Goal: Task Accomplishment & Management: Use online tool/utility

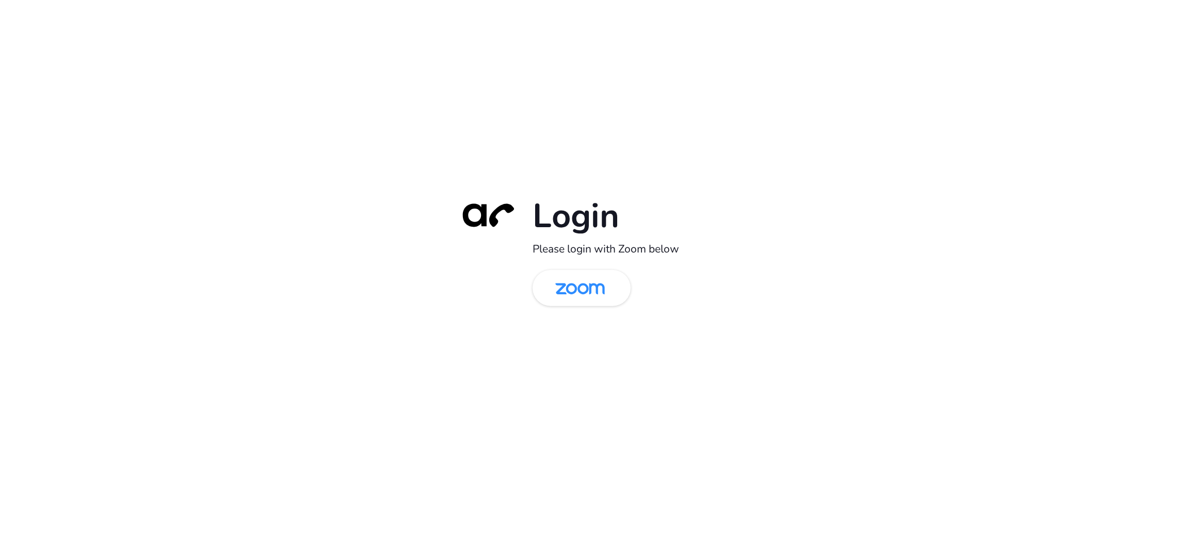
click at [320, 290] on div "Login Please login with Zoom below" at bounding box center [594, 269] width 1189 height 538
click at [574, 287] on img at bounding box center [579, 289] width 71 height 34
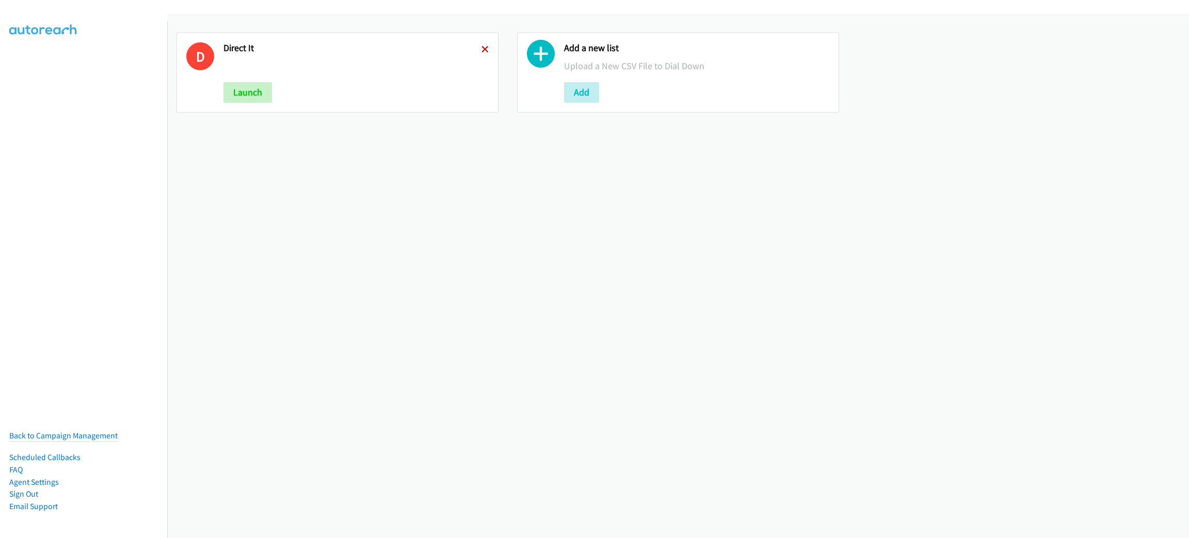
click at [481, 49] on icon at bounding box center [484, 49] width 7 height 7
click at [253, 90] on button "Add" at bounding box center [240, 92] width 35 height 21
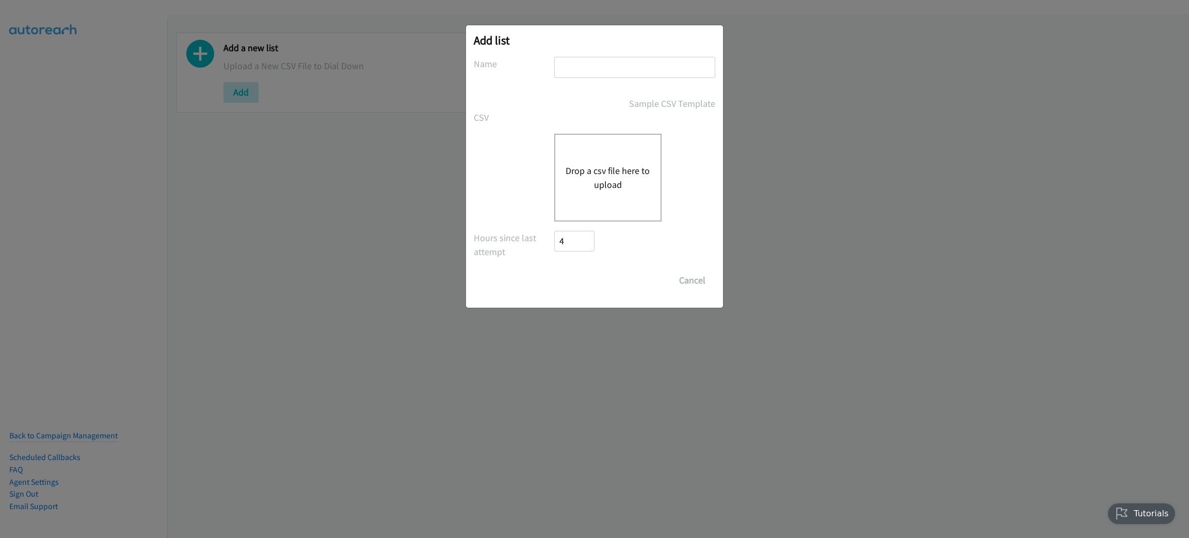
click at [590, 162] on div "Drop a csv file here to upload" at bounding box center [607, 178] width 107 height 88
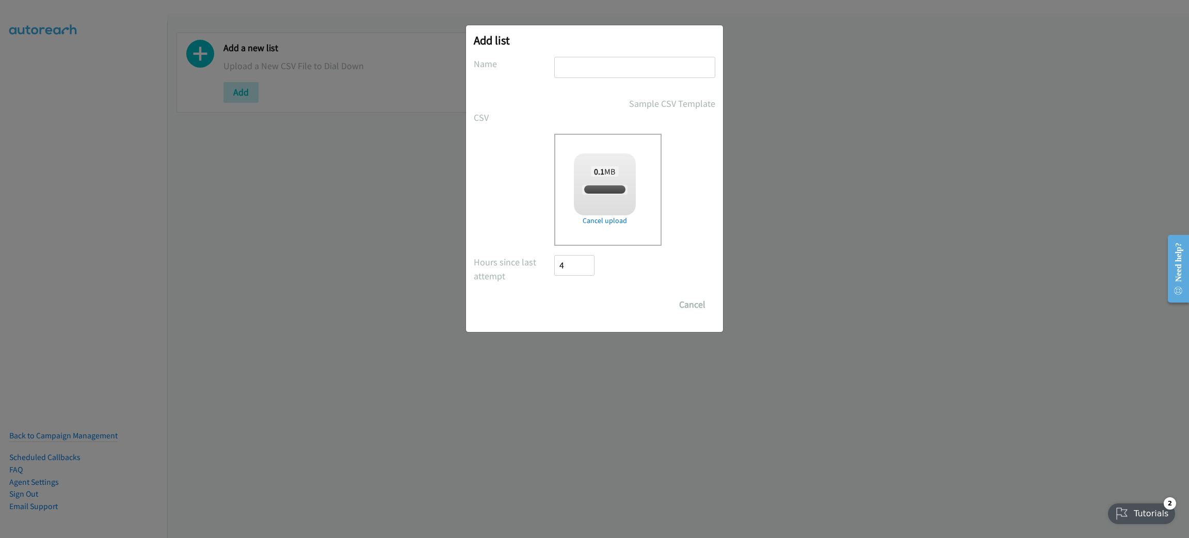
checkbox input "true"
click at [603, 61] on input "text" at bounding box center [634, 67] width 161 height 21
click at [561, 67] on input "ARUBA NETWORKING" at bounding box center [634, 67] width 161 height 21
type input "HPE ARUBA NETWORKING"
click at [587, 300] on input "Save List" at bounding box center [581, 304] width 54 height 21
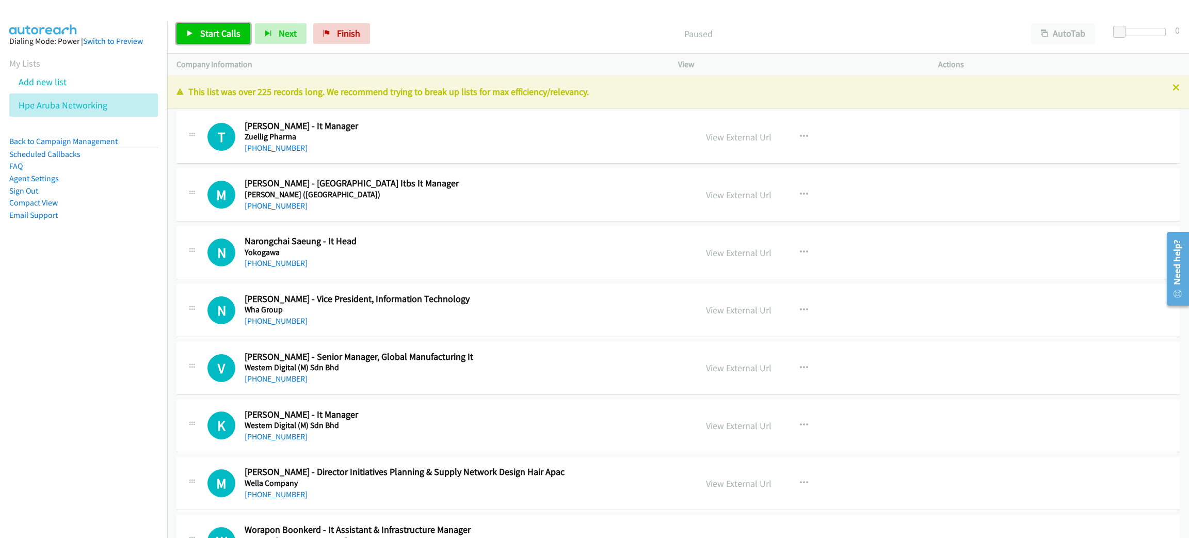
click at [225, 30] on span "Start Calls" at bounding box center [220, 33] width 40 height 12
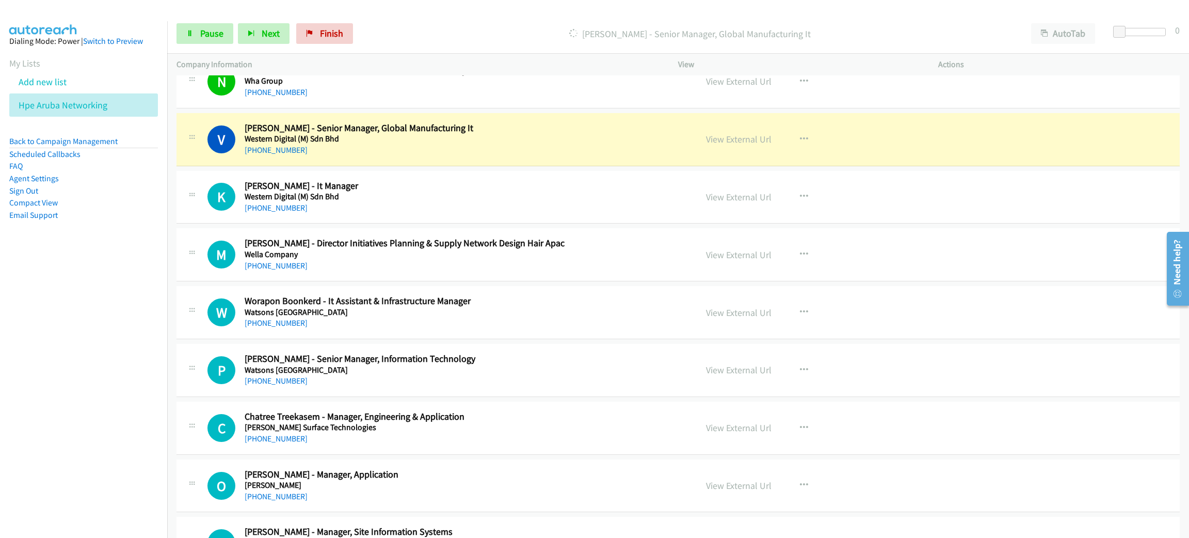
scroll to position [232, 0]
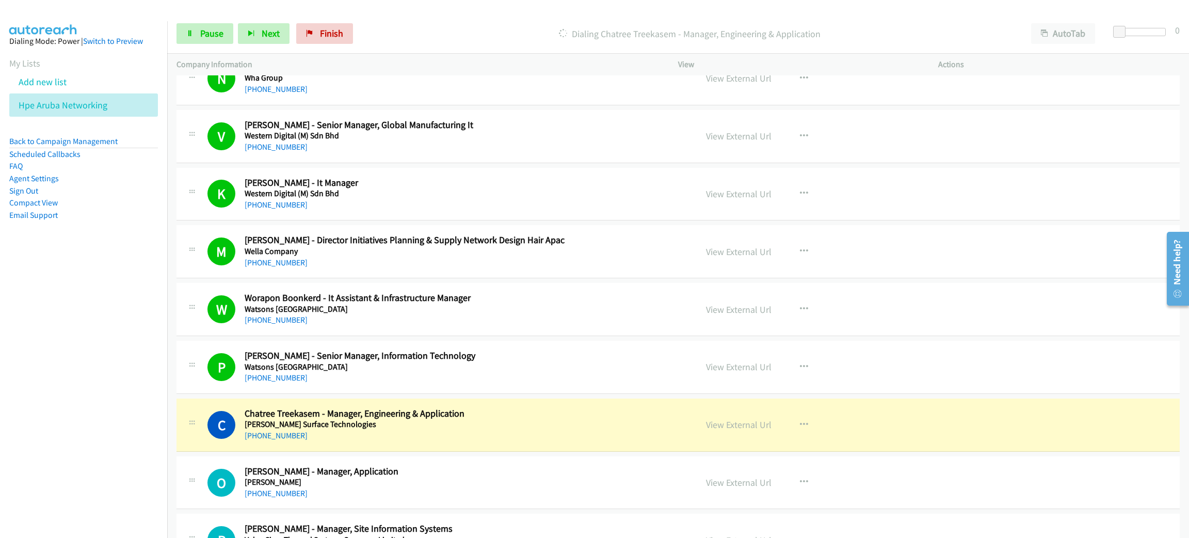
click at [544, 442] on div "+66 89 926 6200" at bounding box center [463, 435] width 437 height 12
click at [733, 426] on link "View External Url" at bounding box center [739, 425] width 66 height 12
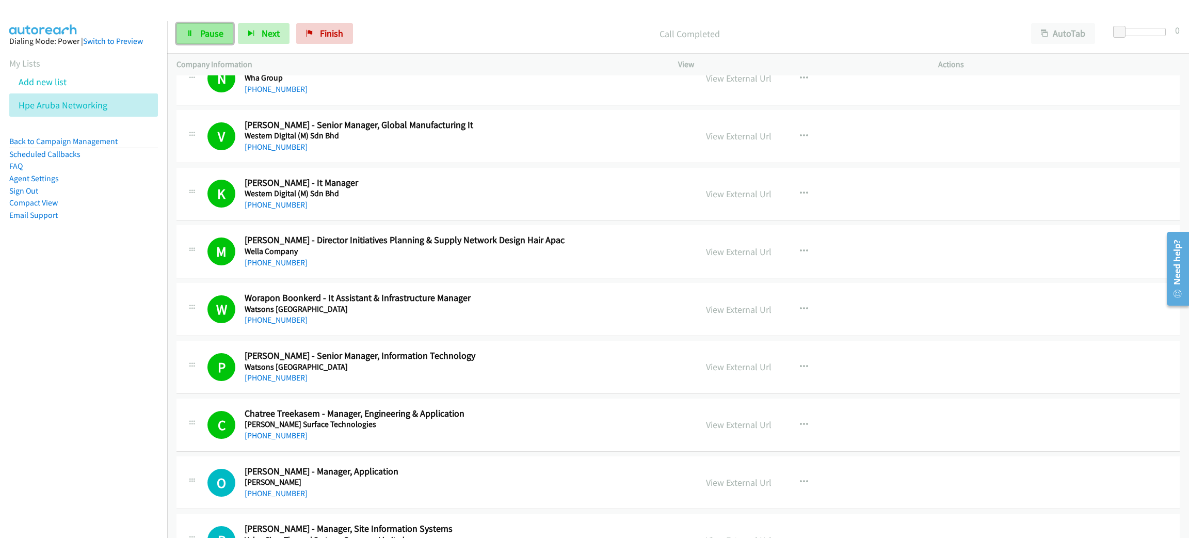
click at [210, 29] on span "Pause" at bounding box center [211, 33] width 23 height 12
click at [232, 31] on span "Start Calls" at bounding box center [220, 33] width 40 height 12
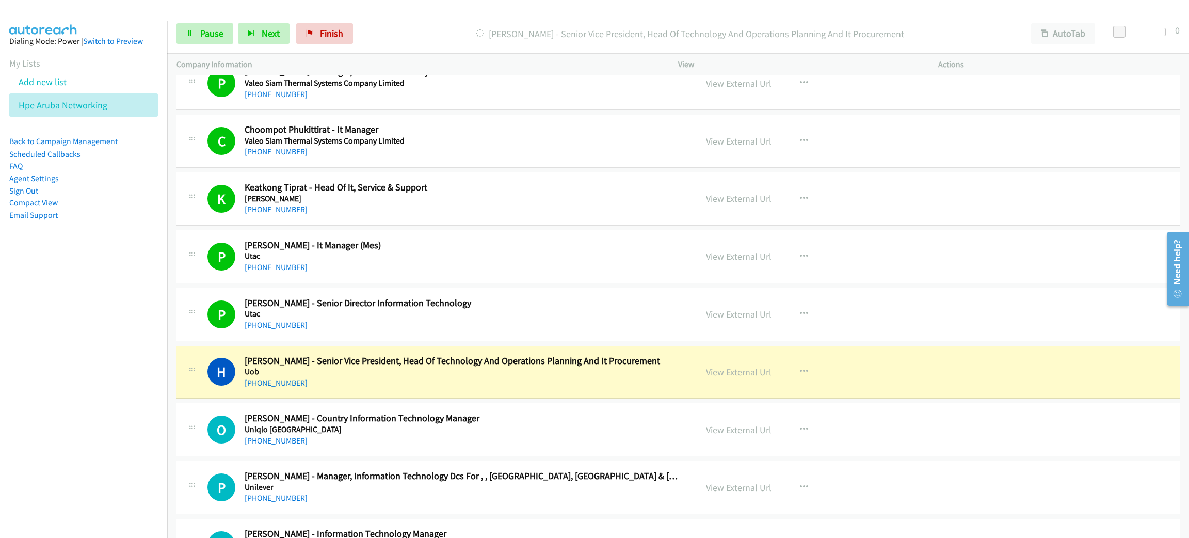
scroll to position [774, 0]
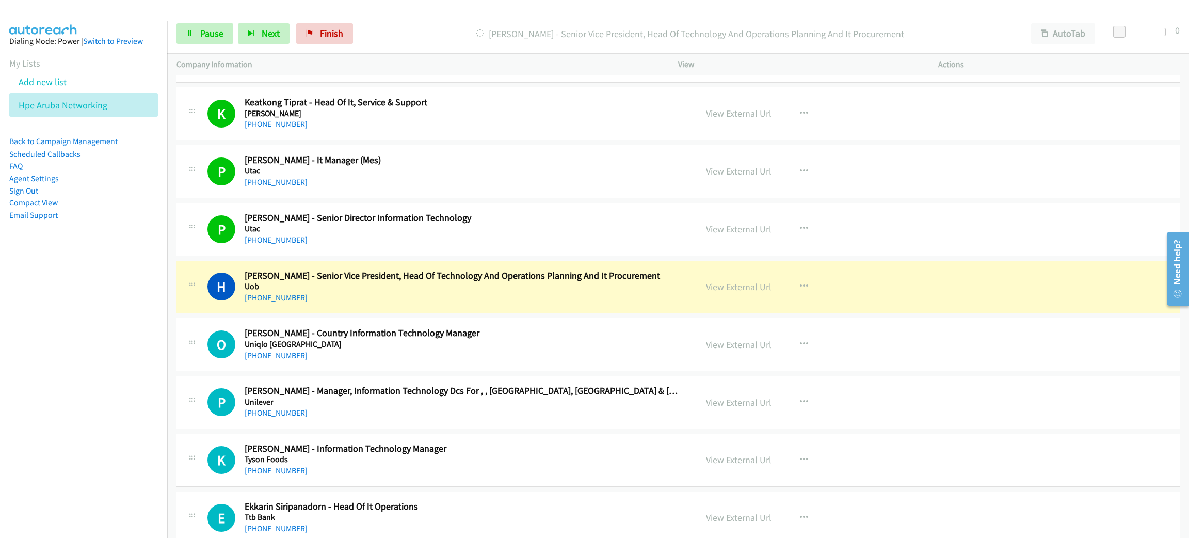
click at [420, 289] on h5 "Uob" at bounding box center [463, 286] width 437 height 10
click at [726, 287] on link "View External Url" at bounding box center [739, 287] width 66 height 12
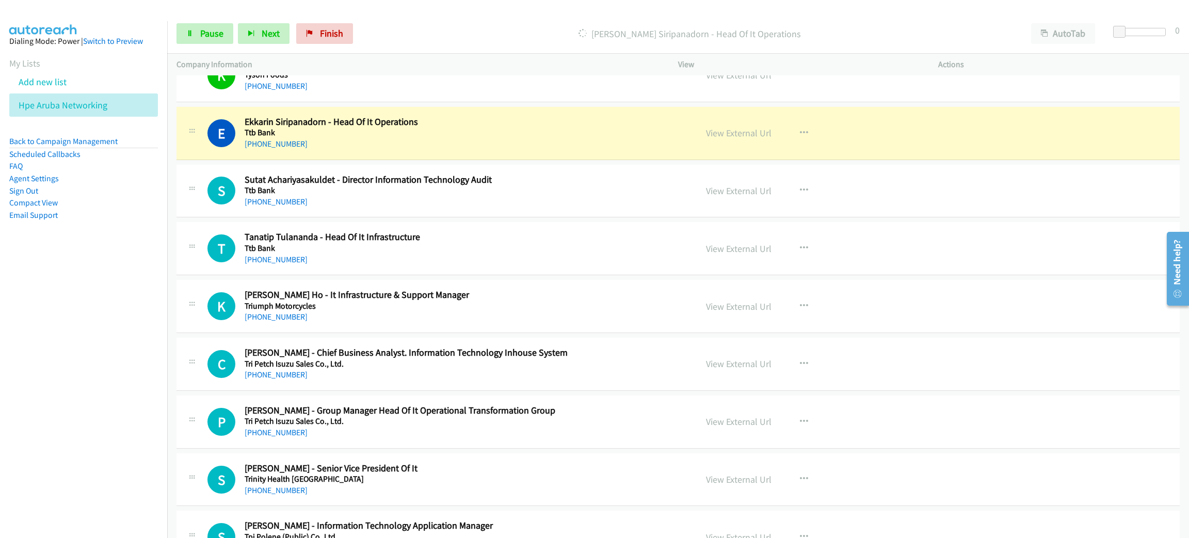
scroll to position [1161, 0]
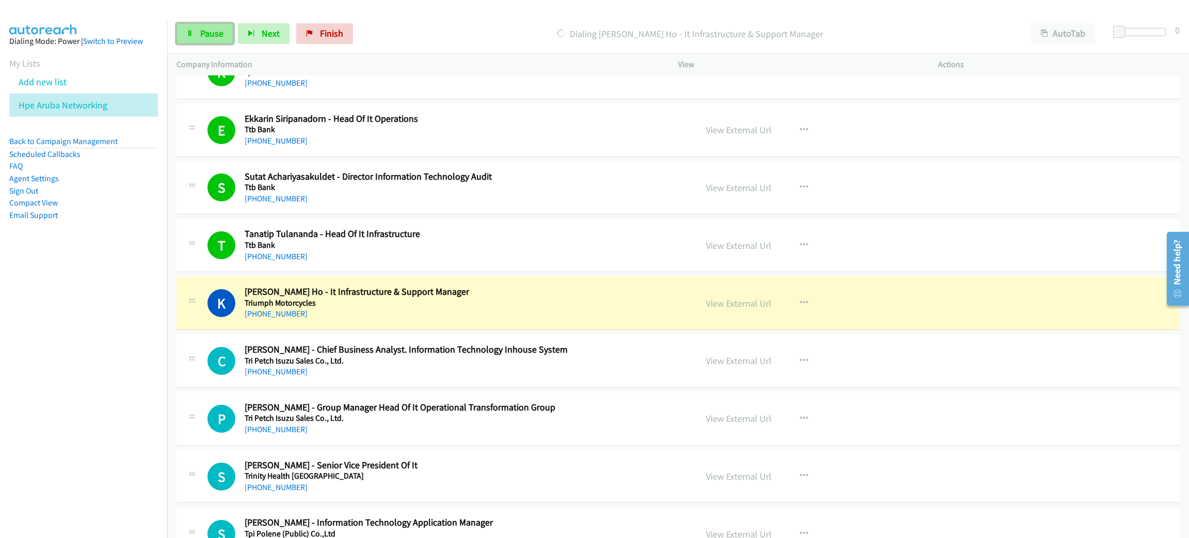
click at [212, 33] on span "Pause" at bounding box center [211, 33] width 23 height 12
click at [732, 305] on link "View External Url" at bounding box center [739, 303] width 66 height 12
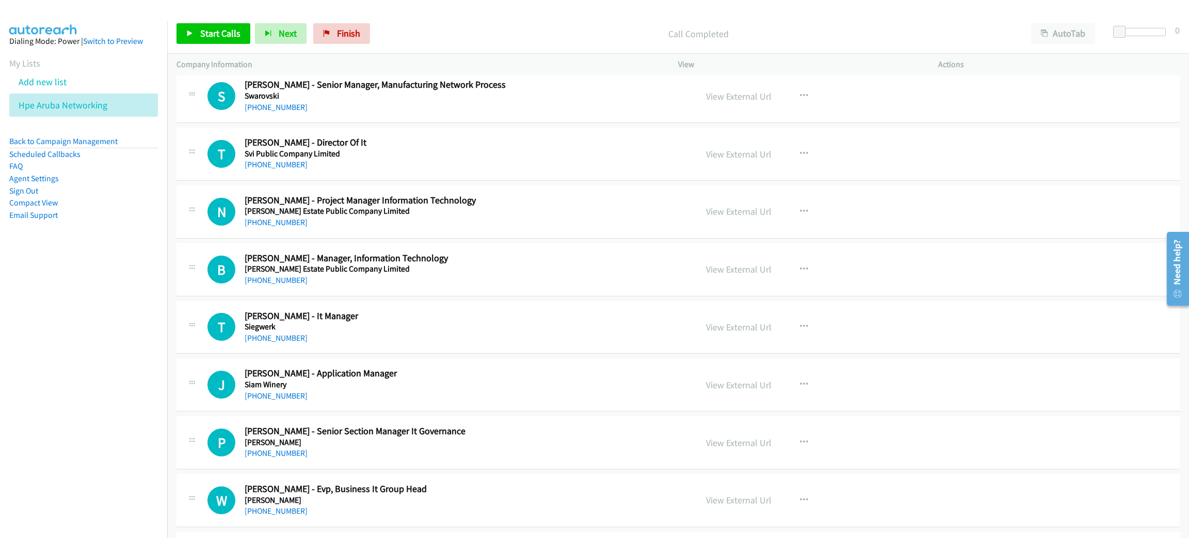
scroll to position [3793, 0]
click at [792, 154] on button "button" at bounding box center [804, 152] width 28 height 21
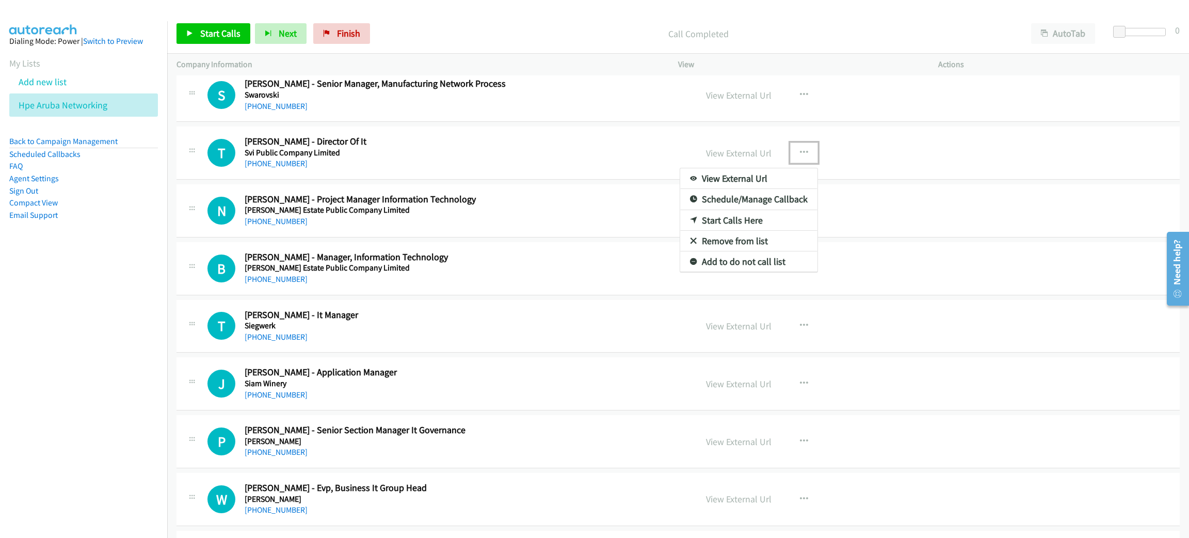
click at [748, 222] on link "Start Calls Here" at bounding box center [748, 220] width 137 height 21
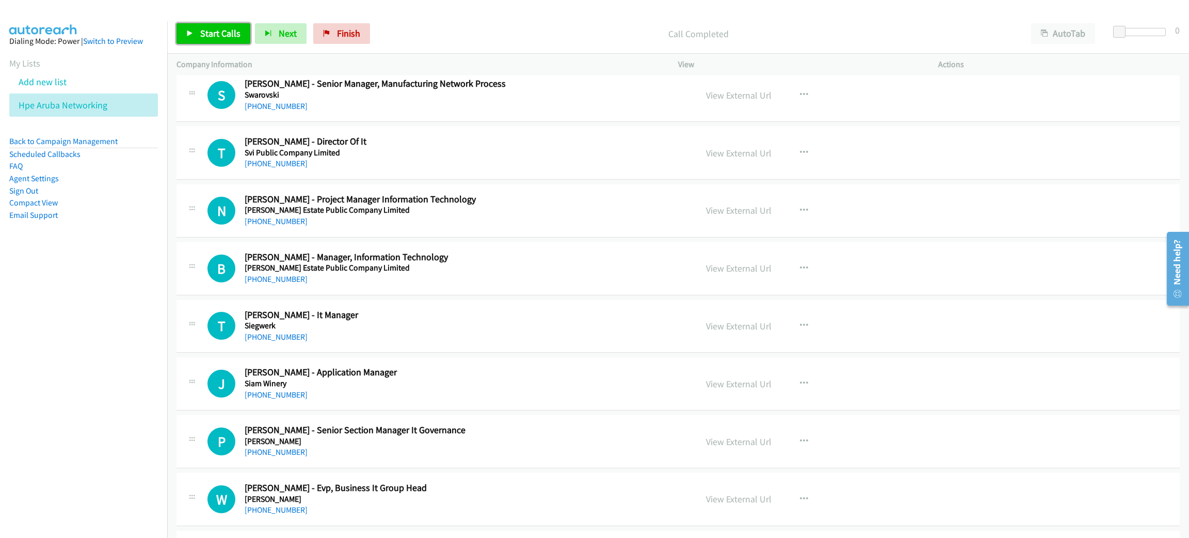
click at [233, 29] on span "Start Calls" at bounding box center [220, 33] width 40 height 12
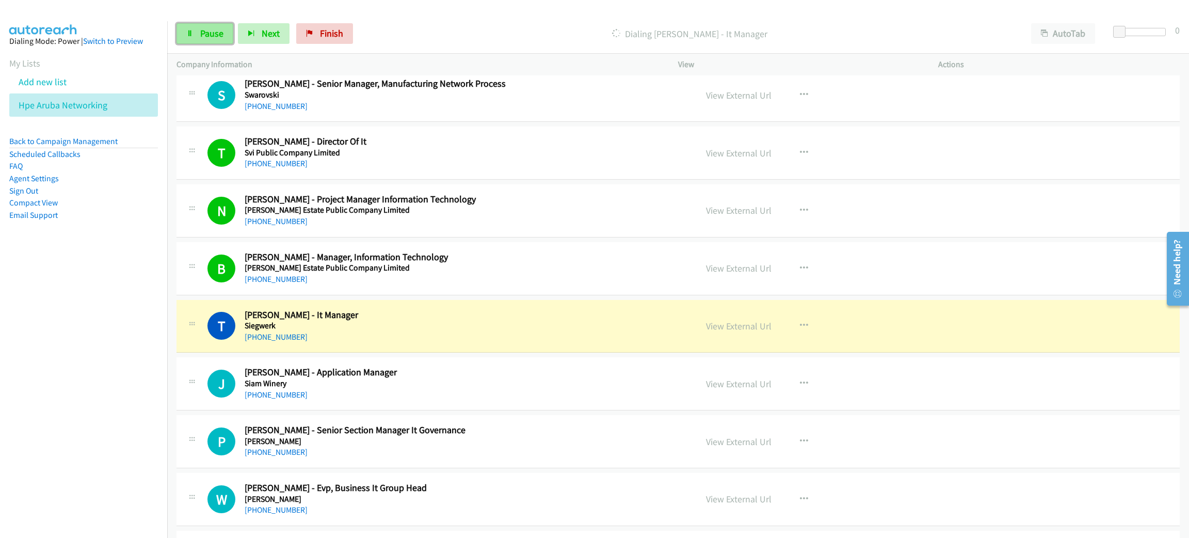
click at [222, 30] on span "Pause" at bounding box center [211, 33] width 23 height 12
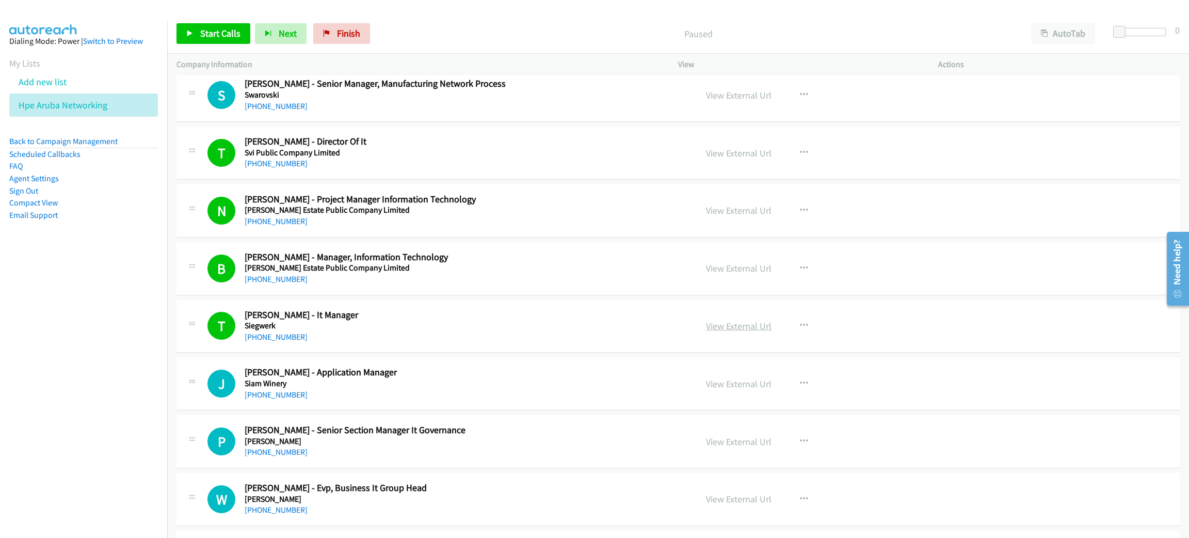
click at [763, 332] on link "View External Url" at bounding box center [739, 326] width 66 height 12
click at [210, 29] on span "Start Calls" at bounding box center [220, 33] width 40 height 12
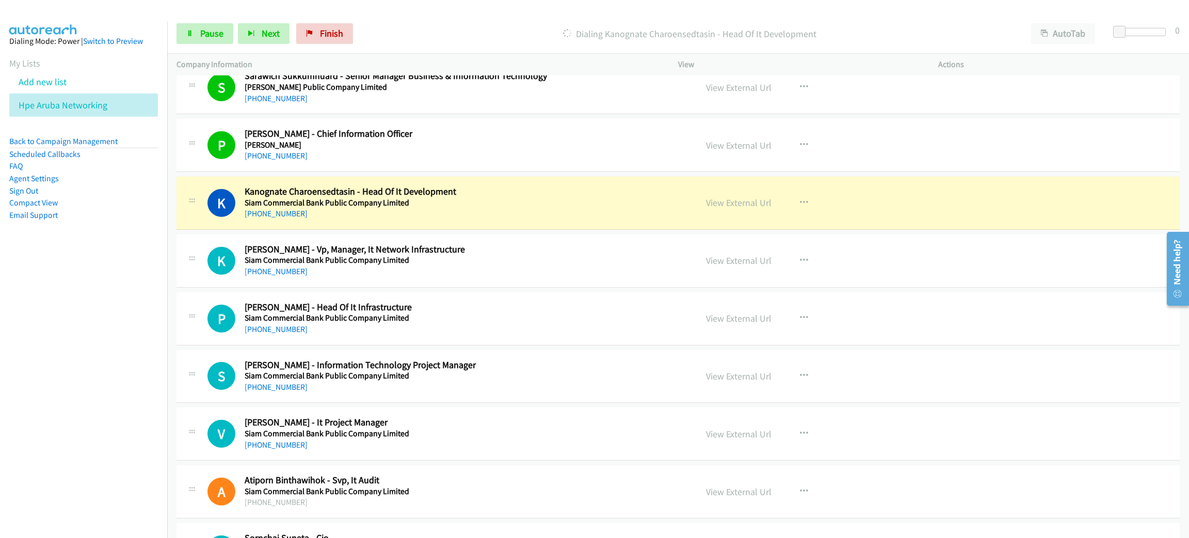
scroll to position [4412, 0]
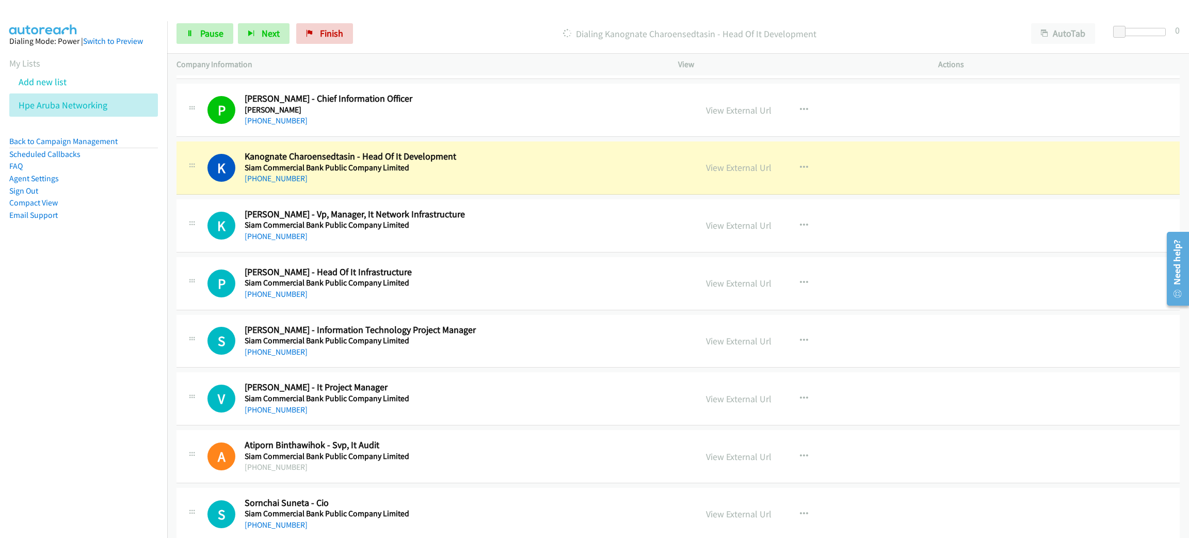
click at [487, 173] on h5 "Siam Commercial Bank Public Company Limited" at bounding box center [463, 168] width 437 height 10
click at [753, 173] on link "View External Url" at bounding box center [739, 168] width 66 height 12
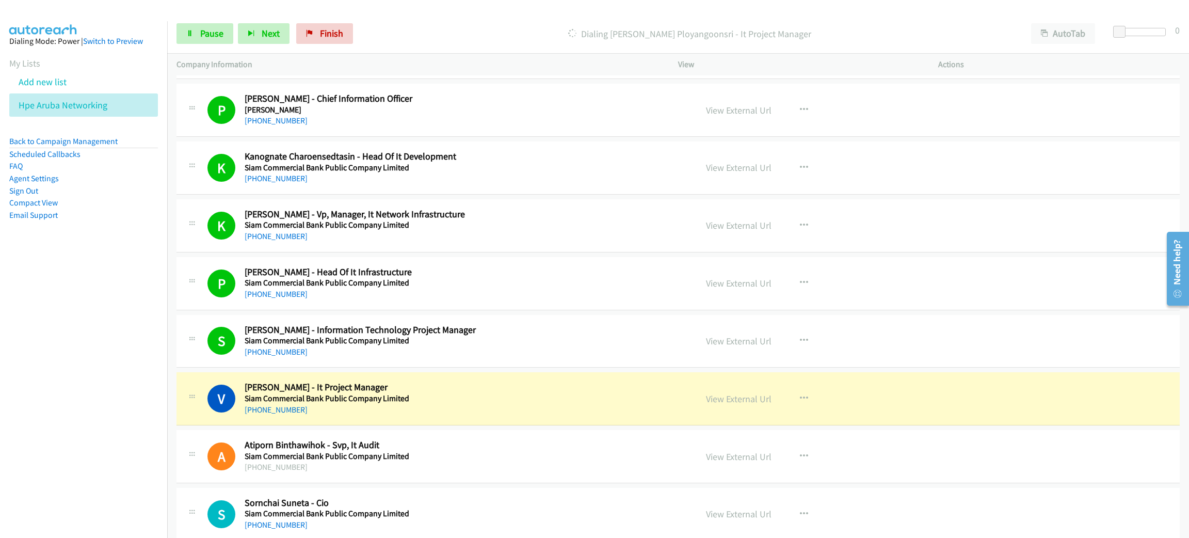
click at [490, 393] on h2 "Varin Ployangoonsri - It Project Manager" at bounding box center [463, 387] width 437 height 12
click at [734, 404] on link "View External Url" at bounding box center [739, 399] width 66 height 12
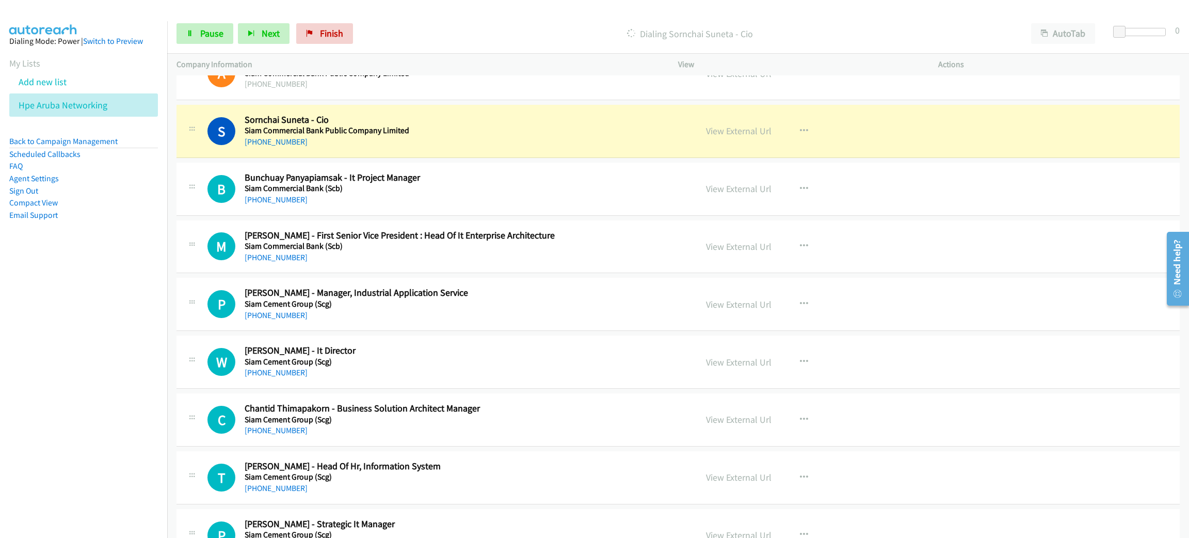
scroll to position [4799, 0]
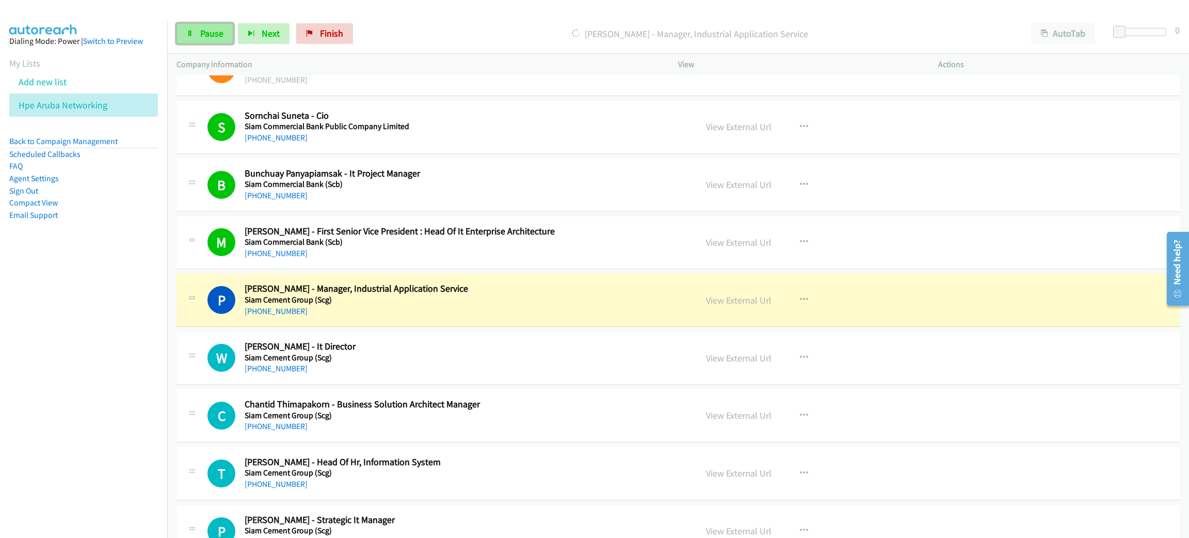
click at [190, 27] on link "Pause" at bounding box center [204, 33] width 57 height 21
click at [735, 306] on link "View External Url" at bounding box center [739, 300] width 66 height 12
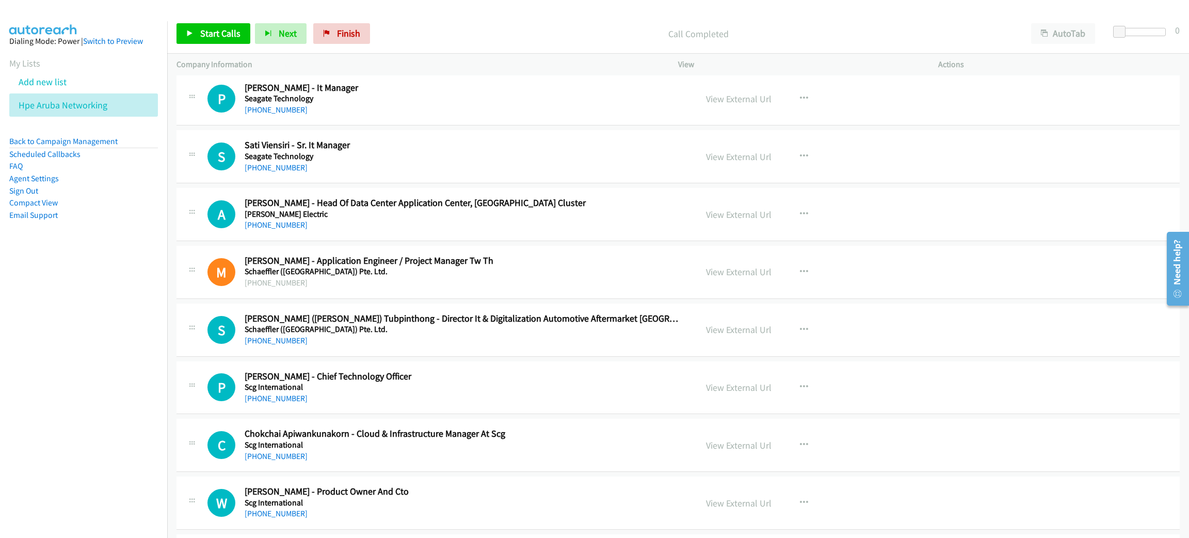
scroll to position [5573, 0]
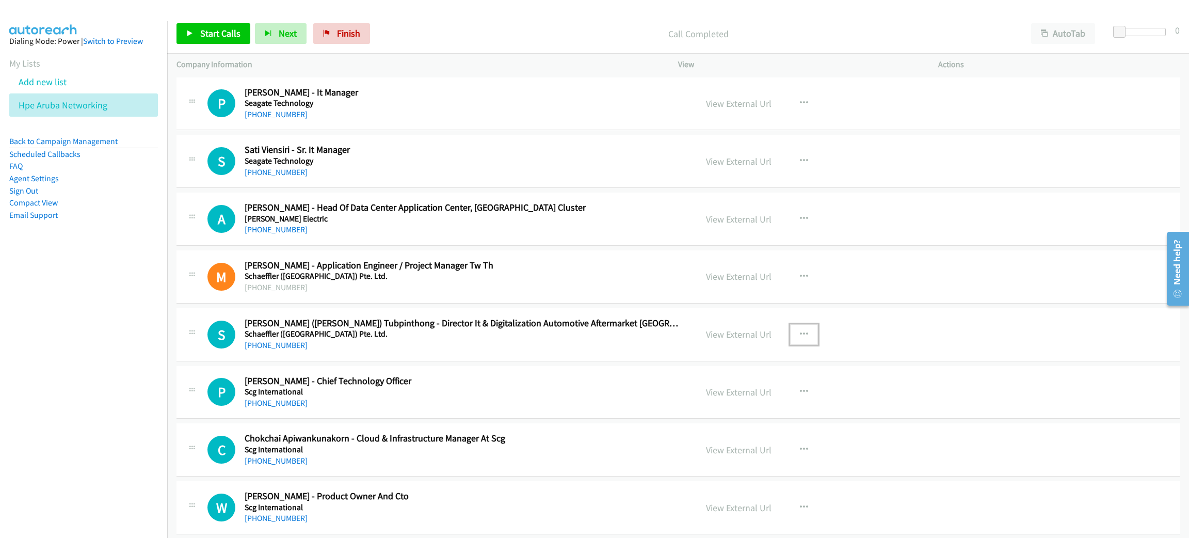
click at [805, 339] on button "button" at bounding box center [804, 334] width 28 height 21
click at [748, 412] on link "Start Calls Here" at bounding box center [748, 401] width 137 height 21
click at [220, 29] on span "Start Calls" at bounding box center [220, 33] width 40 height 12
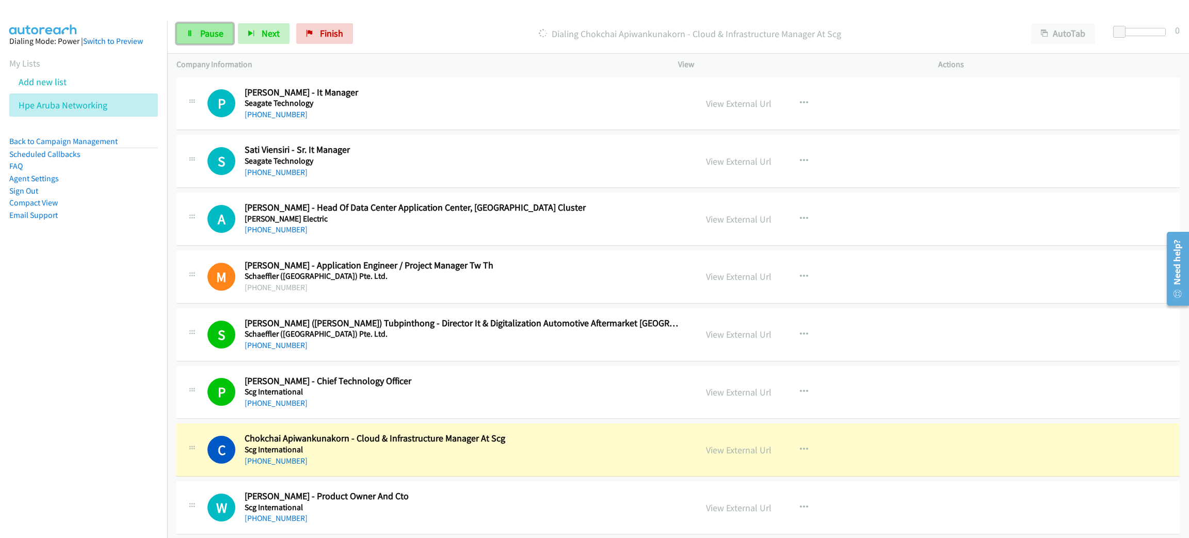
click at [203, 34] on span "Pause" at bounding box center [211, 33] width 23 height 12
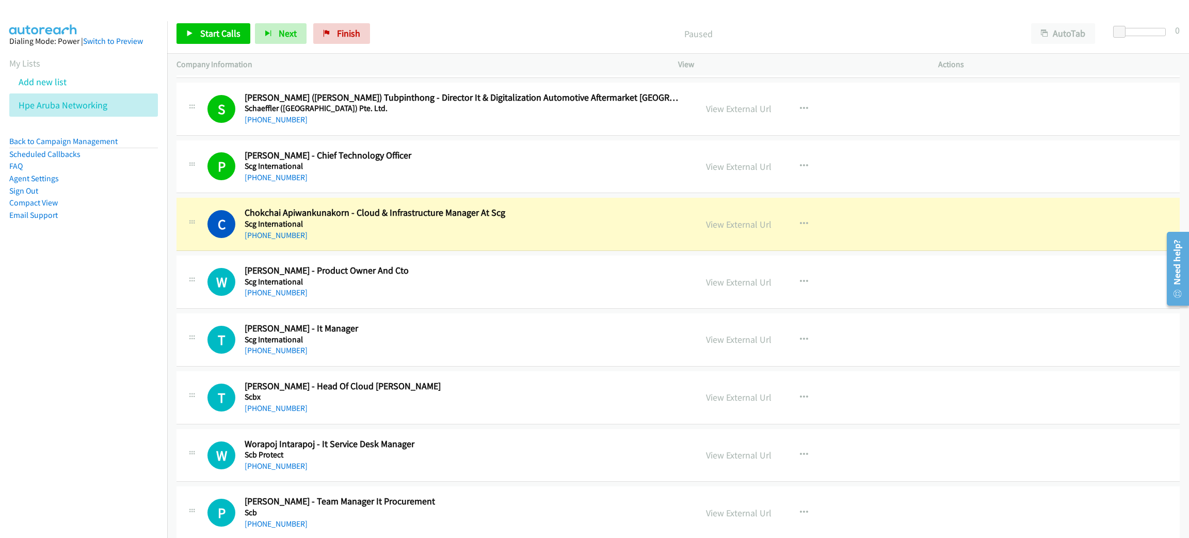
scroll to position [5883, 0]
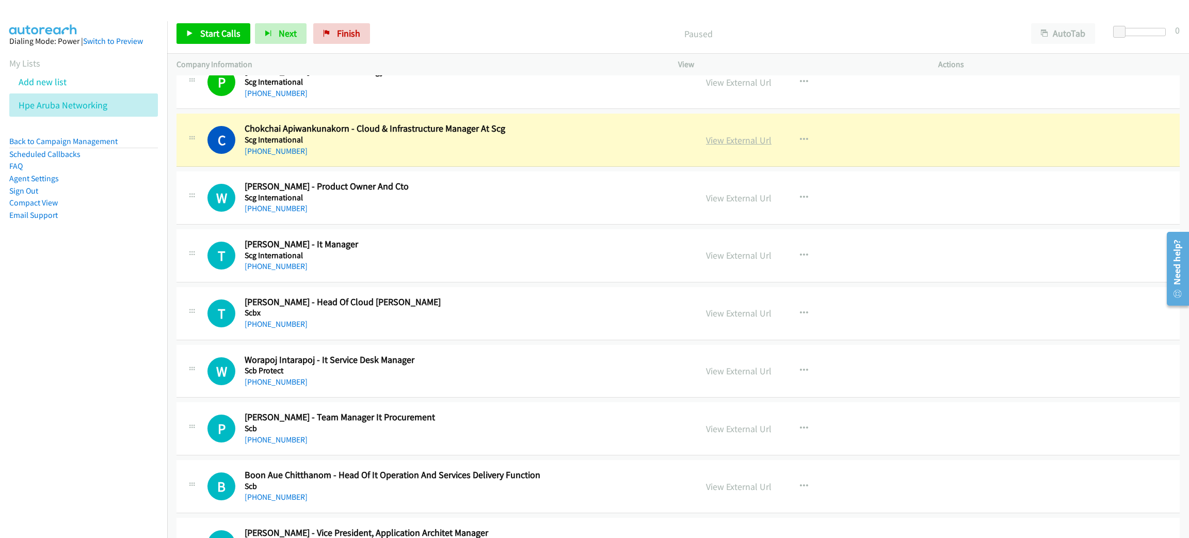
click at [754, 146] on link "View External Url" at bounding box center [739, 140] width 66 height 12
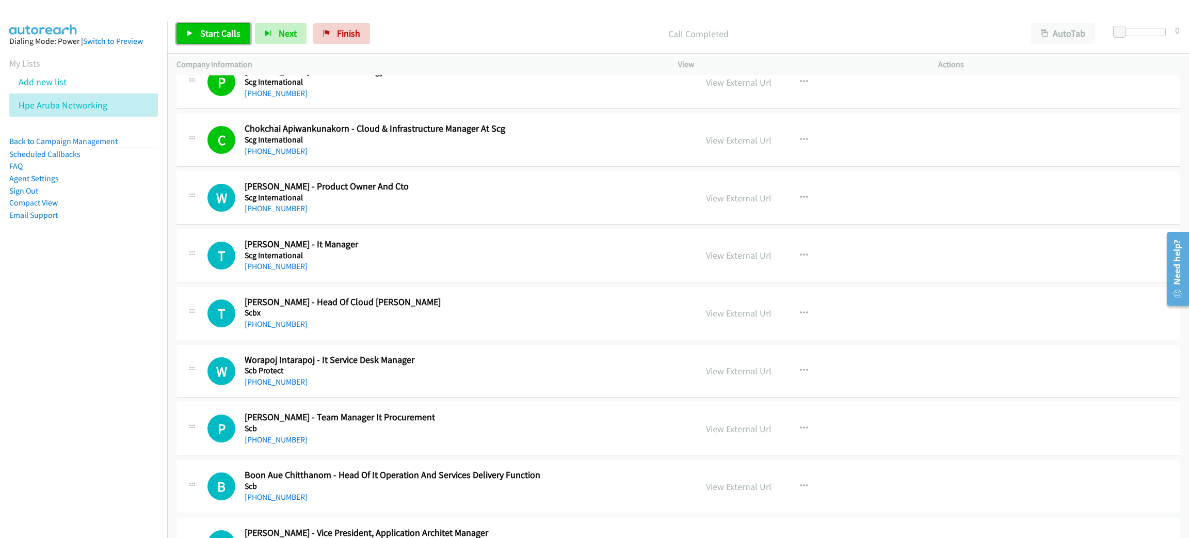
click at [216, 33] on span "Start Calls" at bounding box center [220, 33] width 40 height 12
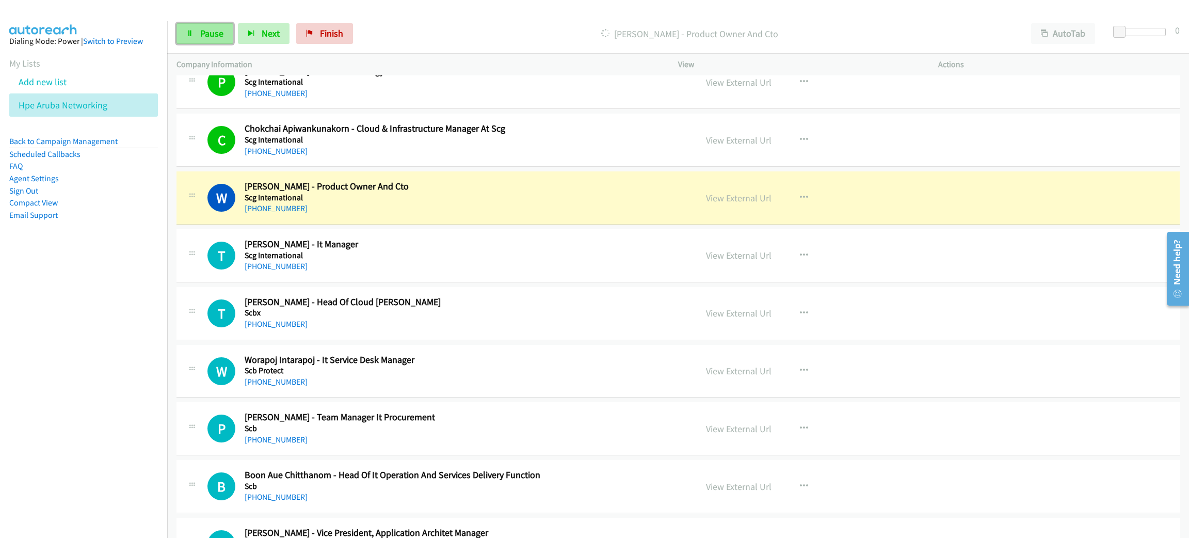
click at [216, 31] on span "Pause" at bounding box center [211, 33] width 23 height 12
click at [740, 204] on link "View External Url" at bounding box center [739, 198] width 66 height 12
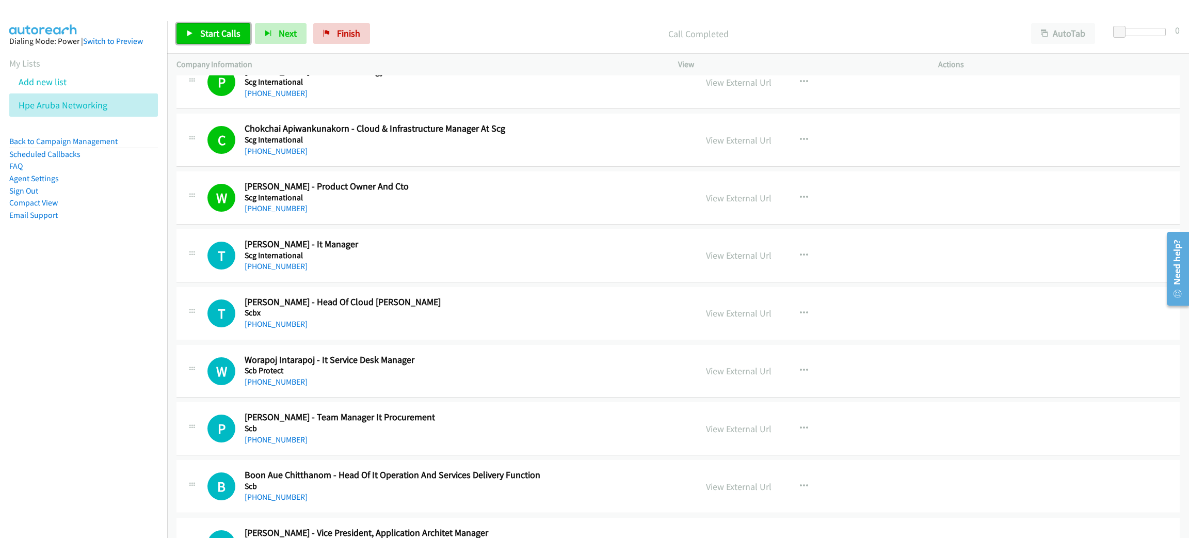
click at [234, 31] on span "Start Calls" at bounding box center [220, 33] width 40 height 12
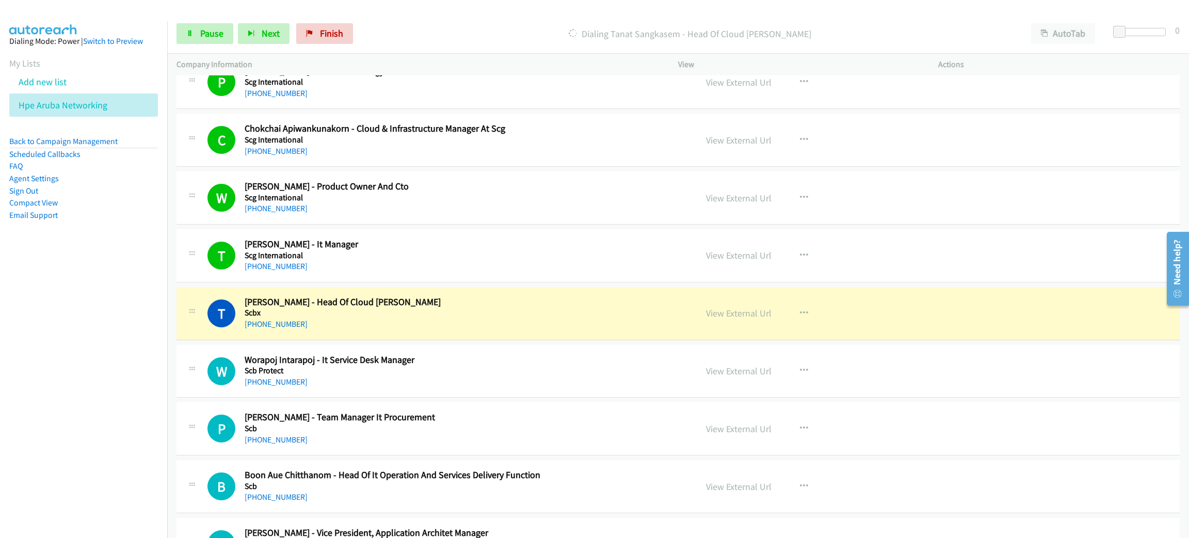
click at [506, 308] on h2 "Tanat Sangkasem - Head Of Cloud Coe" at bounding box center [463, 302] width 437 height 12
click at [720, 319] on link "View External Url" at bounding box center [739, 313] width 66 height 12
click at [202, 34] on span "Pause" at bounding box center [211, 33] width 23 height 12
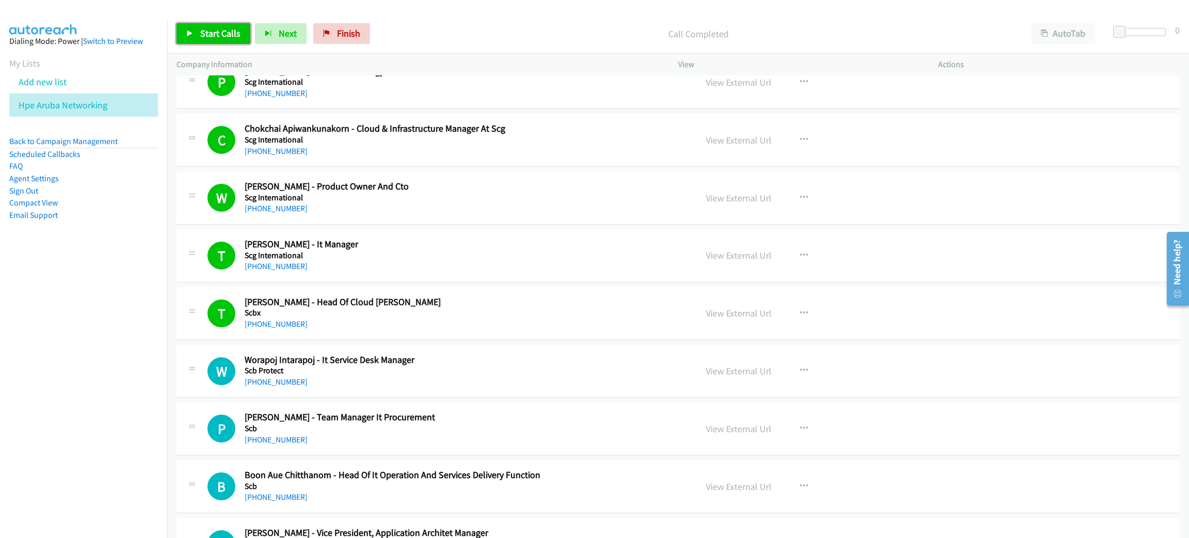
click at [228, 36] on span "Start Calls" at bounding box center [220, 33] width 40 height 12
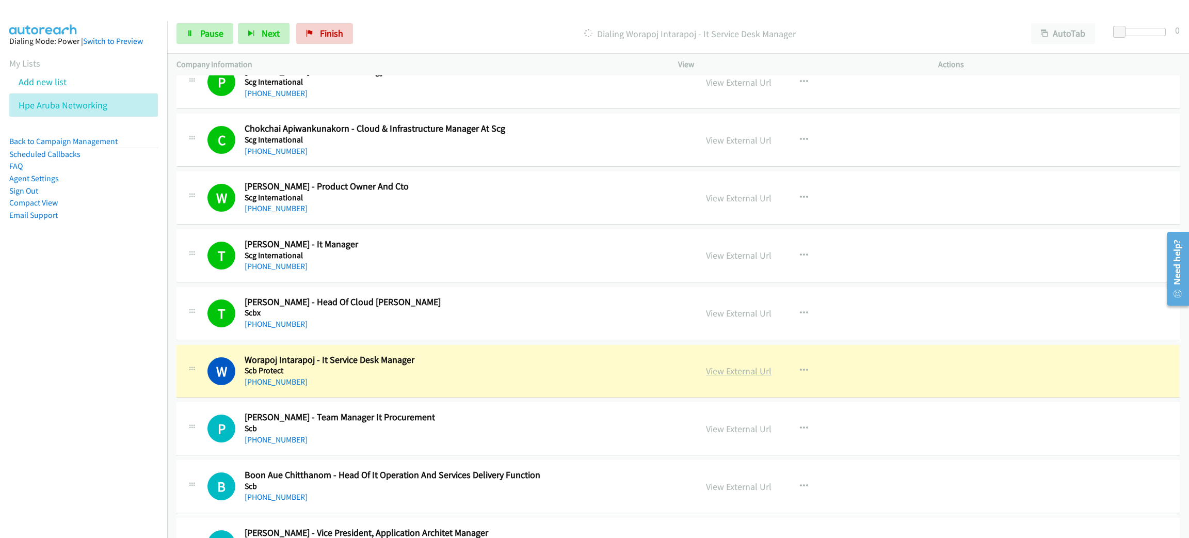
click at [733, 377] on link "View External Url" at bounding box center [739, 371] width 66 height 12
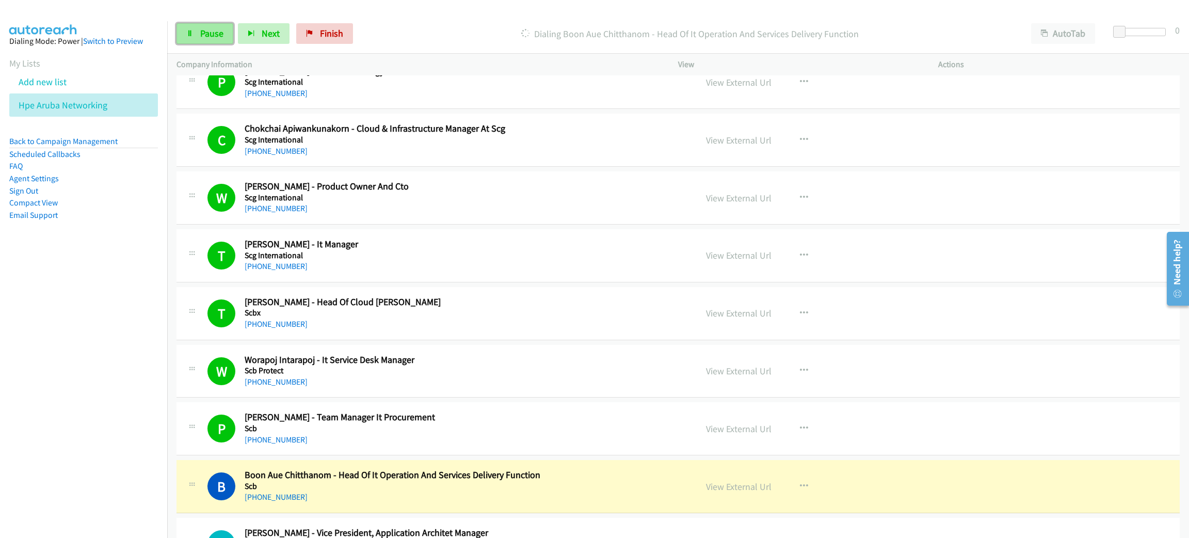
click at [215, 33] on span "Pause" at bounding box center [211, 33] width 23 height 12
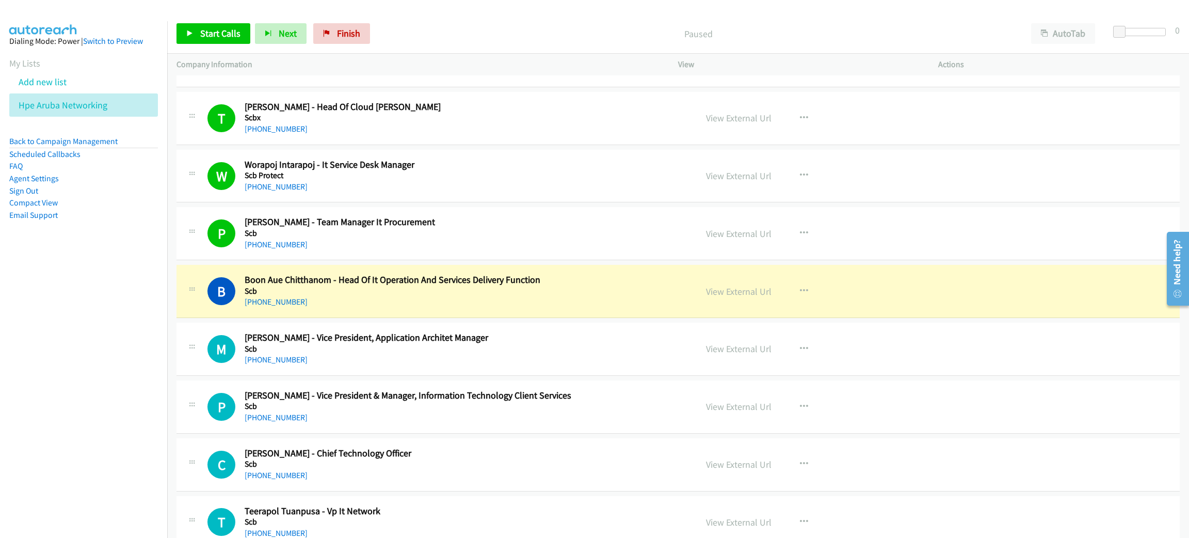
scroll to position [6115, 0]
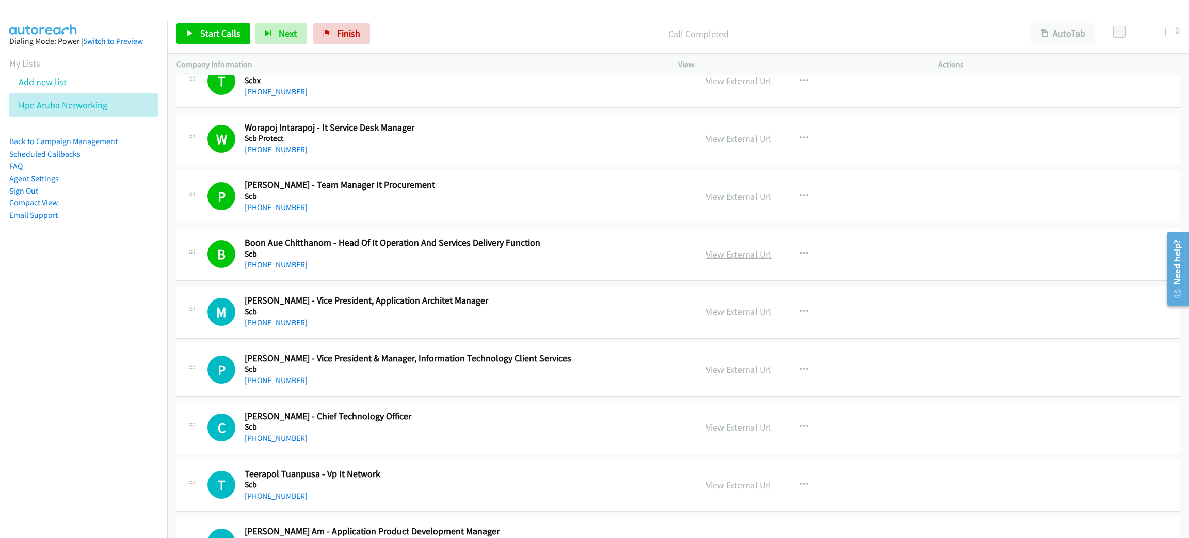
drag, startPoint x: 743, startPoint y: 257, endPoint x: 744, endPoint y: 265, distance: 7.9
click at [743, 257] on div "View External Url" at bounding box center [739, 254] width 66 height 14
click at [744, 260] on link "View External Url" at bounding box center [739, 254] width 66 height 12
click at [86, 141] on link "Back to Campaign Management" at bounding box center [63, 141] width 108 height 10
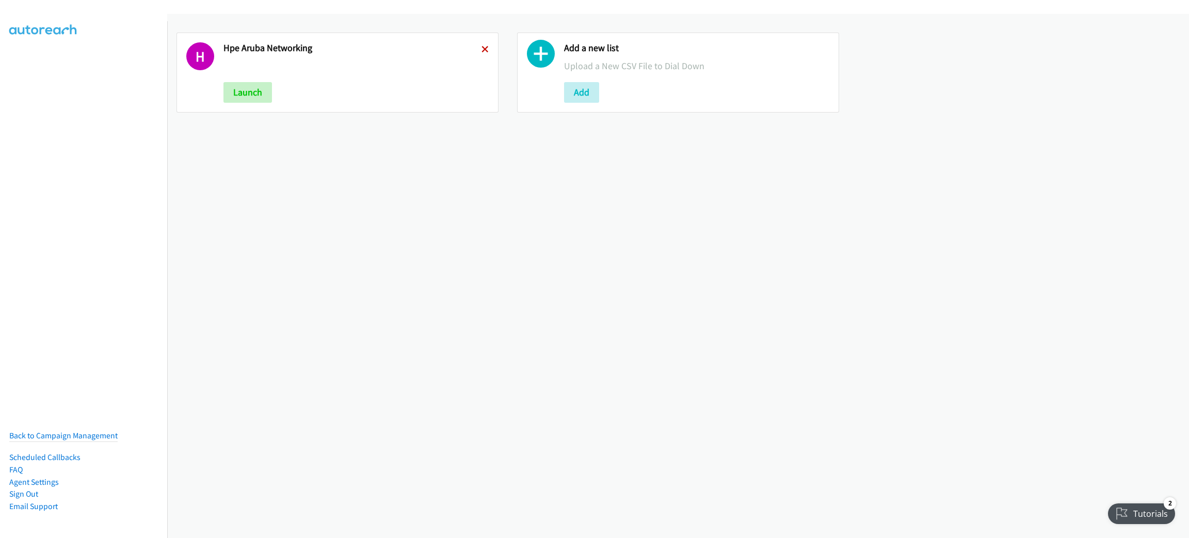
click at [481, 49] on icon at bounding box center [484, 49] width 7 height 7
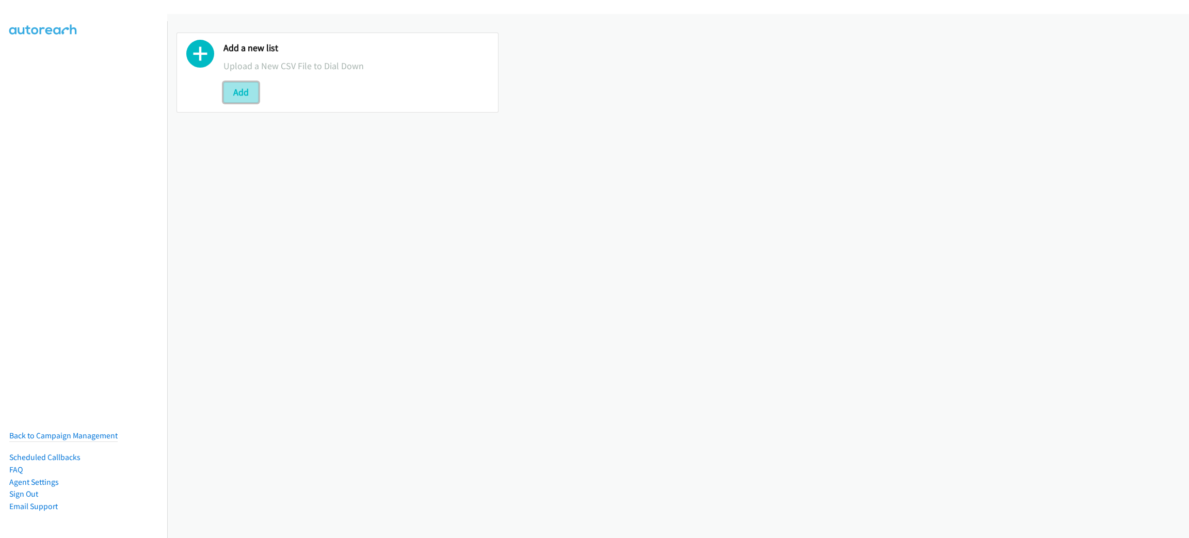
click at [245, 89] on button "Add" at bounding box center [240, 92] width 35 height 21
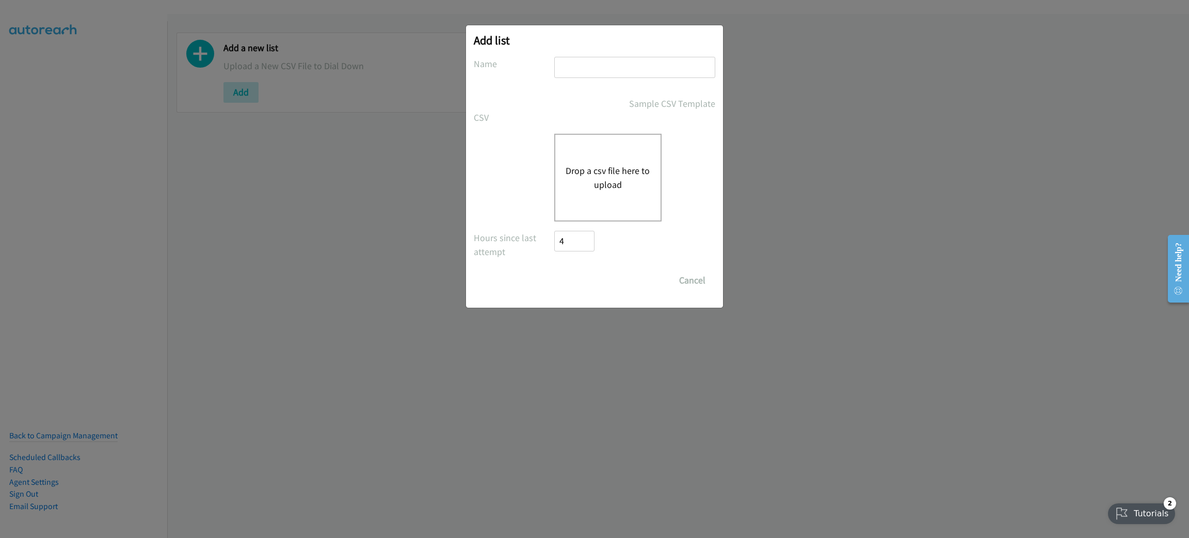
click at [612, 151] on div "Drop a csv file here to upload" at bounding box center [607, 178] width 107 height 88
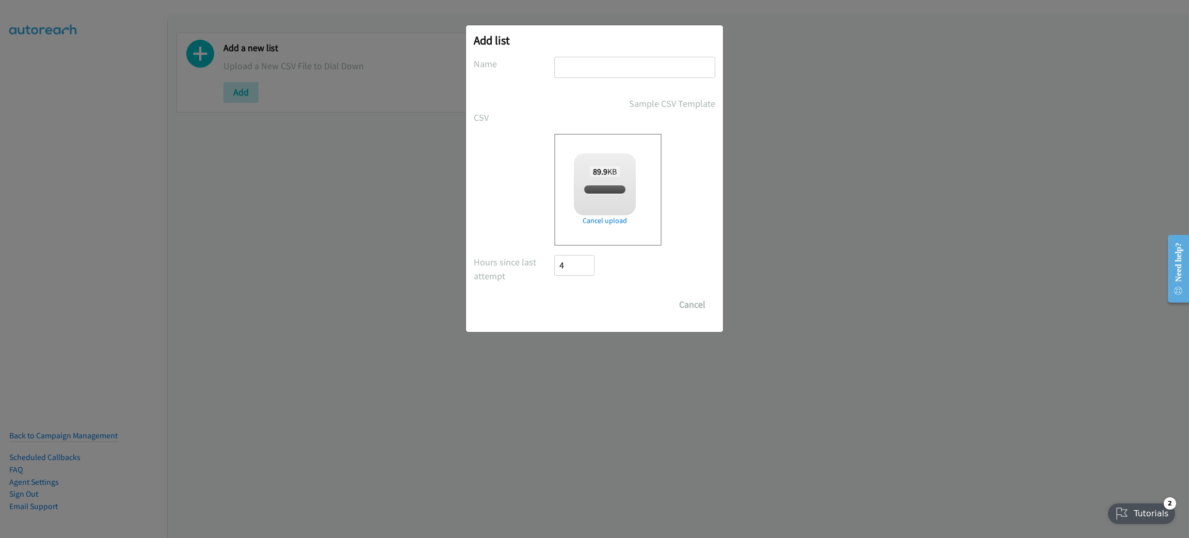
click at [578, 68] on input "text" at bounding box center [634, 67] width 161 height 21
checkbox input "true"
type input "HPE ARUBA NETWORKING"
click at [554, 294] on input "Save List" at bounding box center [581, 304] width 54 height 21
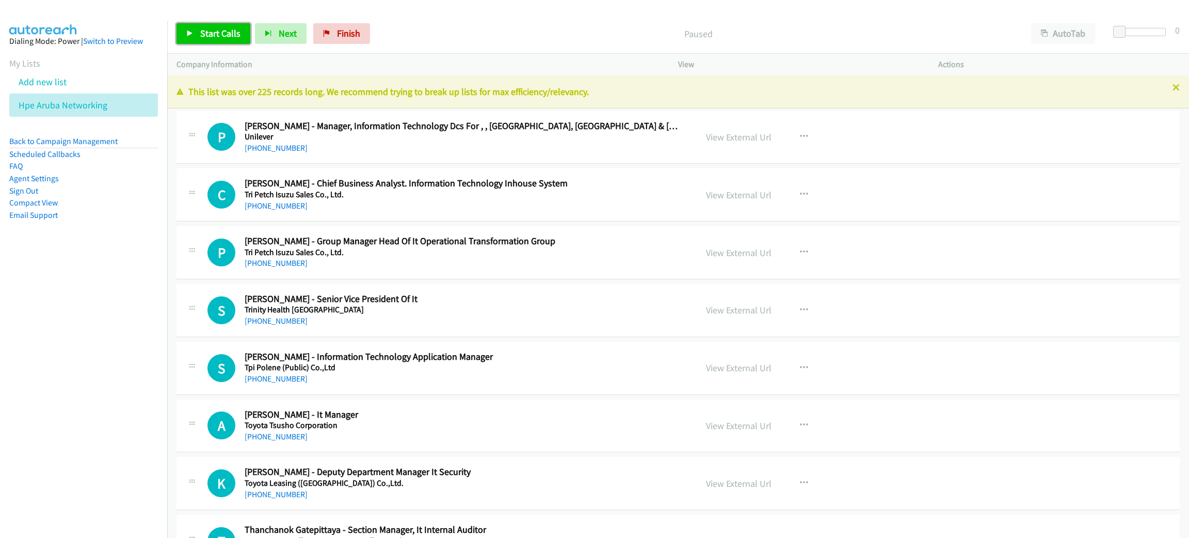
click at [224, 30] on span "Start Calls" at bounding box center [220, 33] width 40 height 12
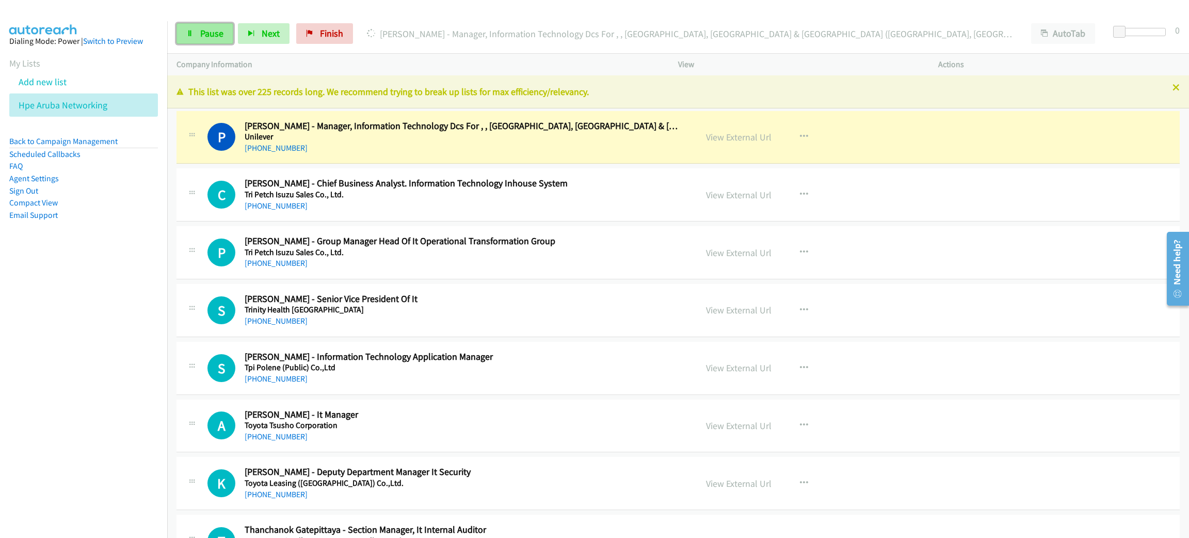
click at [221, 25] on link "Pause" at bounding box center [204, 33] width 57 height 21
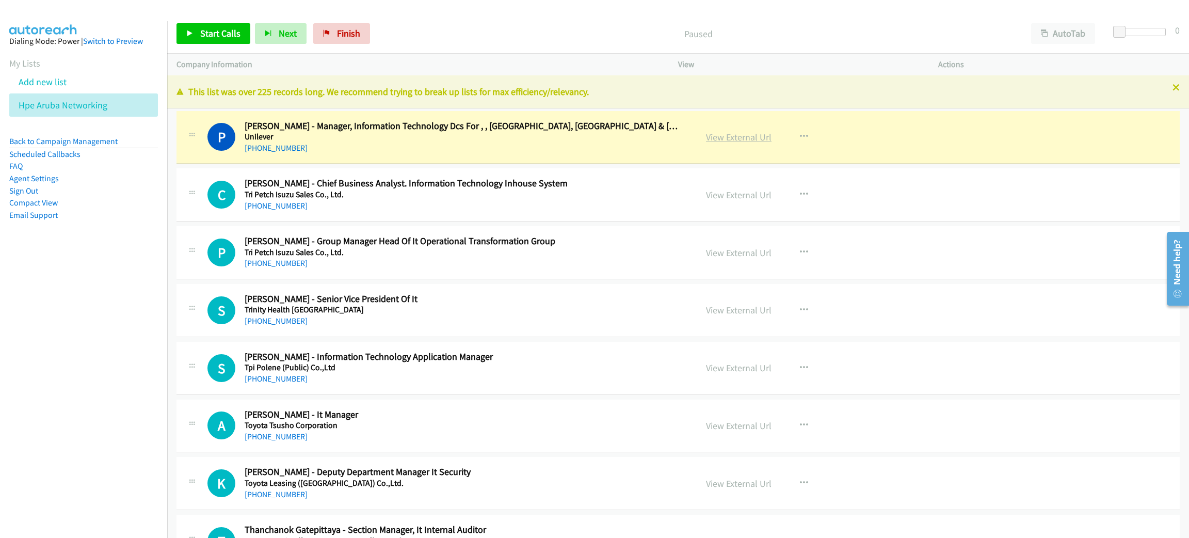
click at [745, 141] on link "View External Url" at bounding box center [739, 137] width 66 height 12
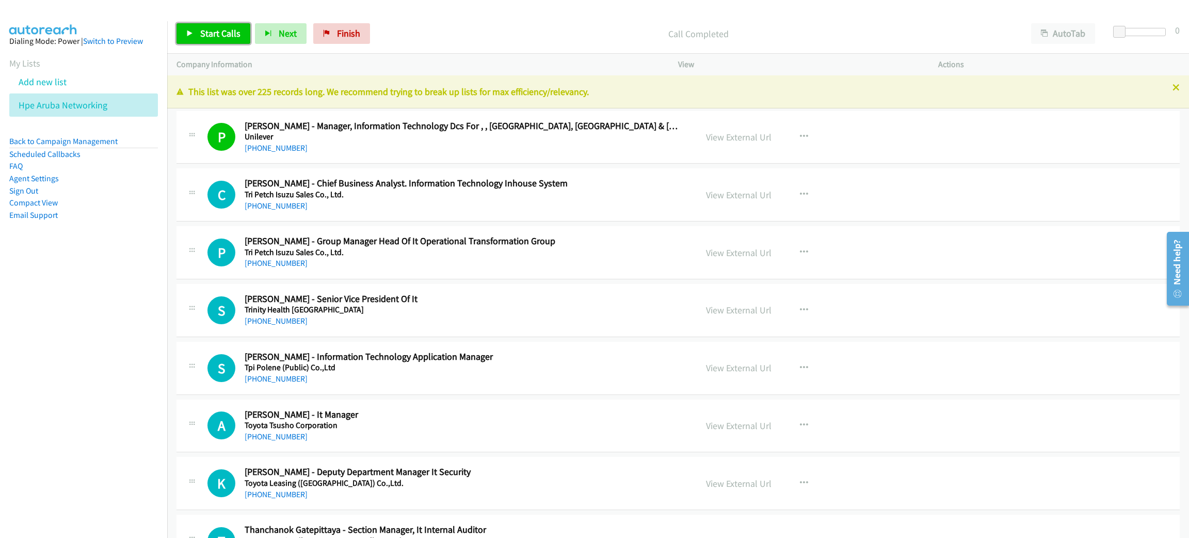
click at [218, 27] on span "Start Calls" at bounding box center [220, 33] width 40 height 12
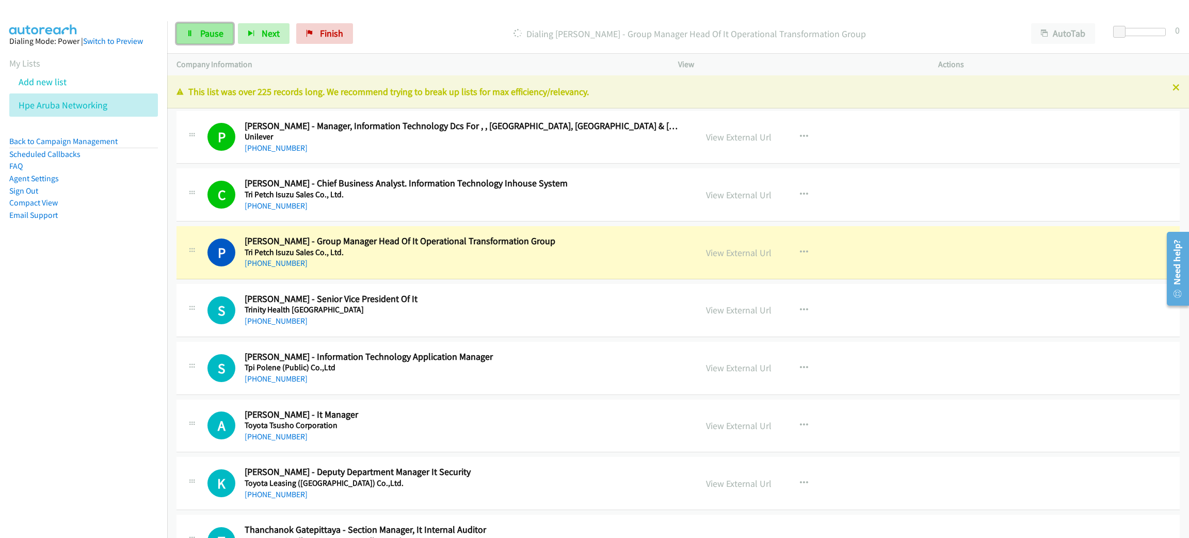
click at [196, 30] on link "Pause" at bounding box center [204, 33] width 57 height 21
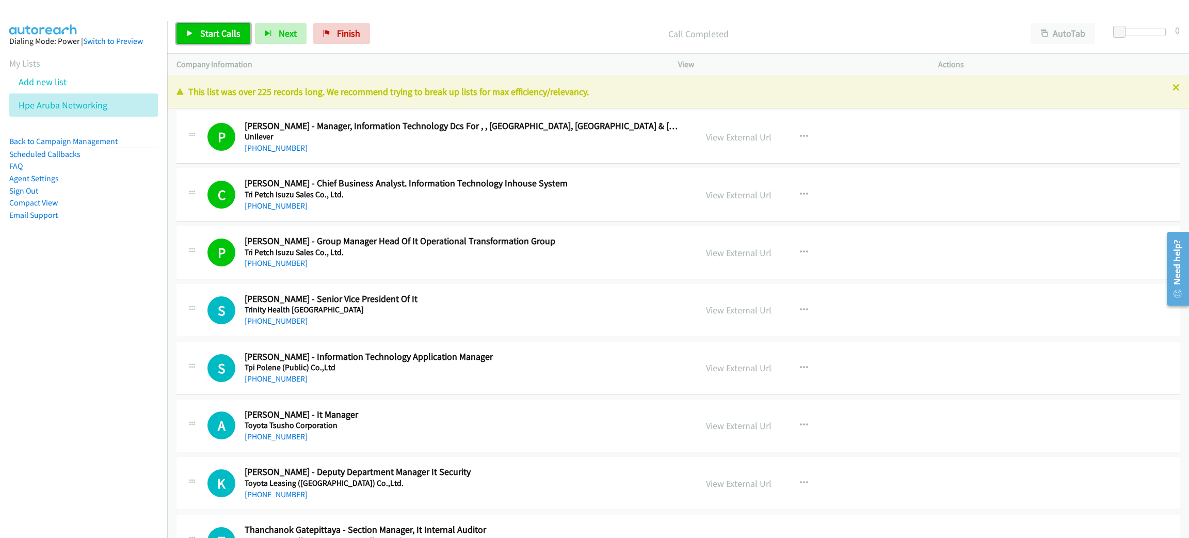
click at [196, 30] on link "Start Calls" at bounding box center [213, 33] width 74 height 21
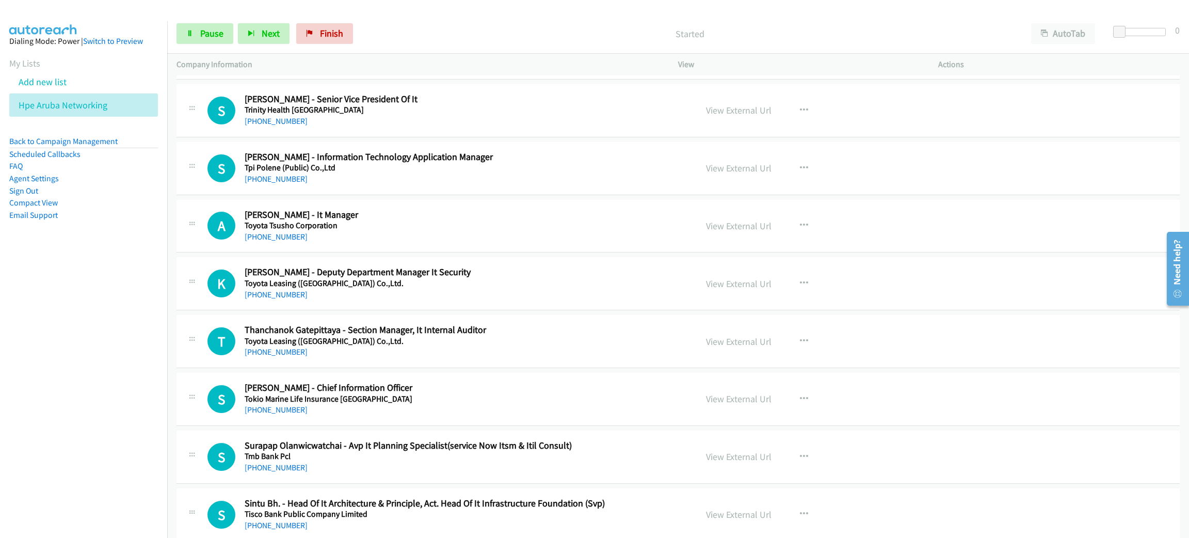
scroll to position [232, 0]
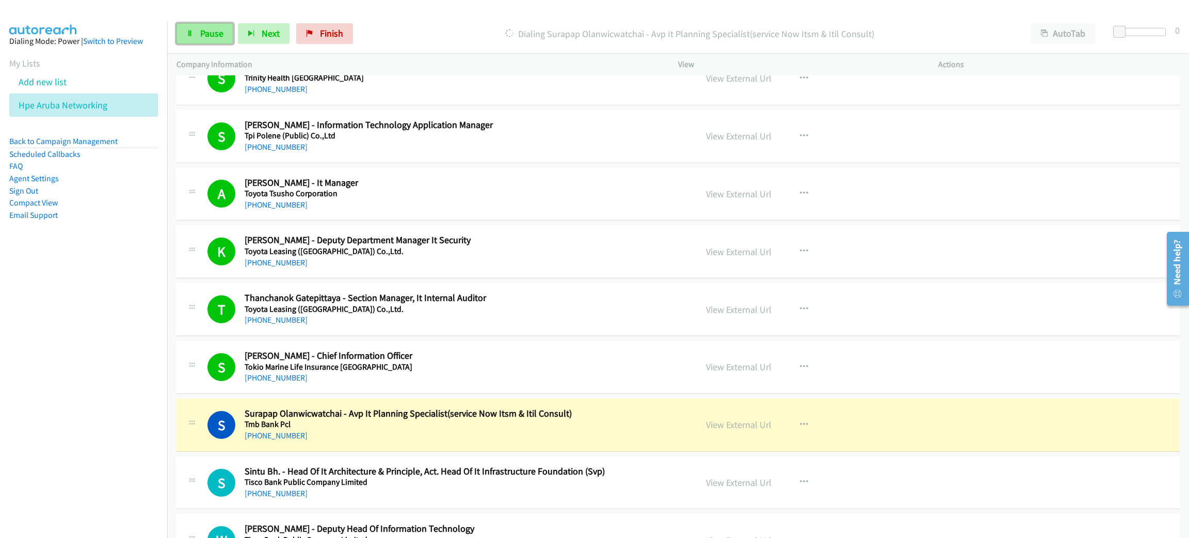
click at [202, 34] on span "Pause" at bounding box center [211, 33] width 23 height 12
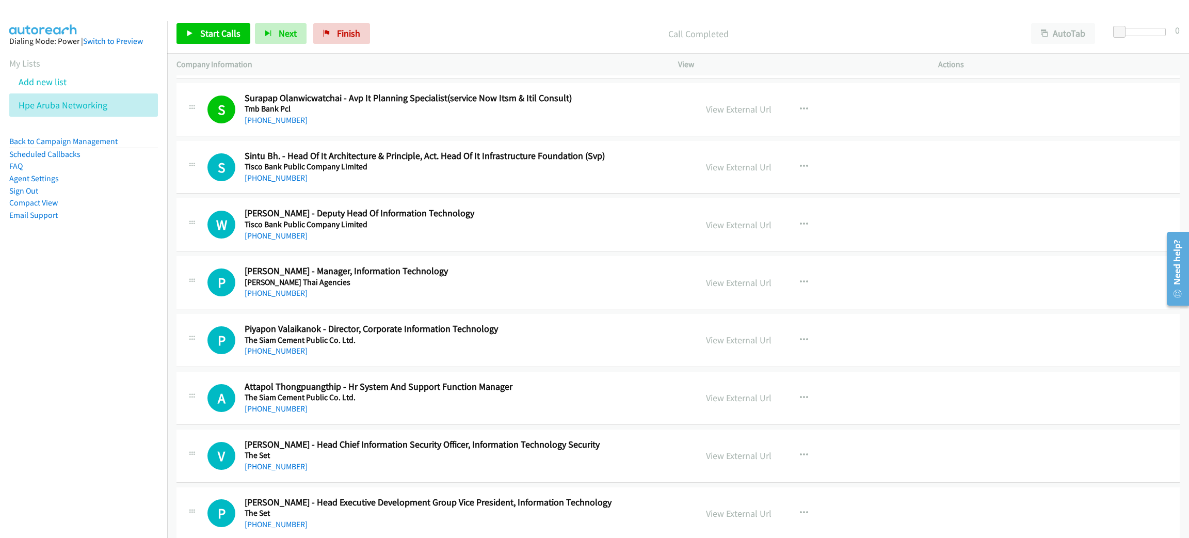
scroll to position [542, 0]
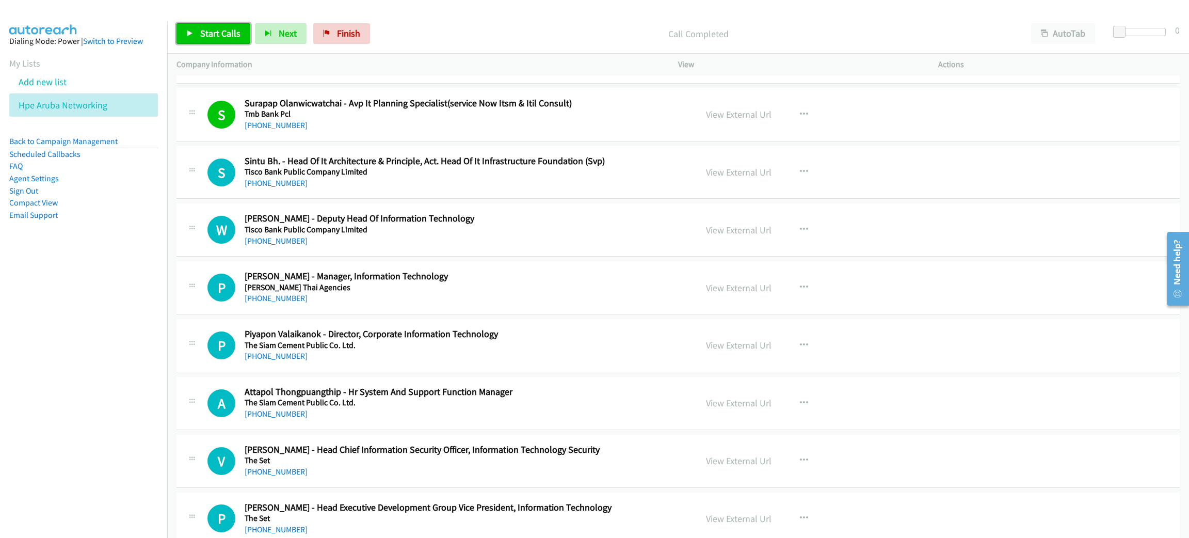
click at [230, 35] on span "Start Calls" at bounding box center [220, 33] width 40 height 12
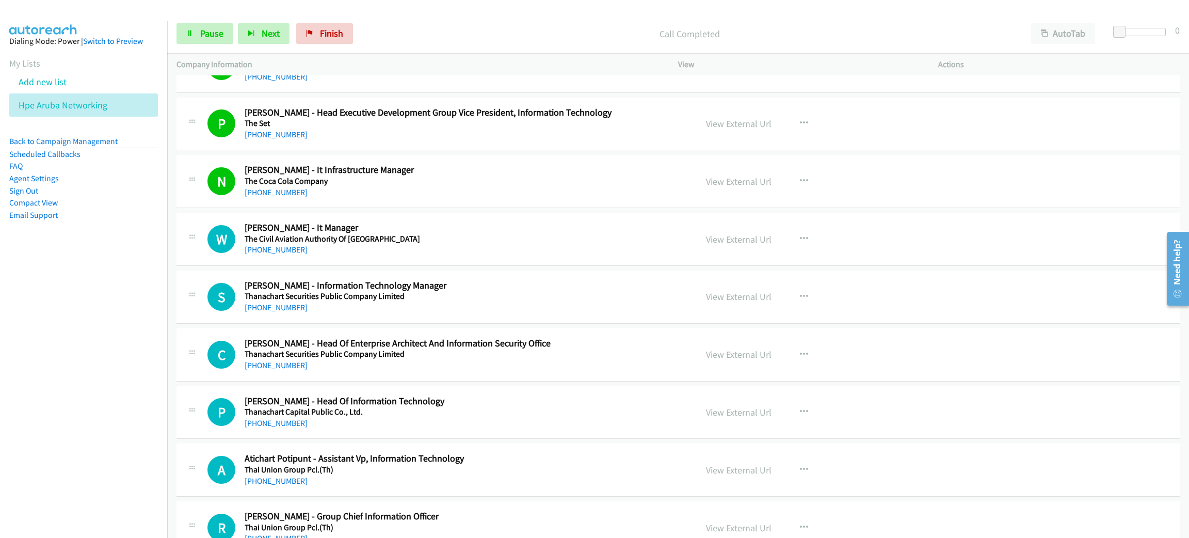
scroll to position [1006, 0]
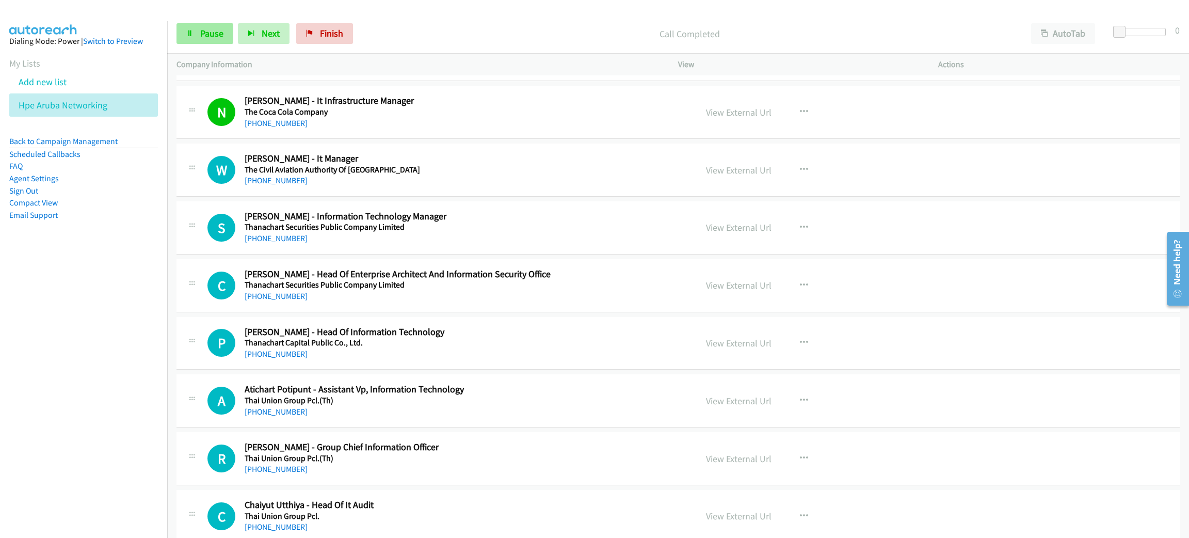
click at [211, 36] on span "Pause" at bounding box center [211, 33] width 23 height 12
click at [197, 35] on link "Start Calls" at bounding box center [213, 33] width 74 height 21
click at [218, 28] on span "Pause" at bounding box center [211, 33] width 23 height 12
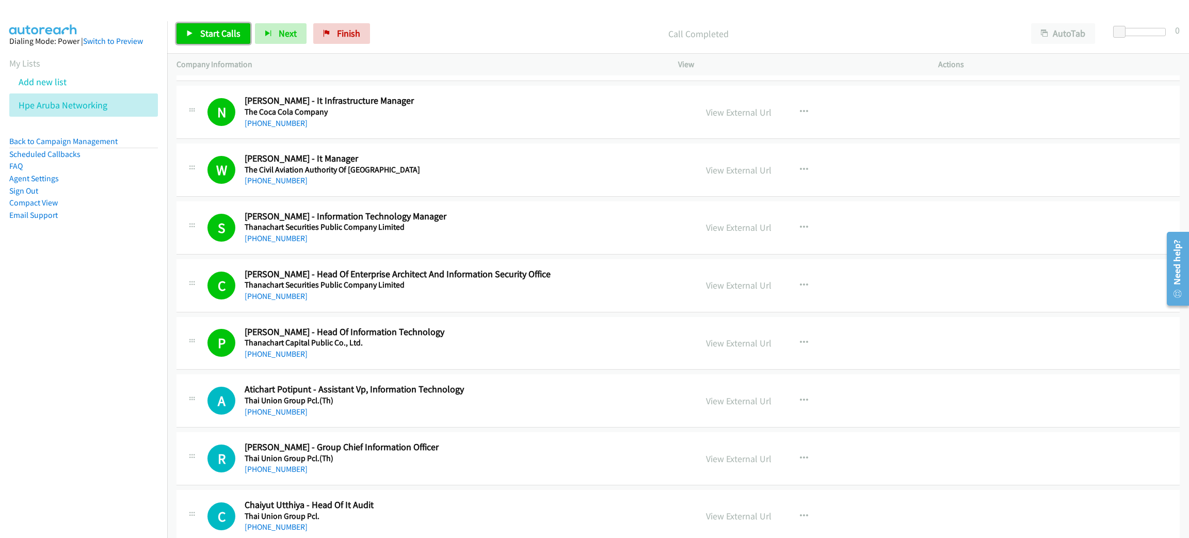
click at [217, 33] on span "Start Calls" at bounding box center [220, 33] width 40 height 12
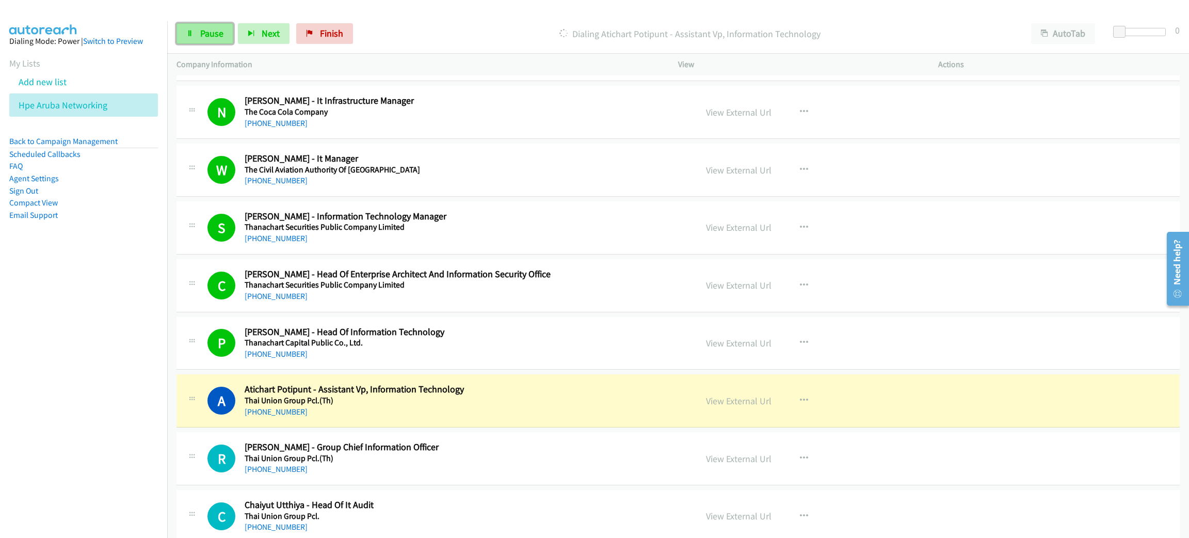
click at [224, 35] on link "Pause" at bounding box center [204, 33] width 57 height 21
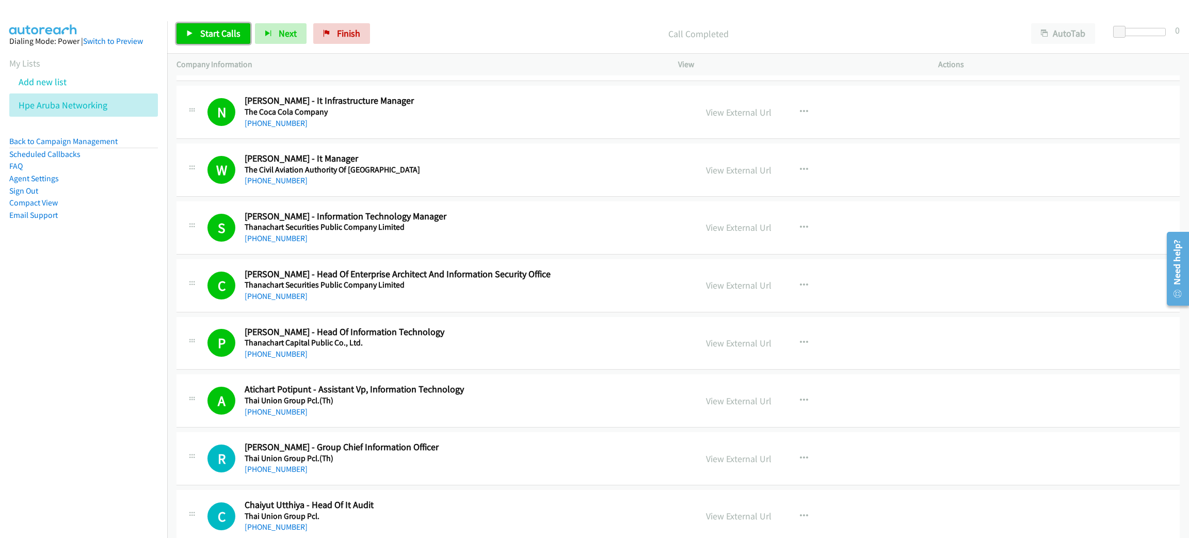
click at [224, 30] on span "Start Calls" at bounding box center [220, 33] width 40 height 12
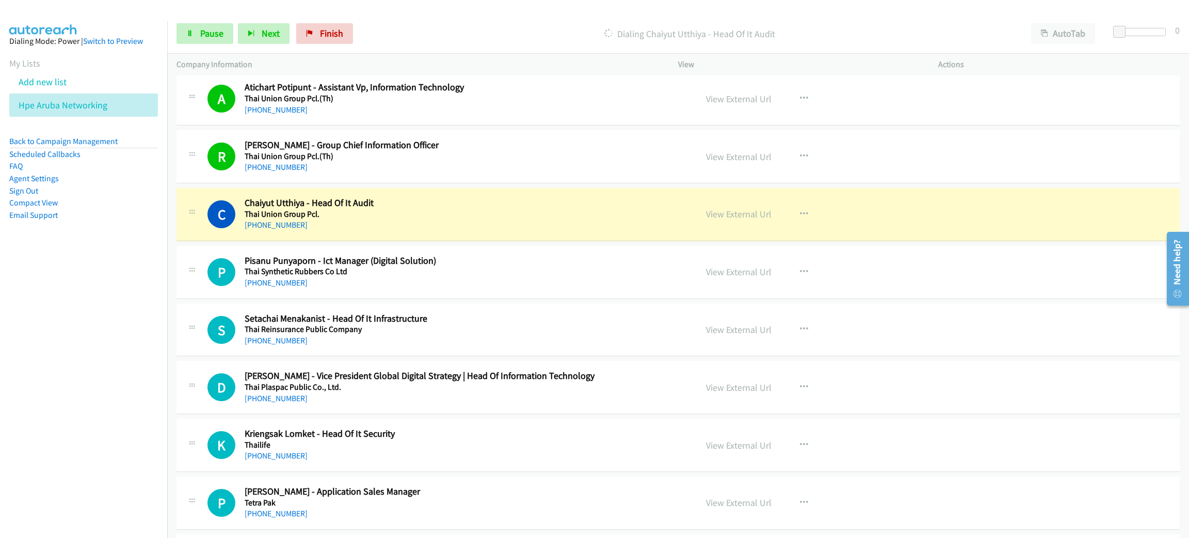
scroll to position [1393, 0]
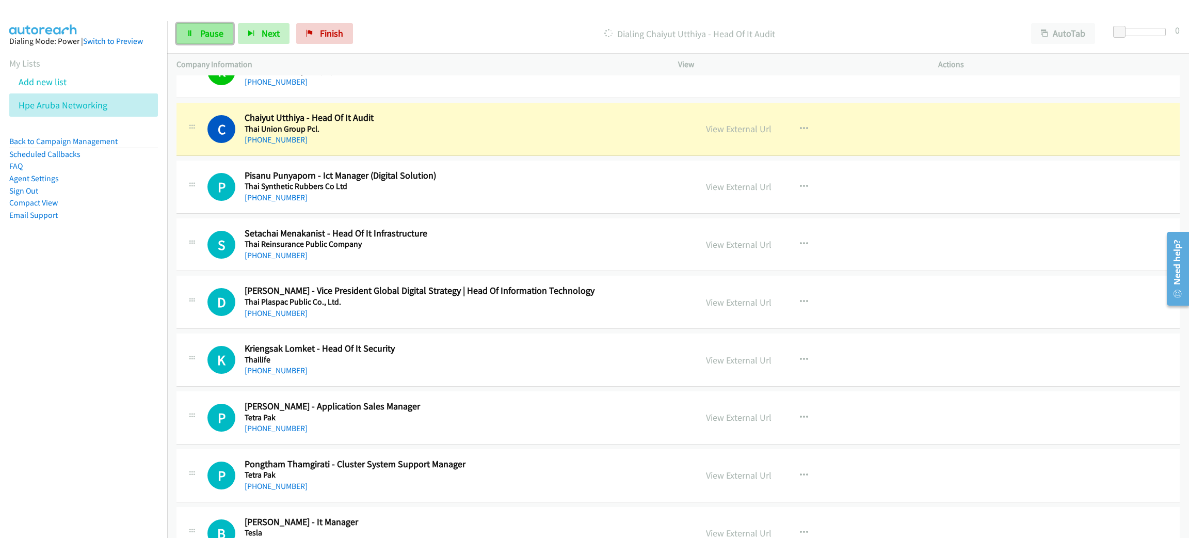
click at [216, 38] on span "Pause" at bounding box center [211, 33] width 23 height 12
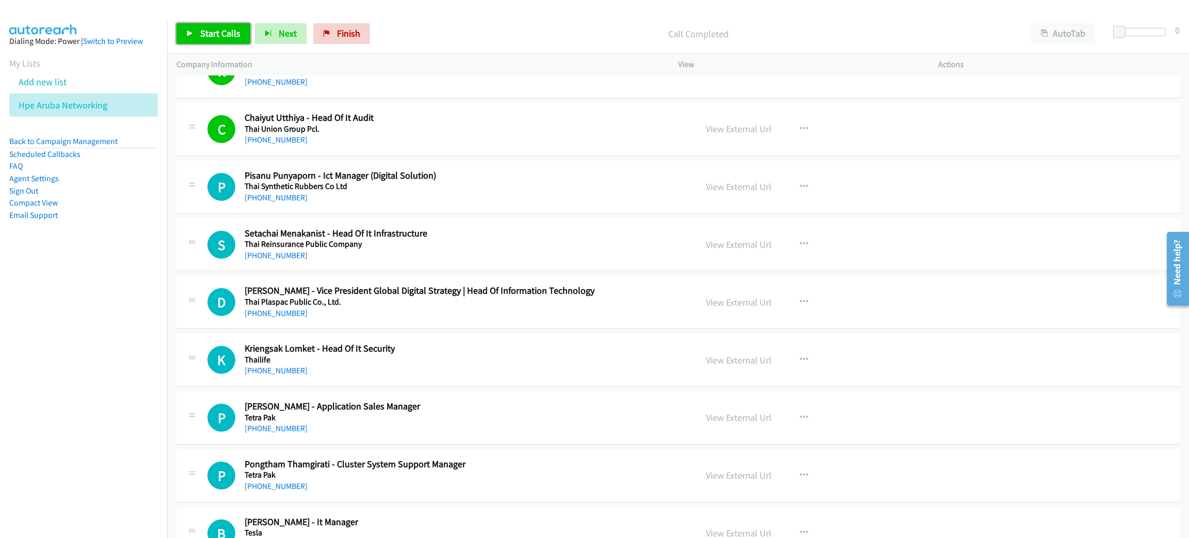
click at [216, 29] on span "Start Calls" at bounding box center [220, 33] width 40 height 12
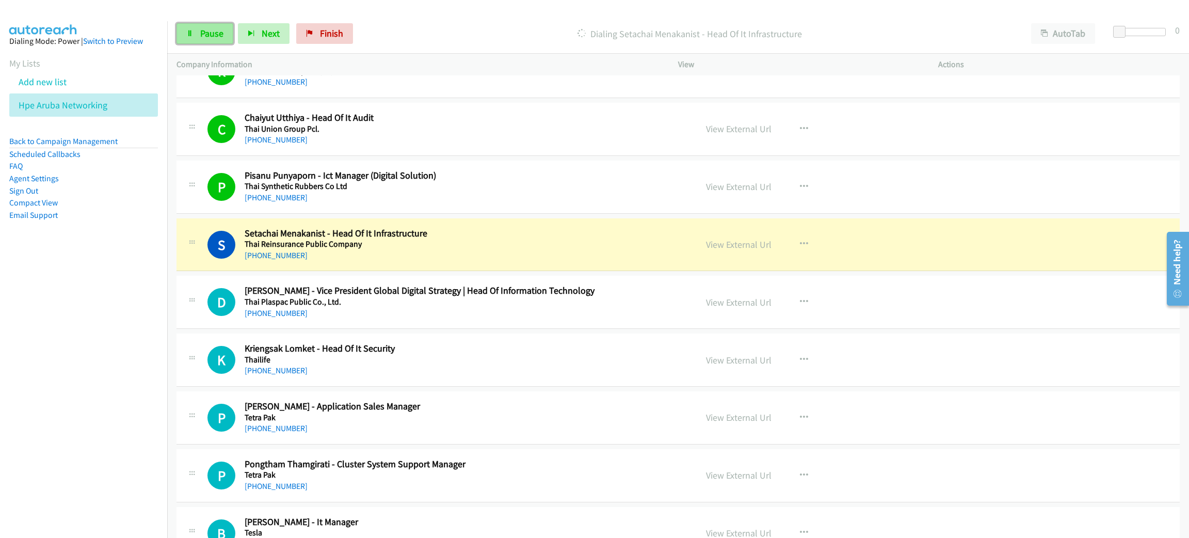
click at [216, 29] on span "Pause" at bounding box center [211, 33] width 23 height 12
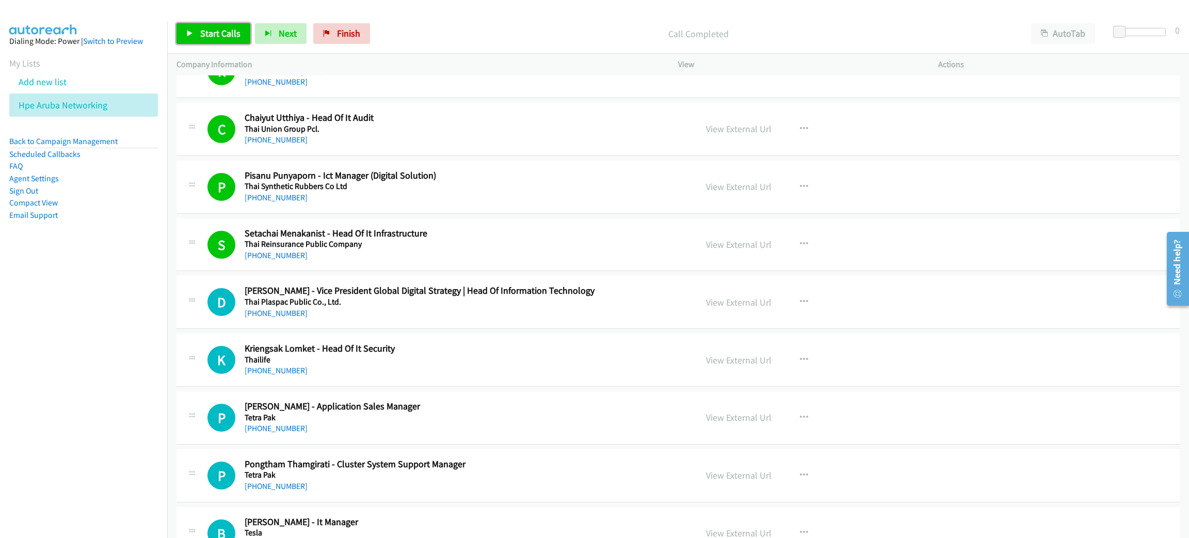
click at [233, 29] on span "Start Calls" at bounding box center [220, 33] width 40 height 12
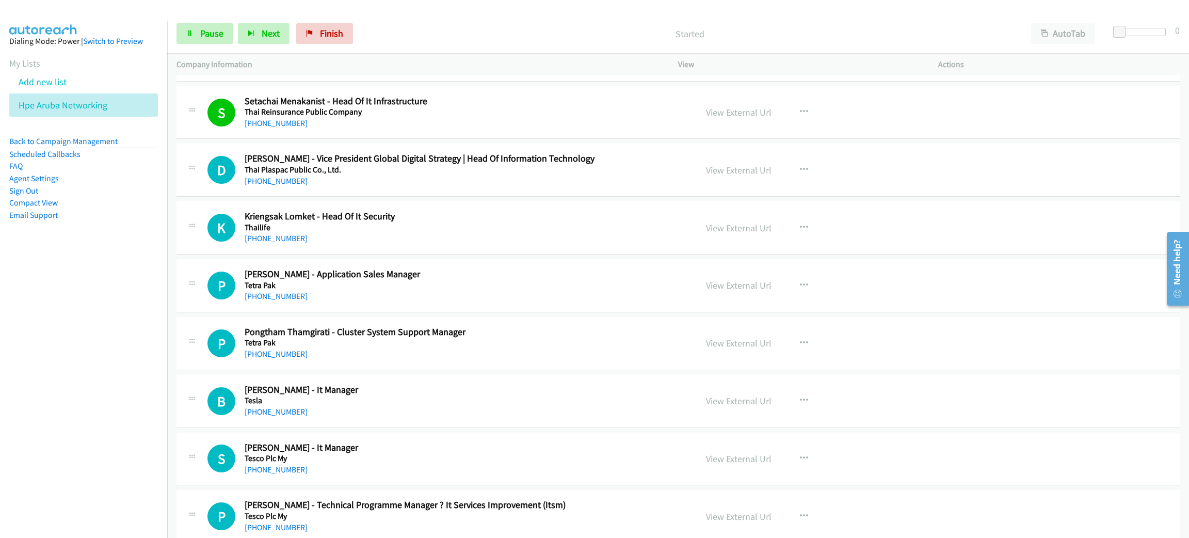
scroll to position [1548, 0]
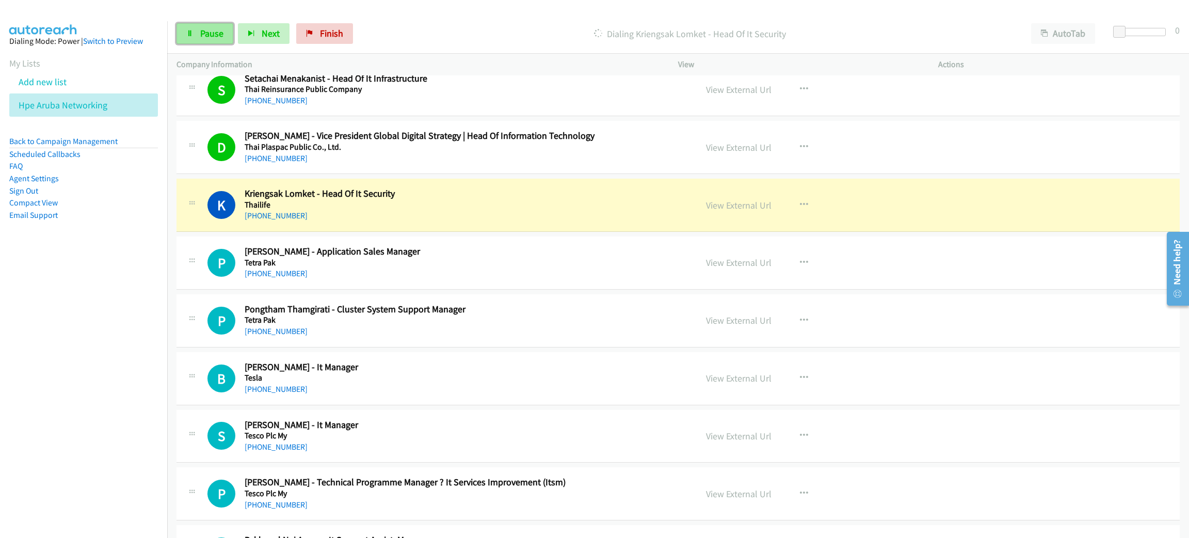
click at [197, 32] on link "Pause" at bounding box center [204, 33] width 57 height 21
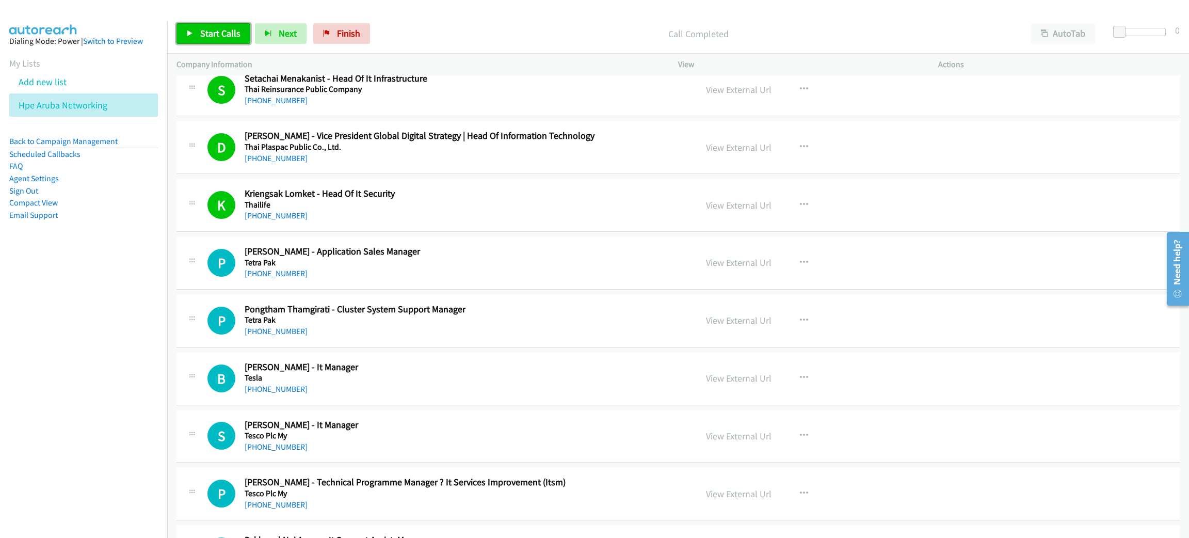
click at [228, 42] on link "Start Calls" at bounding box center [213, 33] width 74 height 21
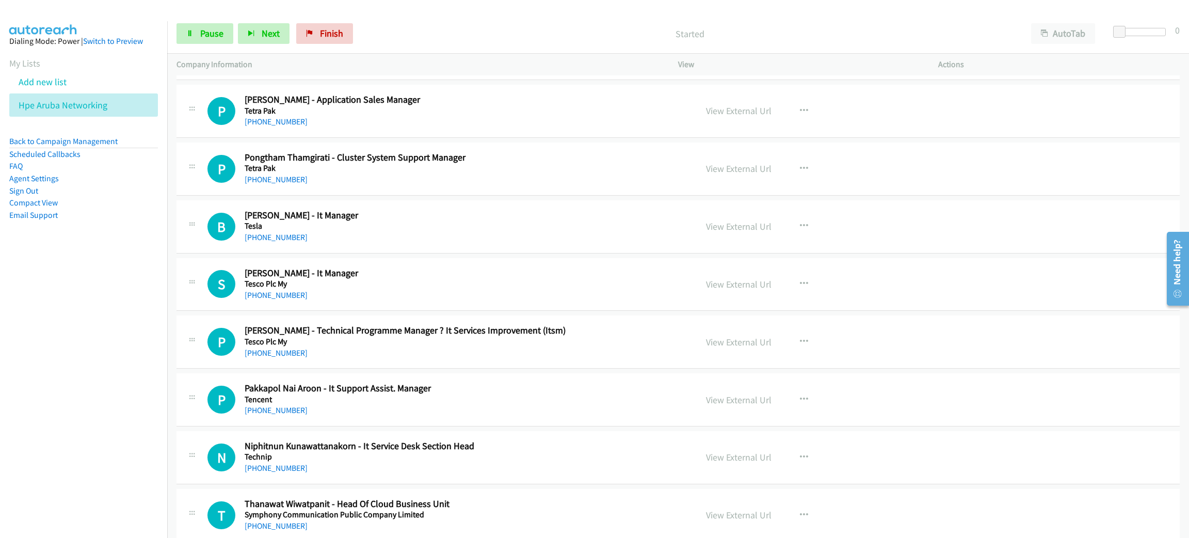
scroll to position [1702, 0]
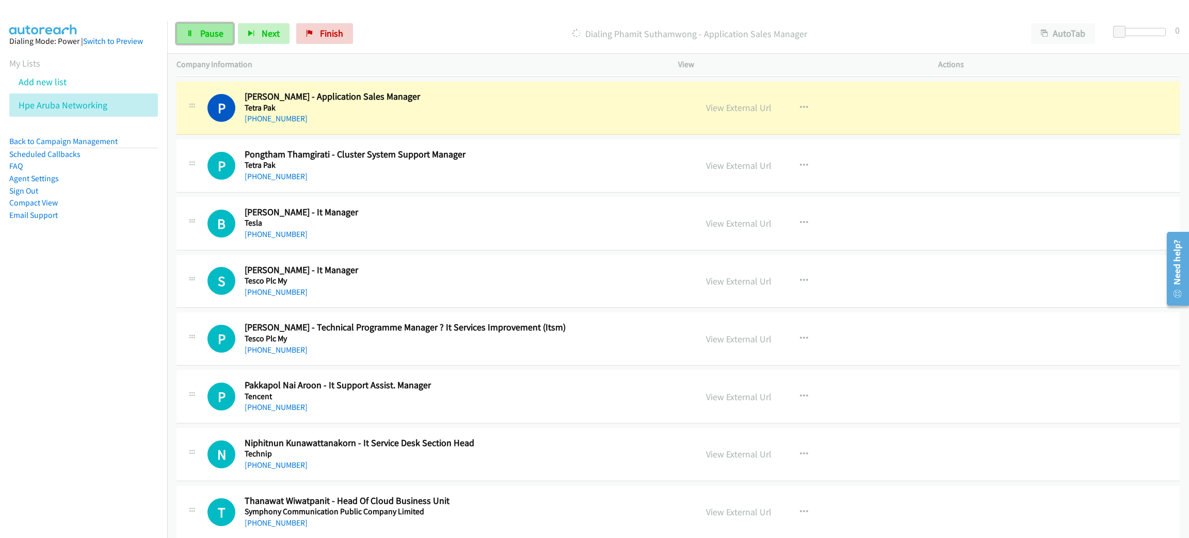
click at [219, 39] on span "Pause" at bounding box center [211, 33] width 23 height 12
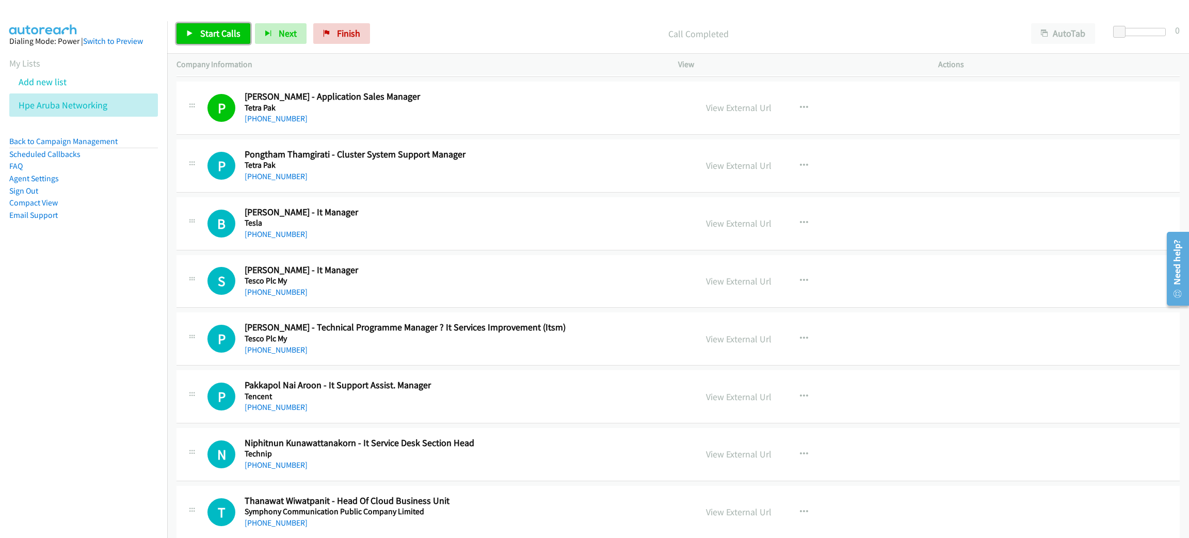
click at [216, 32] on span "Start Calls" at bounding box center [220, 33] width 40 height 12
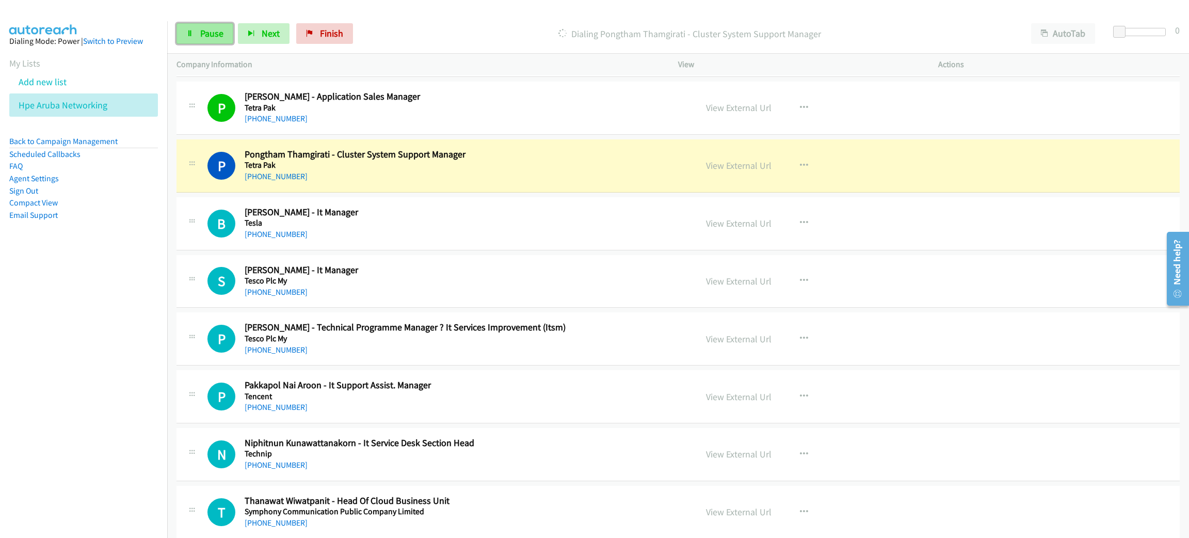
click at [216, 25] on link "Pause" at bounding box center [204, 33] width 57 height 21
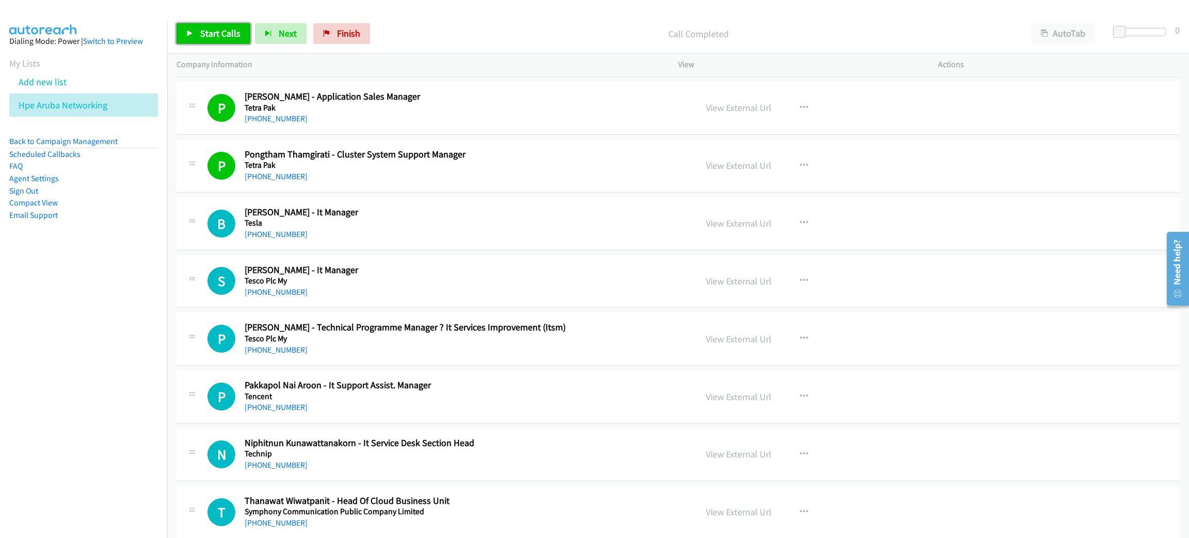
click at [235, 27] on span "Start Calls" at bounding box center [220, 33] width 40 height 12
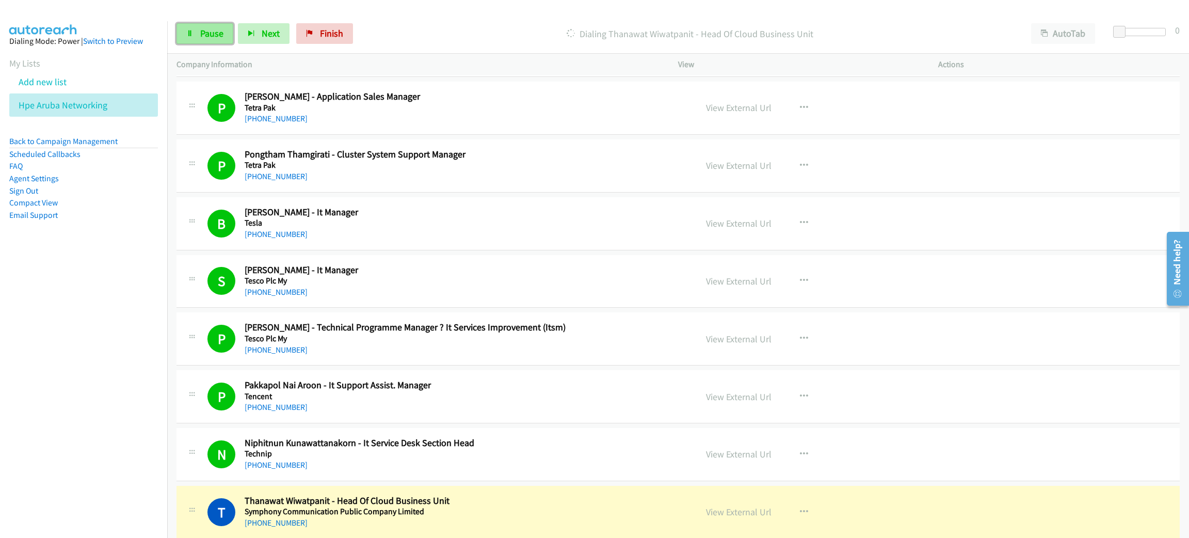
click at [220, 26] on link "Pause" at bounding box center [204, 33] width 57 height 21
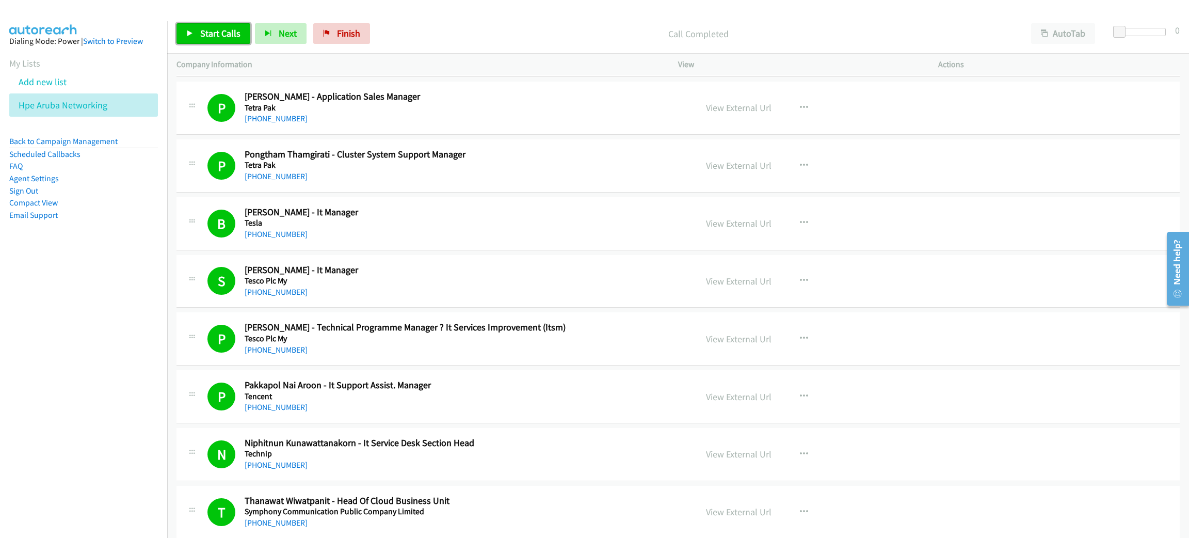
click at [208, 34] on span "Start Calls" at bounding box center [220, 33] width 40 height 12
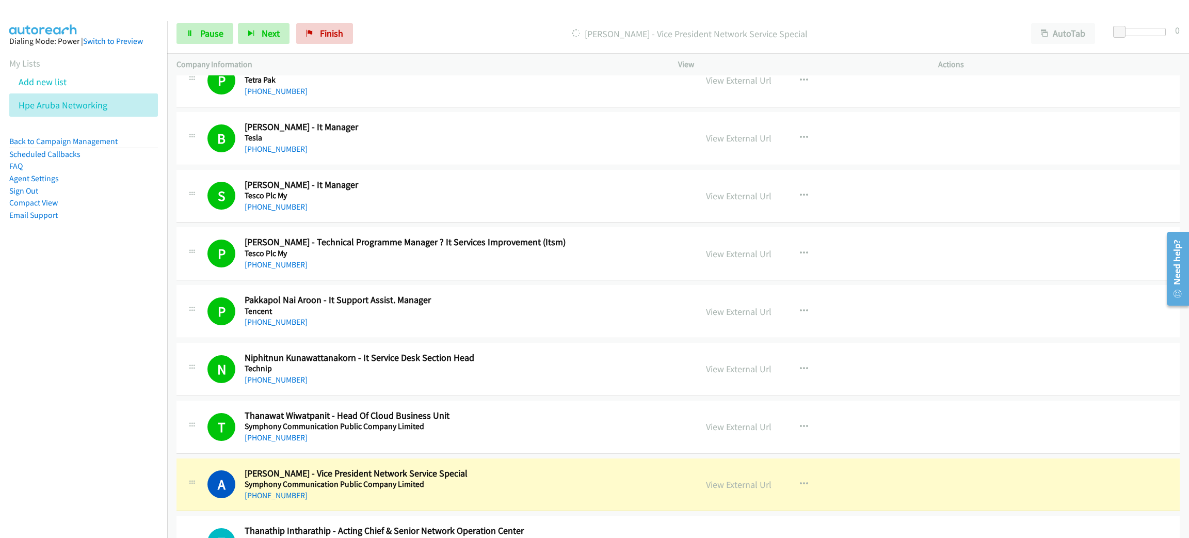
scroll to position [1935, 0]
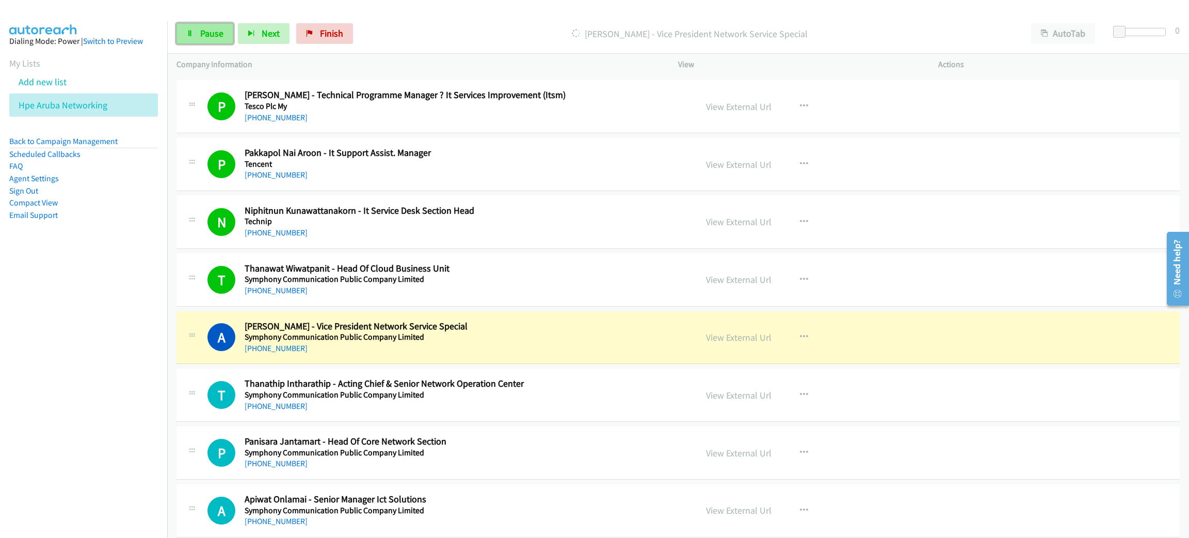
click at [210, 41] on link "Pause" at bounding box center [204, 33] width 57 height 21
click at [727, 340] on link "View External Url" at bounding box center [739, 337] width 66 height 12
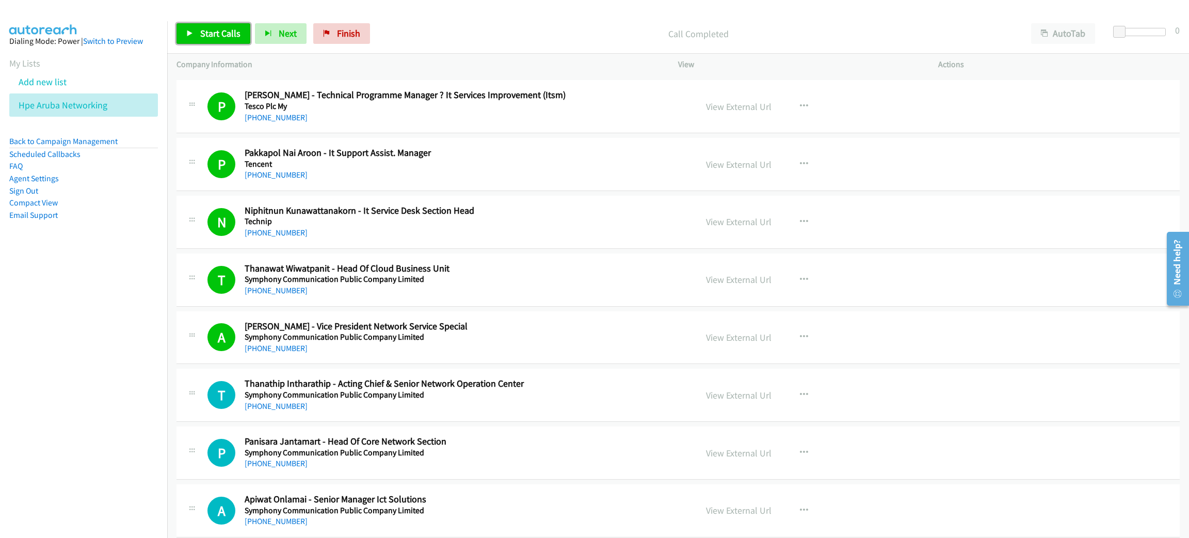
click at [206, 27] on span "Start Calls" at bounding box center [220, 33] width 40 height 12
click at [218, 24] on link "Pause" at bounding box center [204, 33] width 57 height 21
click at [231, 36] on span "Start Calls" at bounding box center [220, 33] width 40 height 12
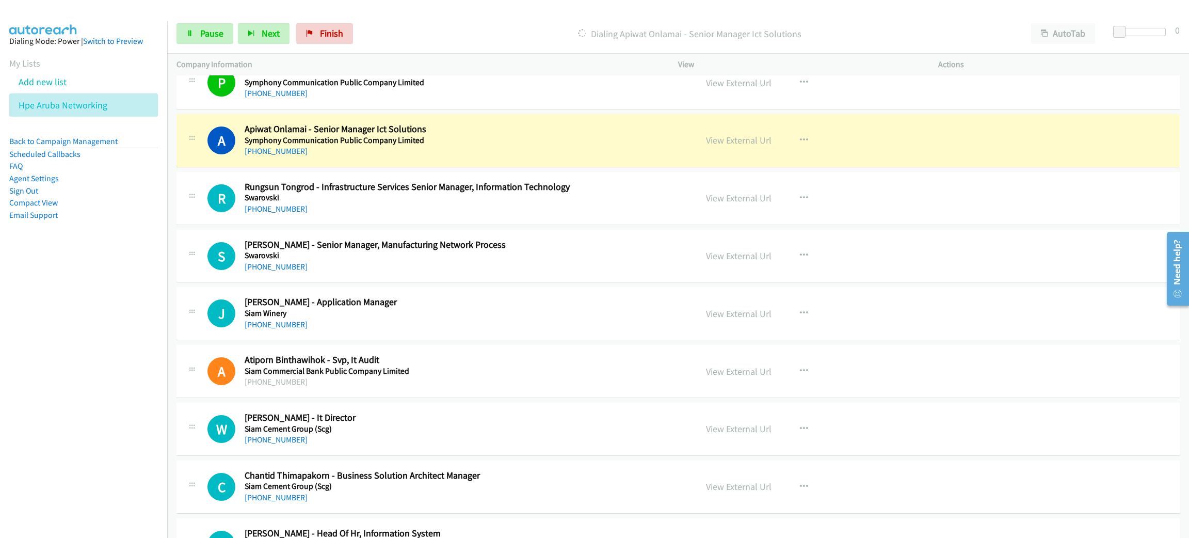
scroll to position [2322, 0]
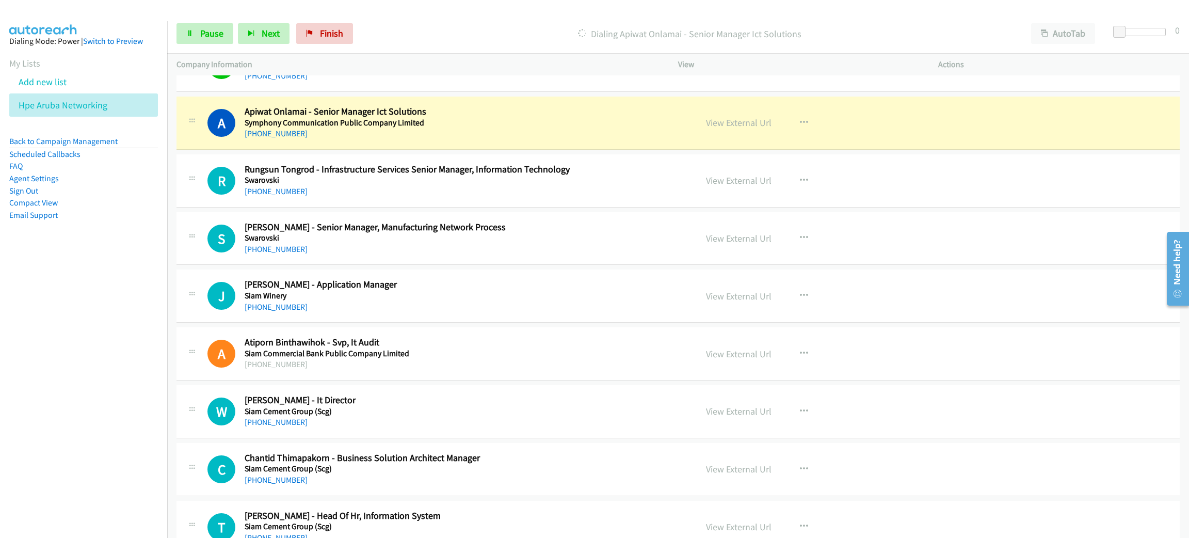
click at [528, 137] on div "+66 89 177 3435" at bounding box center [463, 133] width 437 height 12
click at [745, 128] on link "View External Url" at bounding box center [739, 123] width 66 height 12
click at [202, 38] on span "Pause" at bounding box center [211, 33] width 23 height 12
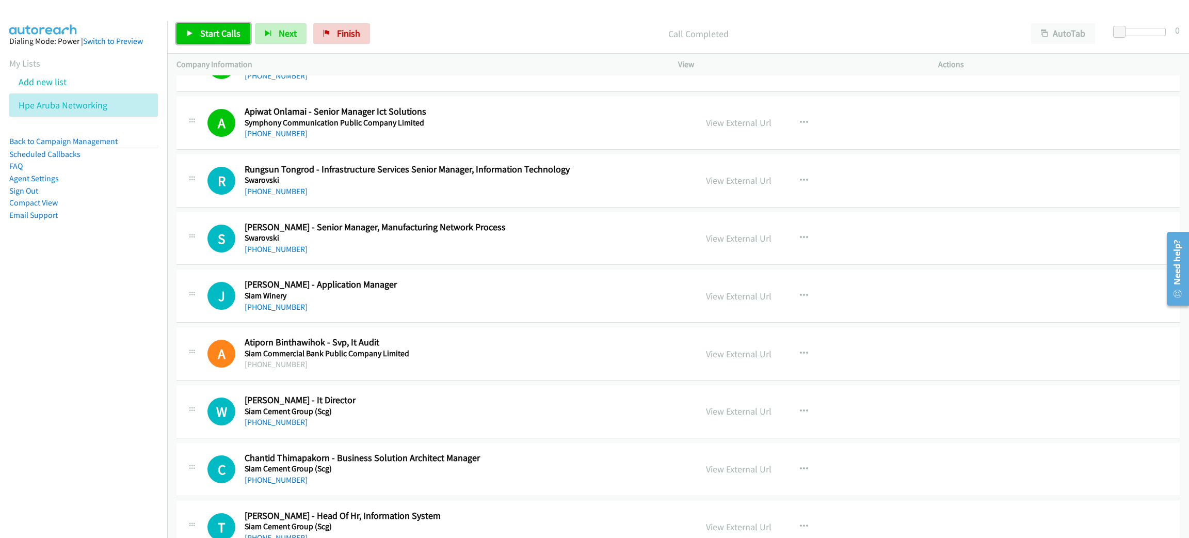
click at [228, 32] on span "Start Calls" at bounding box center [220, 33] width 40 height 12
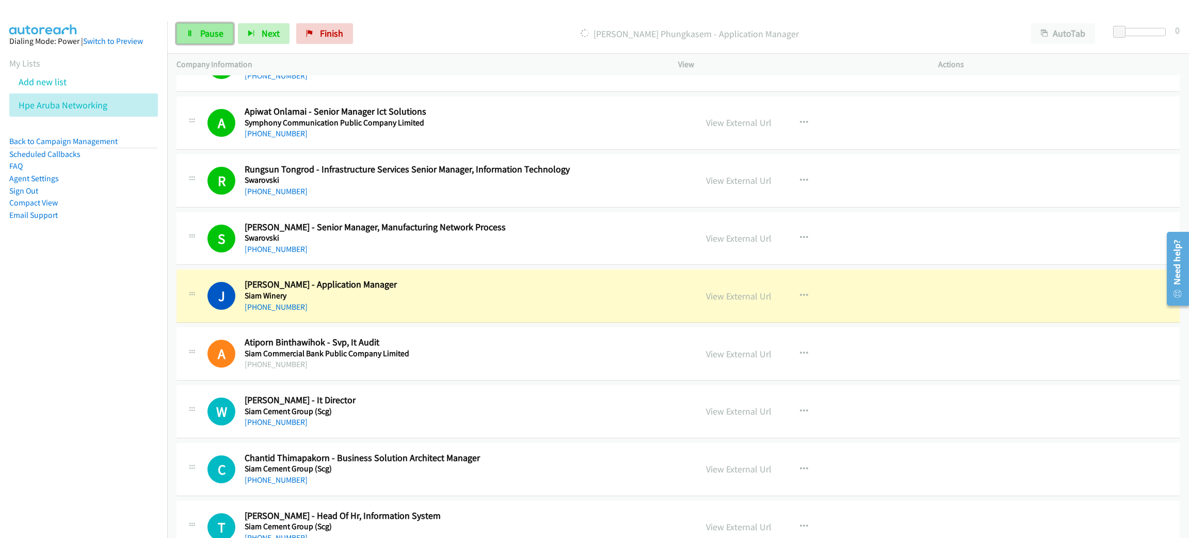
click at [196, 32] on link "Pause" at bounding box center [204, 33] width 57 height 21
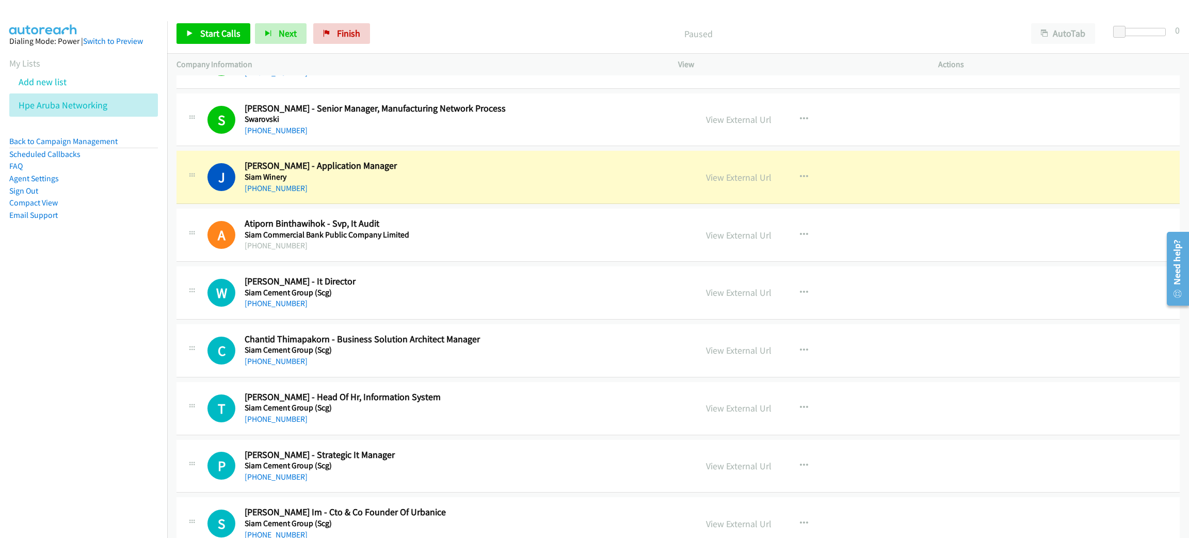
scroll to position [2477, 0]
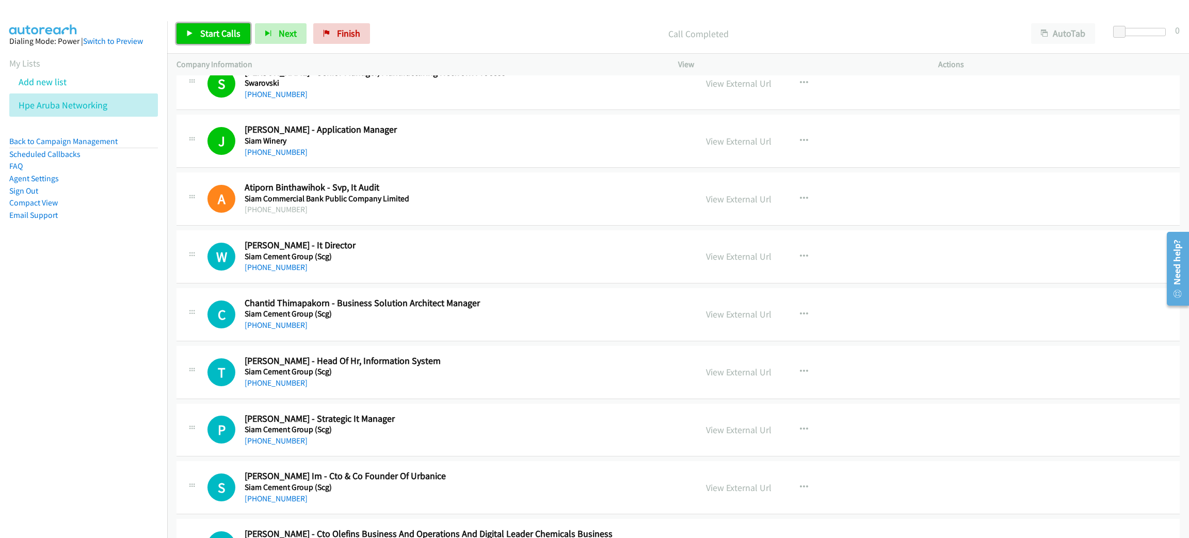
click at [222, 30] on span "Start Calls" at bounding box center [220, 33] width 40 height 12
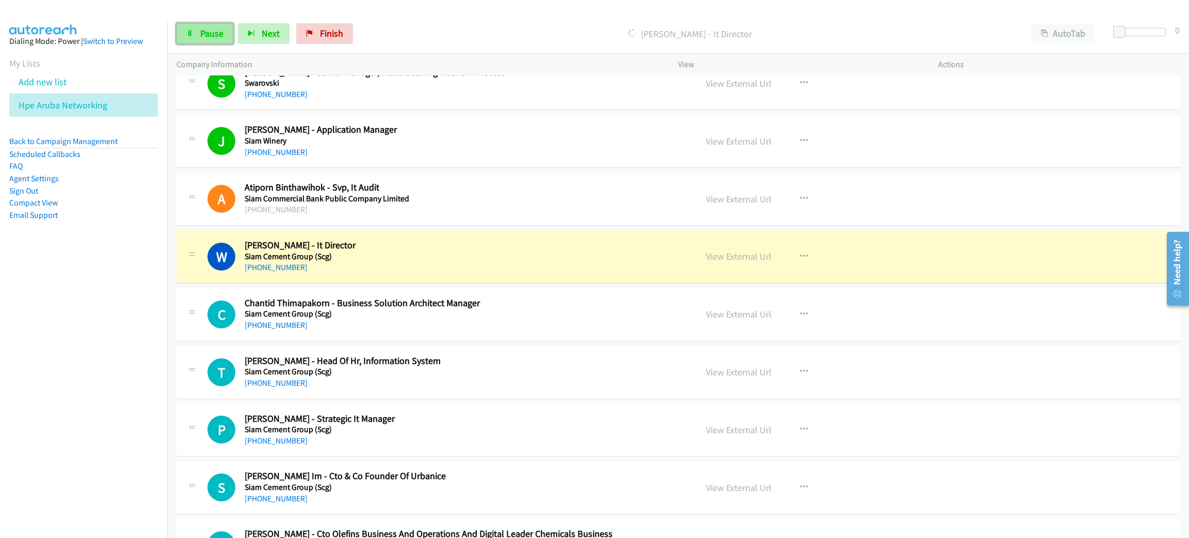
click at [208, 27] on span "Pause" at bounding box center [211, 33] width 23 height 12
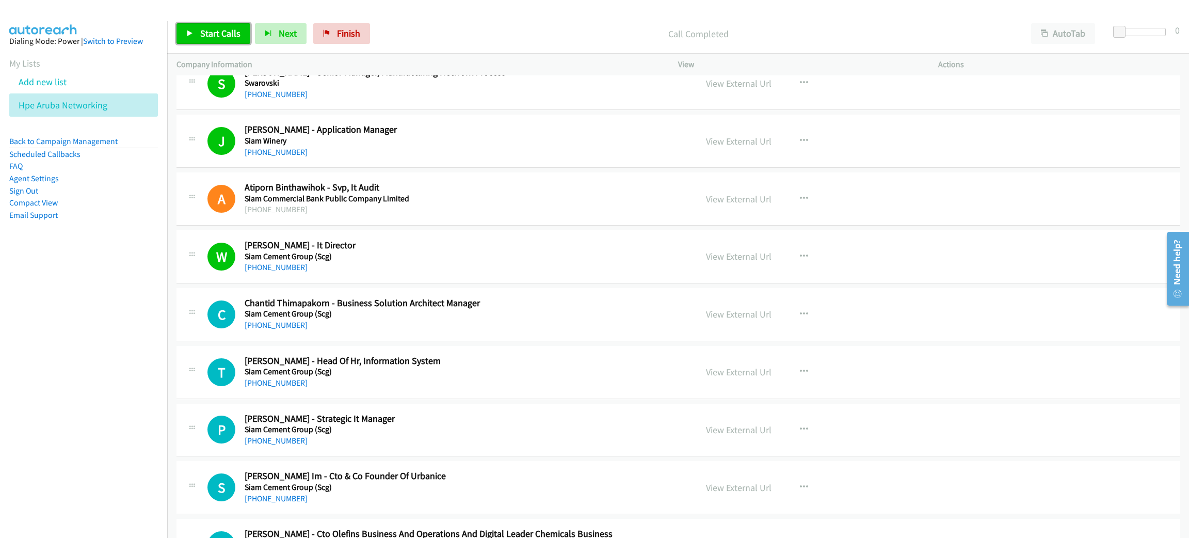
click at [234, 29] on span "Start Calls" at bounding box center [220, 33] width 40 height 12
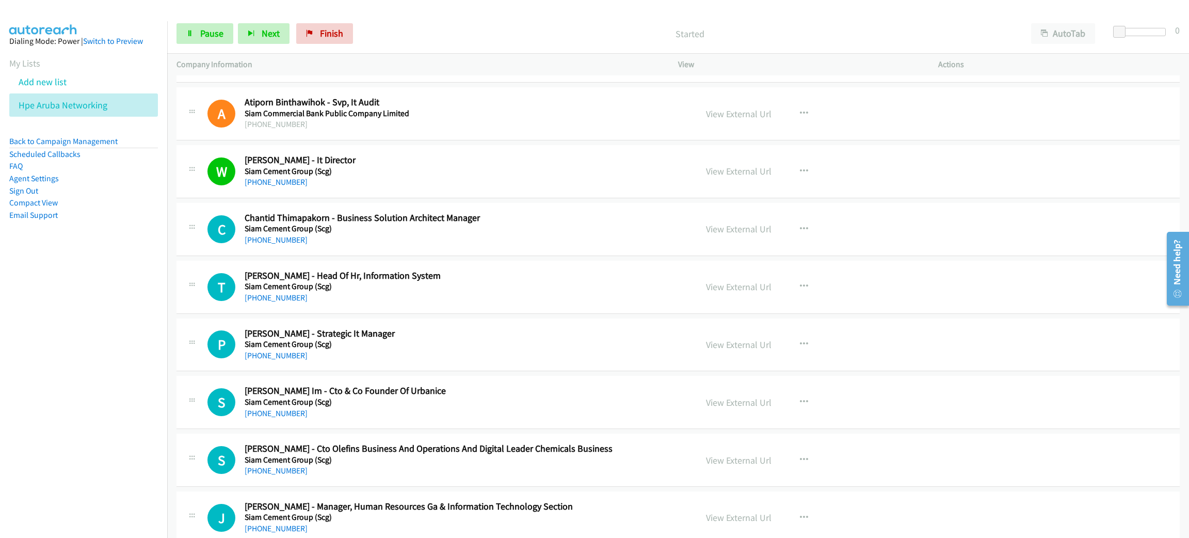
scroll to position [2632, 0]
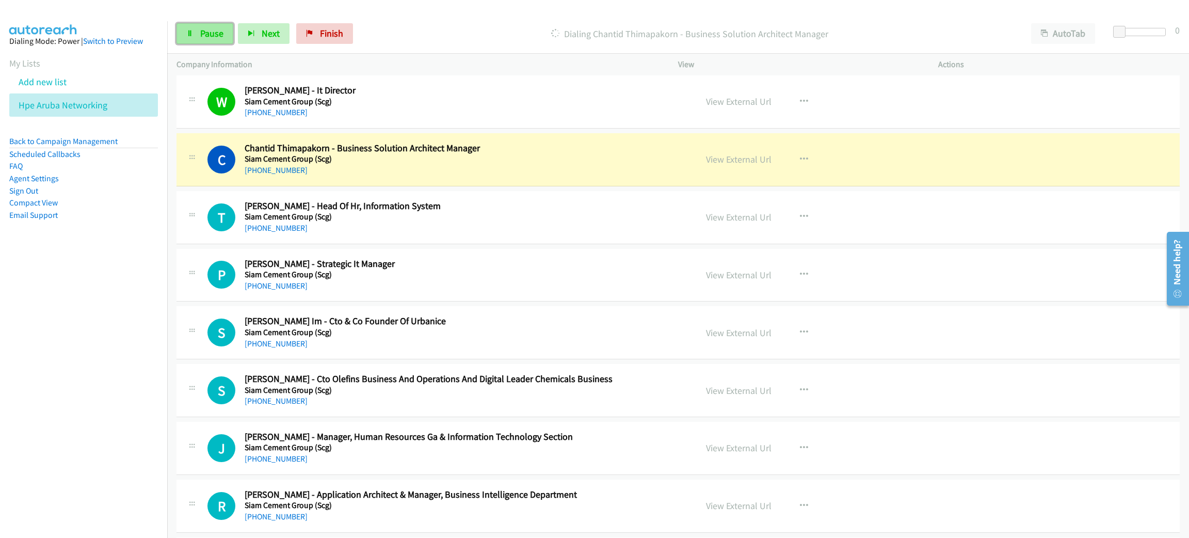
click at [208, 35] on span "Pause" at bounding box center [211, 33] width 23 height 12
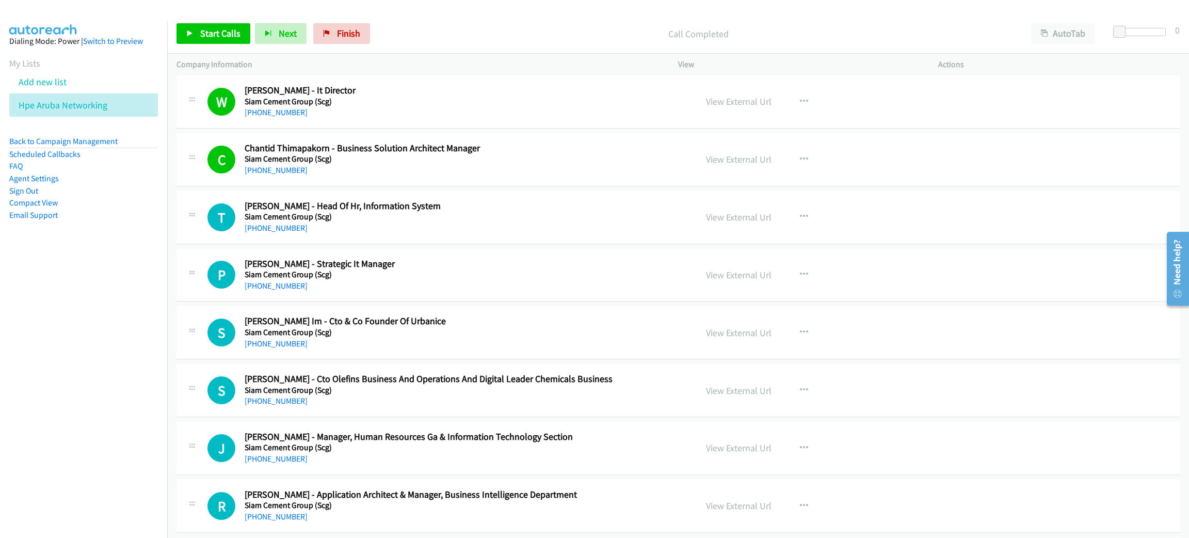
click at [230, 44] on div "Start Calls Pause Next Finish Call Completed AutoTab AutoTab 0" at bounding box center [678, 34] width 1022 height 40
click at [230, 36] on span "Start Calls" at bounding box center [220, 33] width 40 height 12
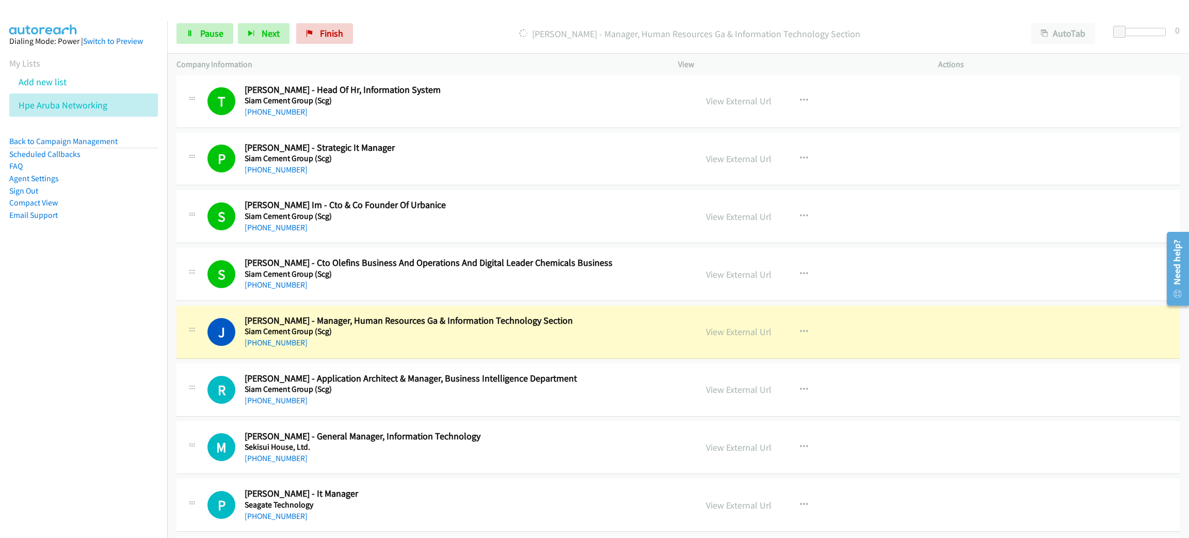
scroll to position [2786, 0]
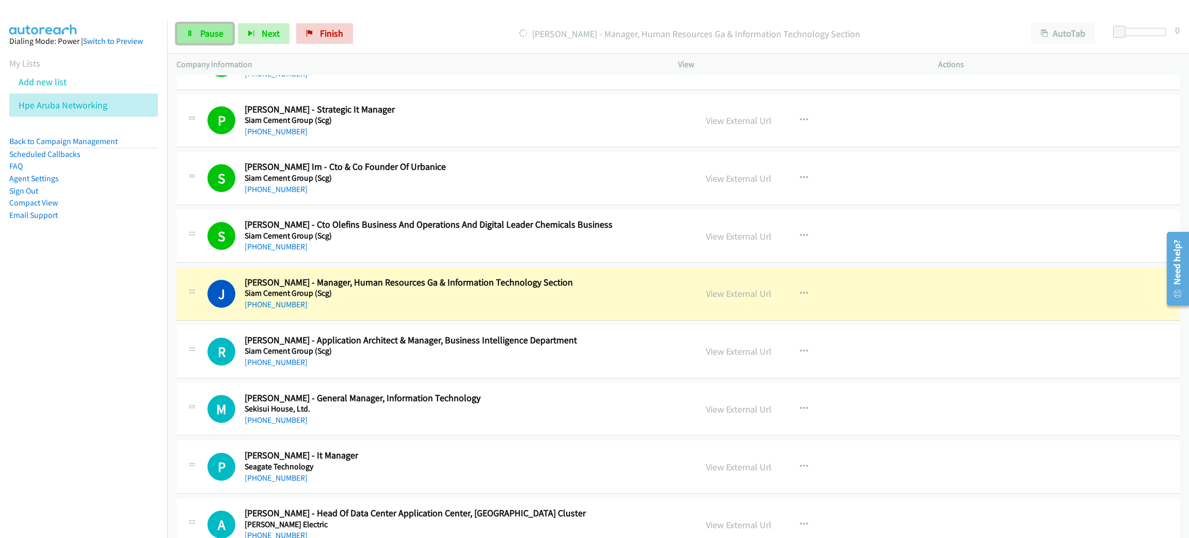
click at [212, 36] on span "Pause" at bounding box center [211, 33] width 23 height 12
click at [724, 299] on link "View External Url" at bounding box center [739, 293] width 66 height 12
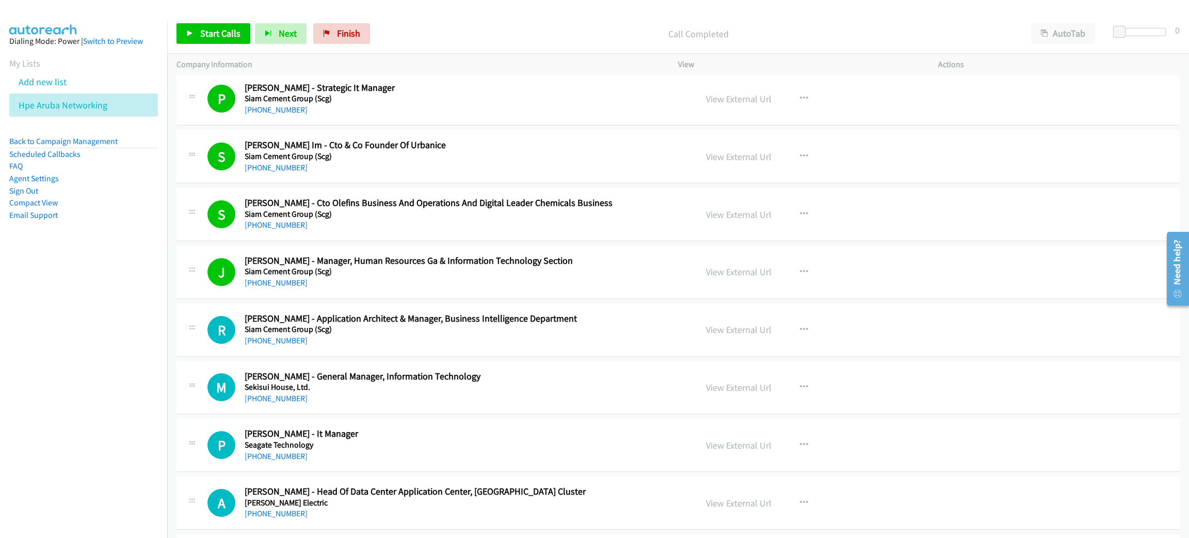
scroll to position [2941, 0]
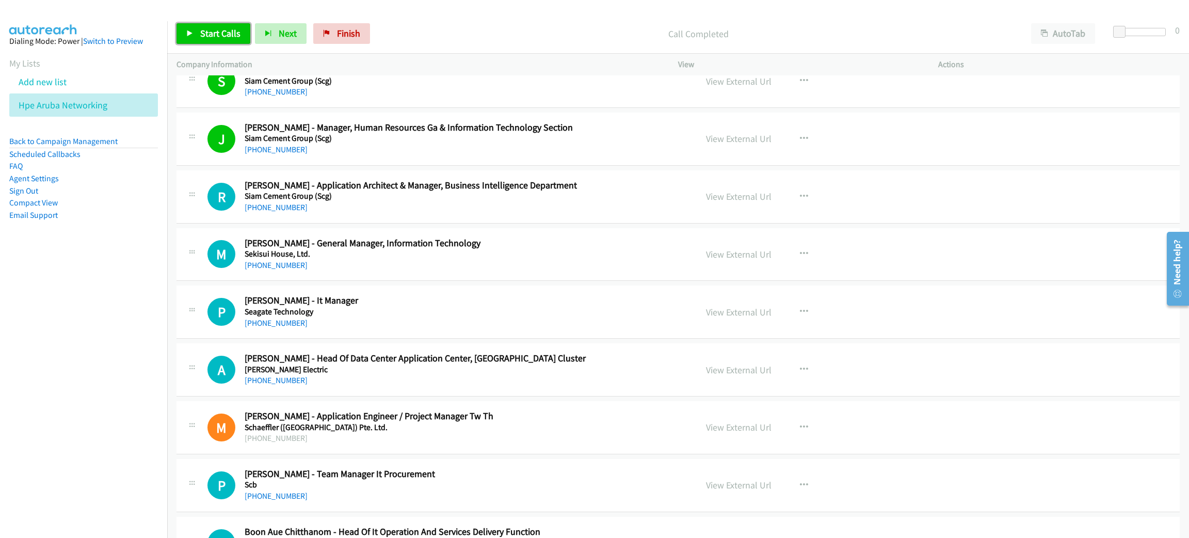
click at [220, 30] on span "Start Calls" at bounding box center [220, 33] width 40 height 12
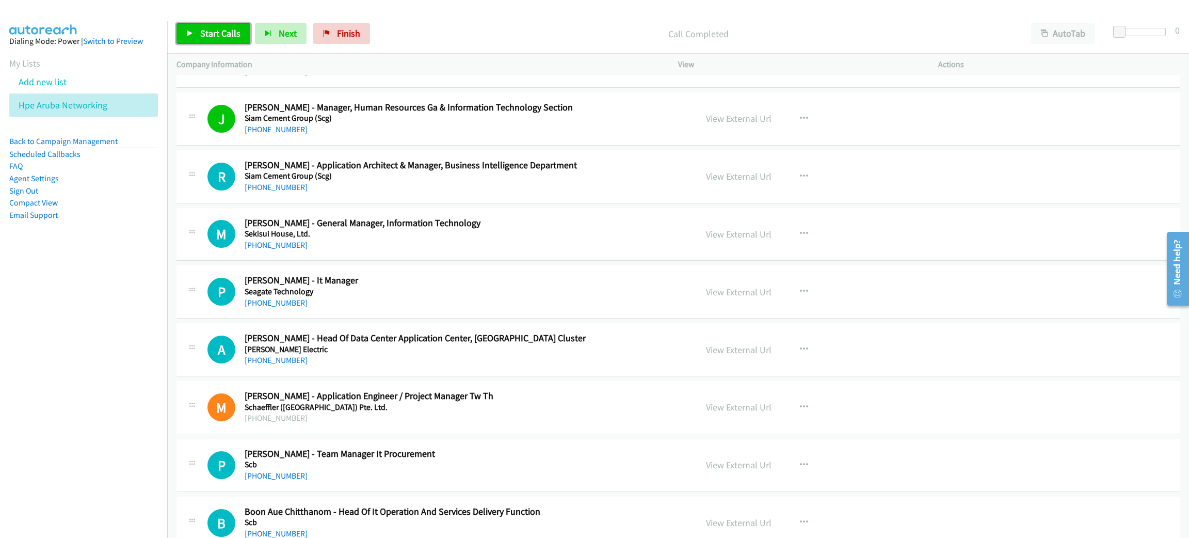
scroll to position [3018, 0]
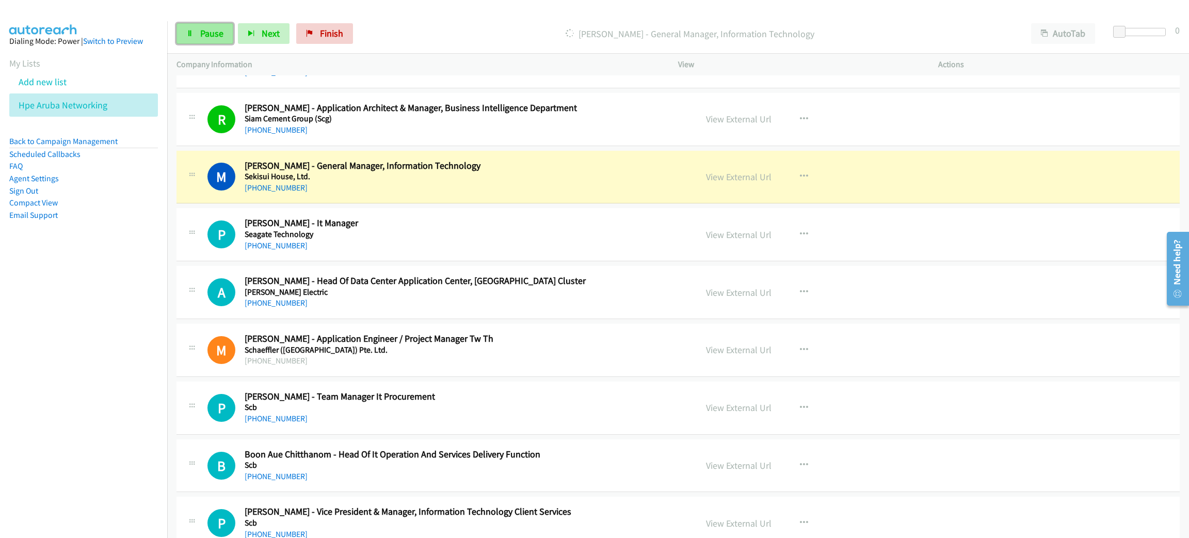
click at [216, 32] on span "Pause" at bounding box center [211, 33] width 23 height 12
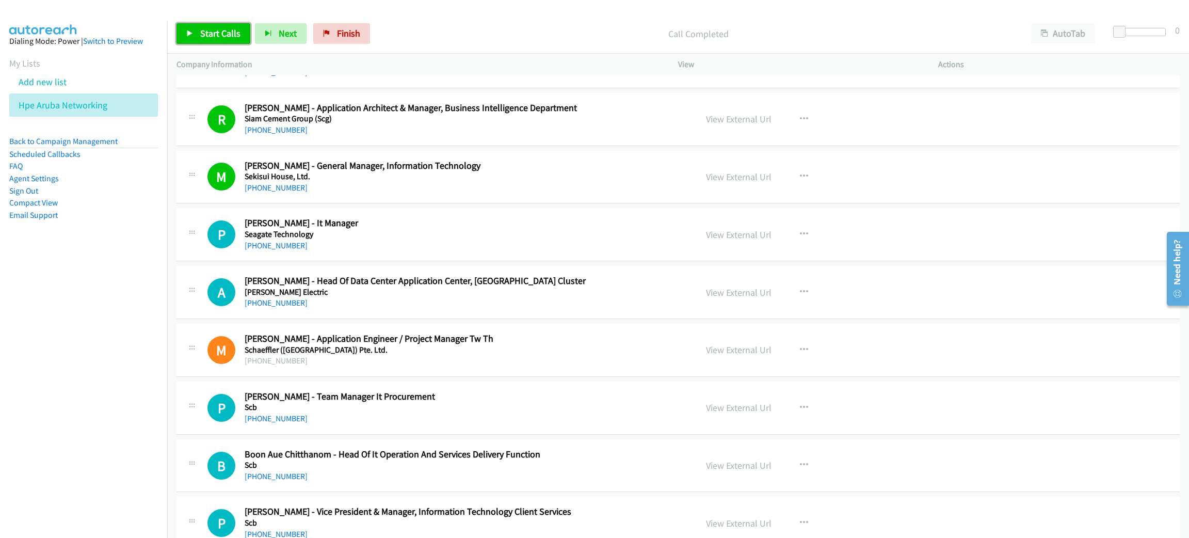
click at [228, 26] on link "Start Calls" at bounding box center [213, 33] width 74 height 21
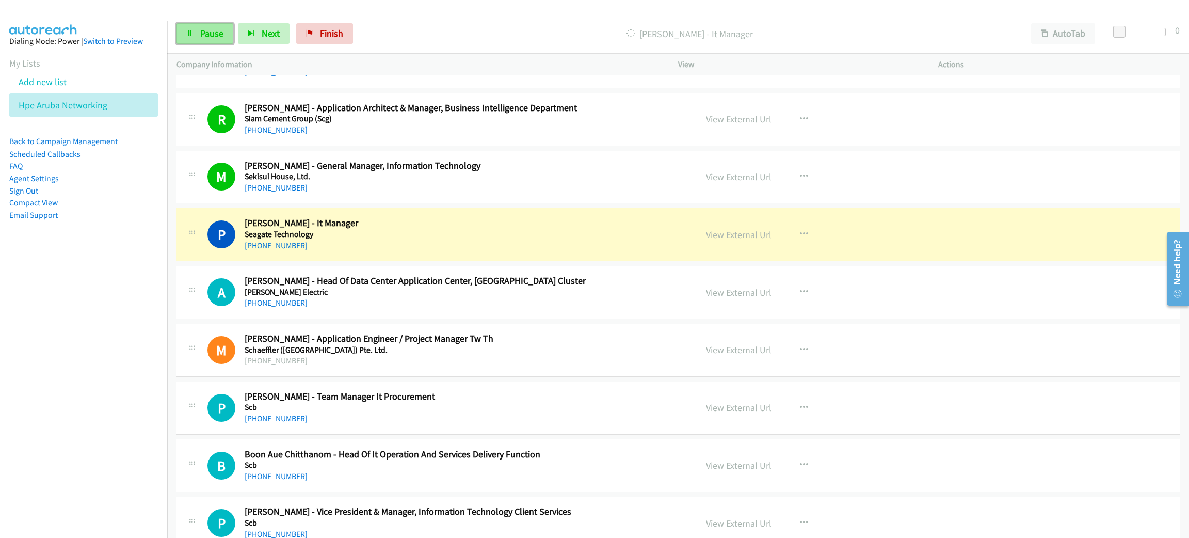
click at [217, 34] on span "Pause" at bounding box center [211, 33] width 23 height 12
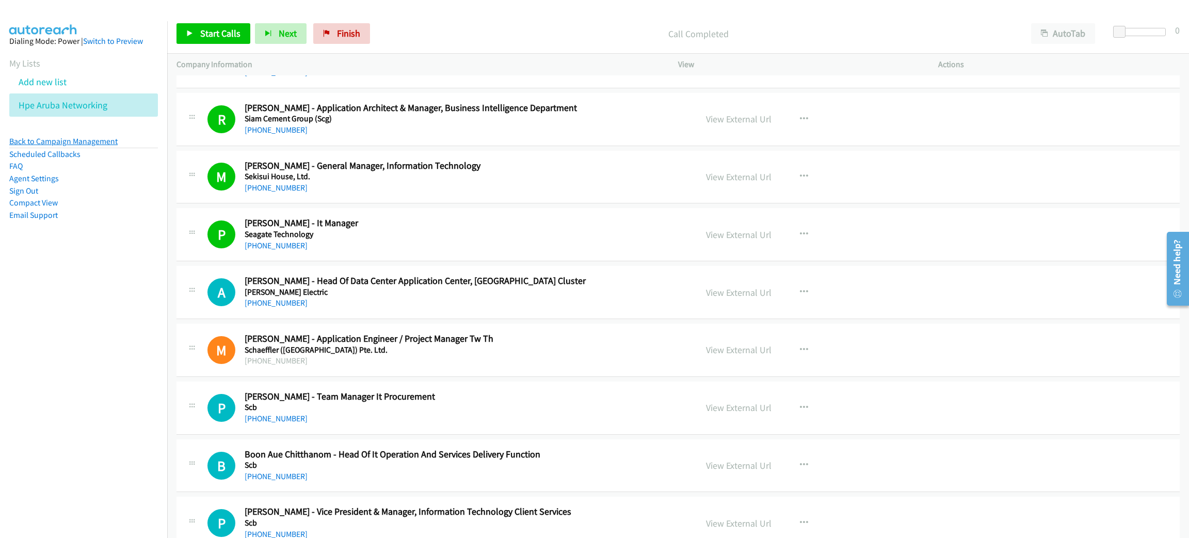
click at [99, 142] on link "Back to Campaign Management" at bounding box center [63, 141] width 108 height 10
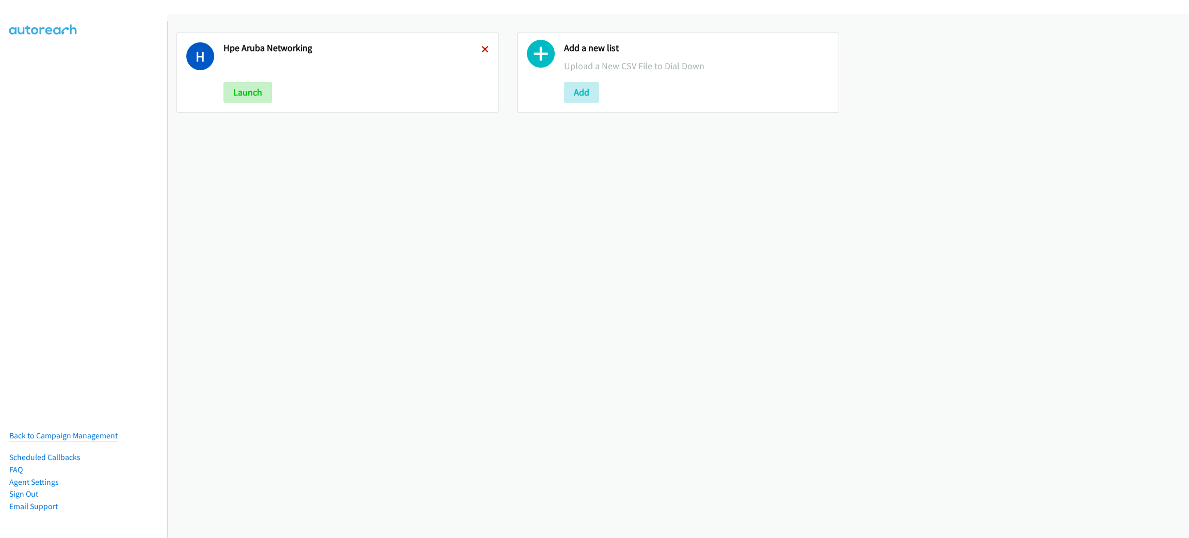
click at [484, 46] on icon at bounding box center [484, 49] width 7 height 7
click at [249, 91] on button "Add" at bounding box center [240, 92] width 35 height 21
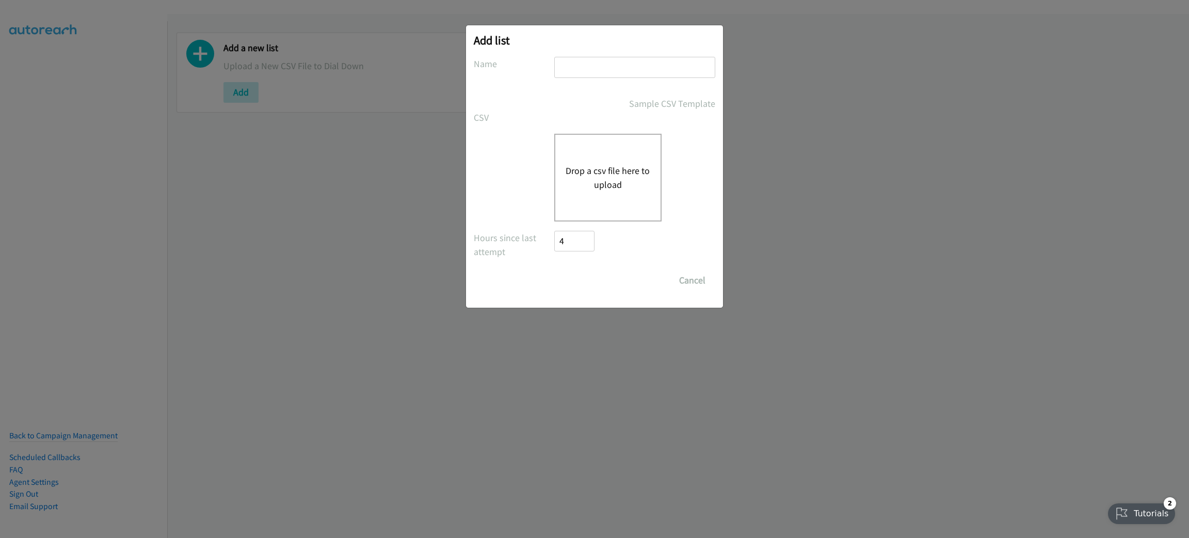
click at [635, 185] on button "Drop a csv file here to upload" at bounding box center [608, 178] width 85 height 28
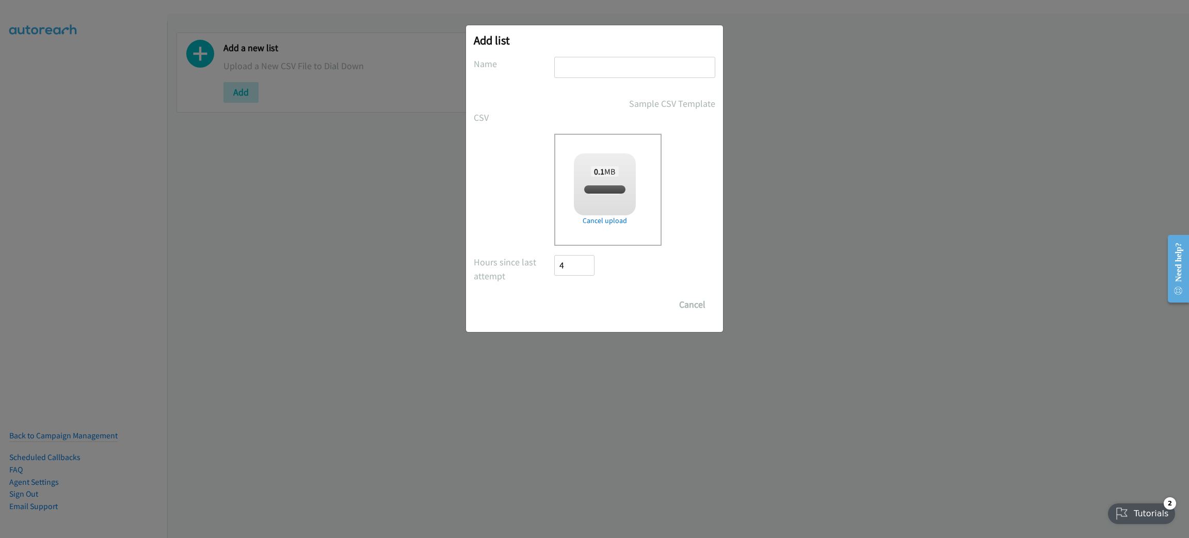
click at [577, 69] on input "text" at bounding box center [634, 67] width 161 height 21
checkbox input "true"
type input "I"
type input "DIRECT IT"
click at [554, 294] on input "Save List" at bounding box center [581, 304] width 54 height 21
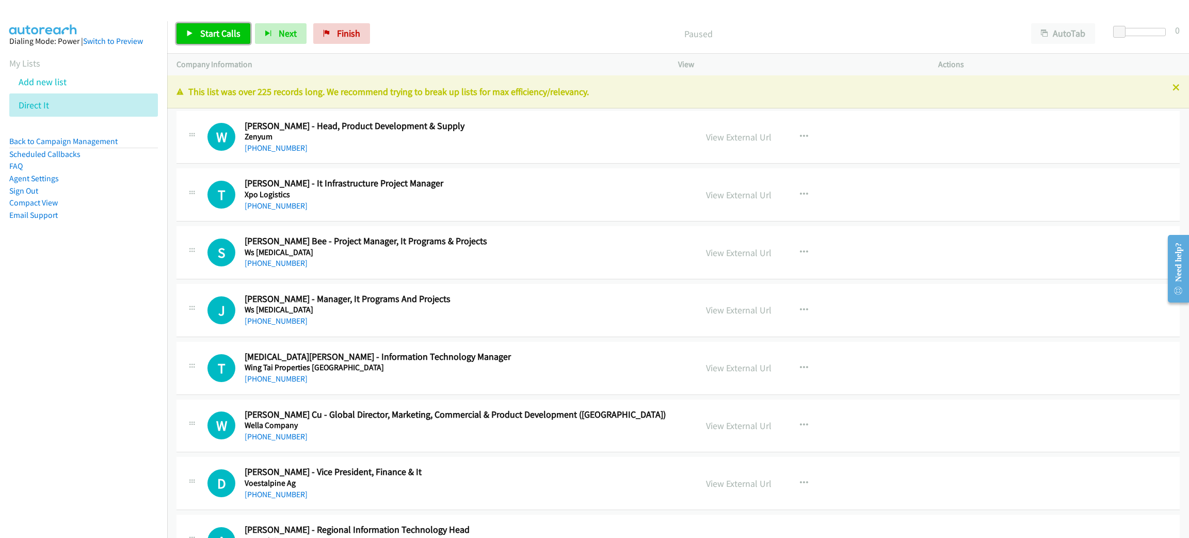
click at [234, 30] on span "Start Calls" at bounding box center [220, 33] width 40 height 12
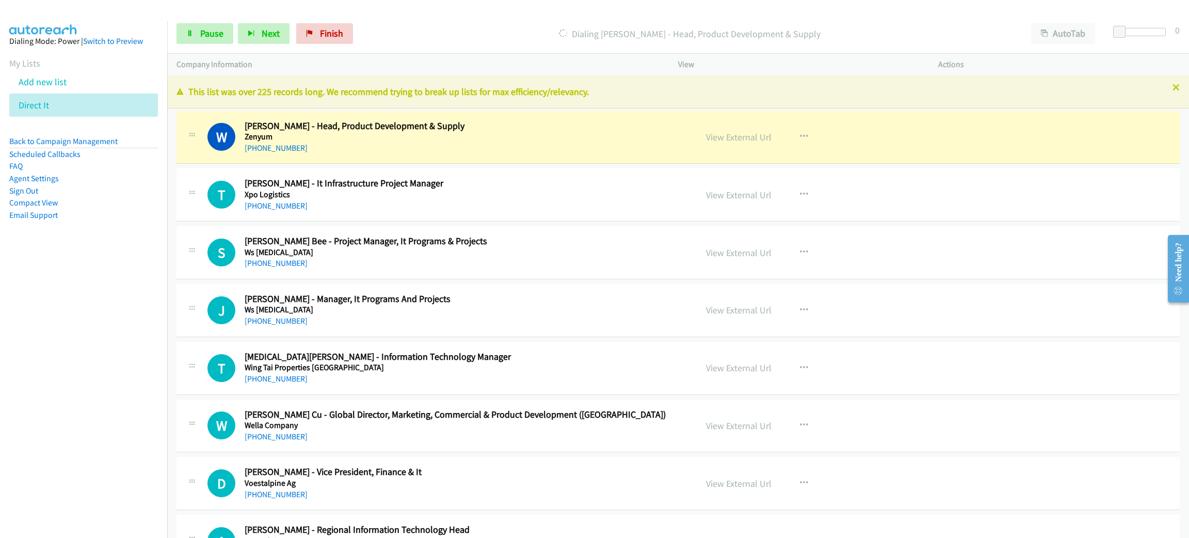
click at [398, 144] on div "[PHONE_NUMBER]" at bounding box center [463, 148] width 437 height 12
click at [758, 137] on link "View External Url" at bounding box center [739, 137] width 66 height 12
click at [749, 136] on link "View External Url" at bounding box center [739, 137] width 66 height 12
click at [191, 39] on link "Pause" at bounding box center [204, 33] width 57 height 21
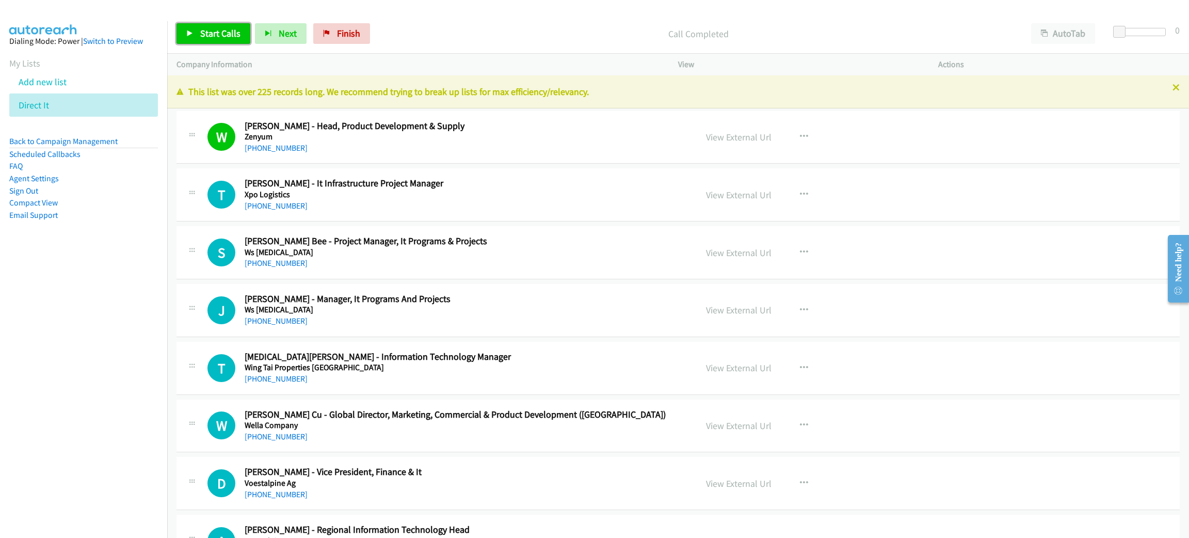
click at [203, 30] on span "Start Calls" at bounding box center [220, 33] width 40 height 12
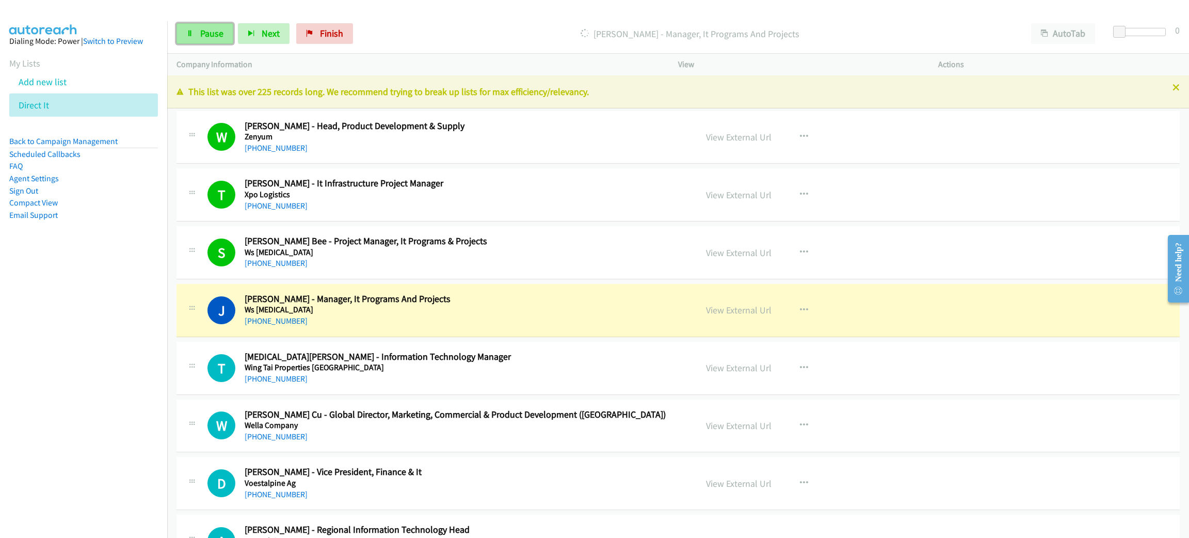
click at [206, 24] on link "Pause" at bounding box center [204, 33] width 57 height 21
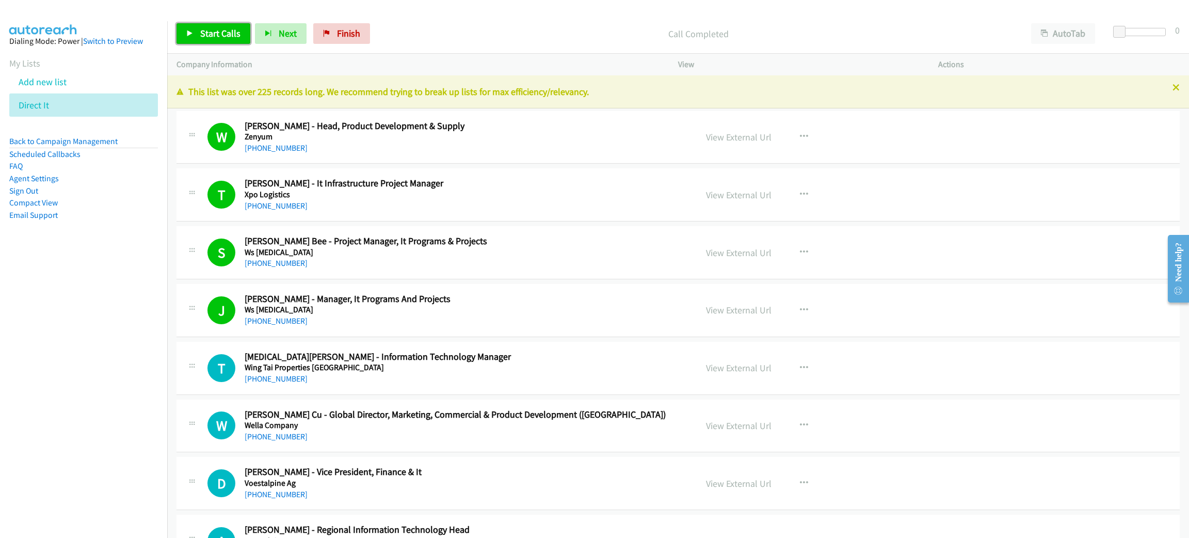
click at [229, 29] on span "Start Calls" at bounding box center [220, 33] width 40 height 12
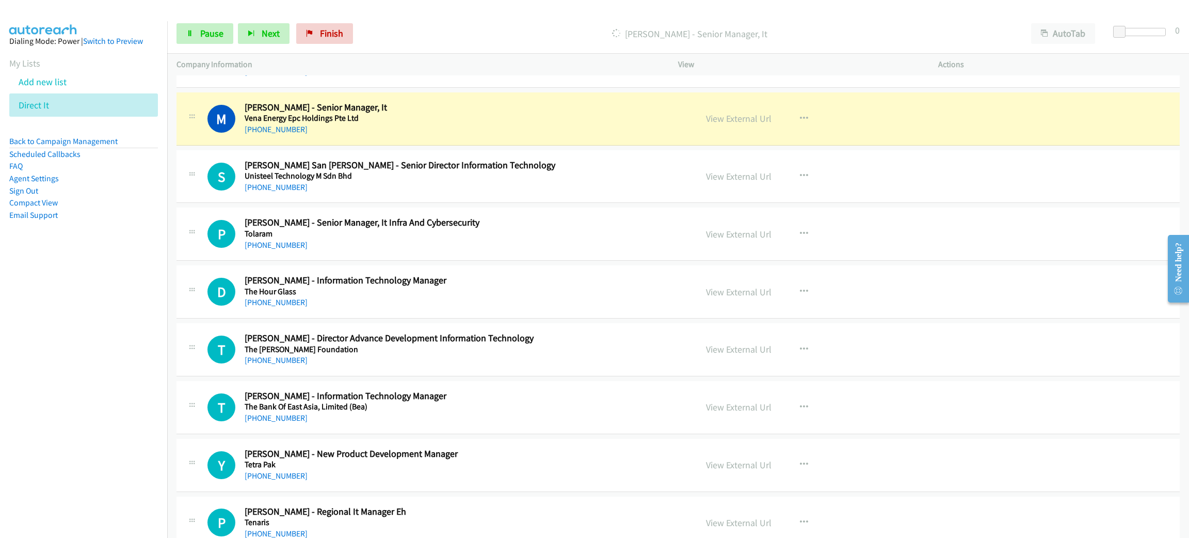
scroll to position [542, 0]
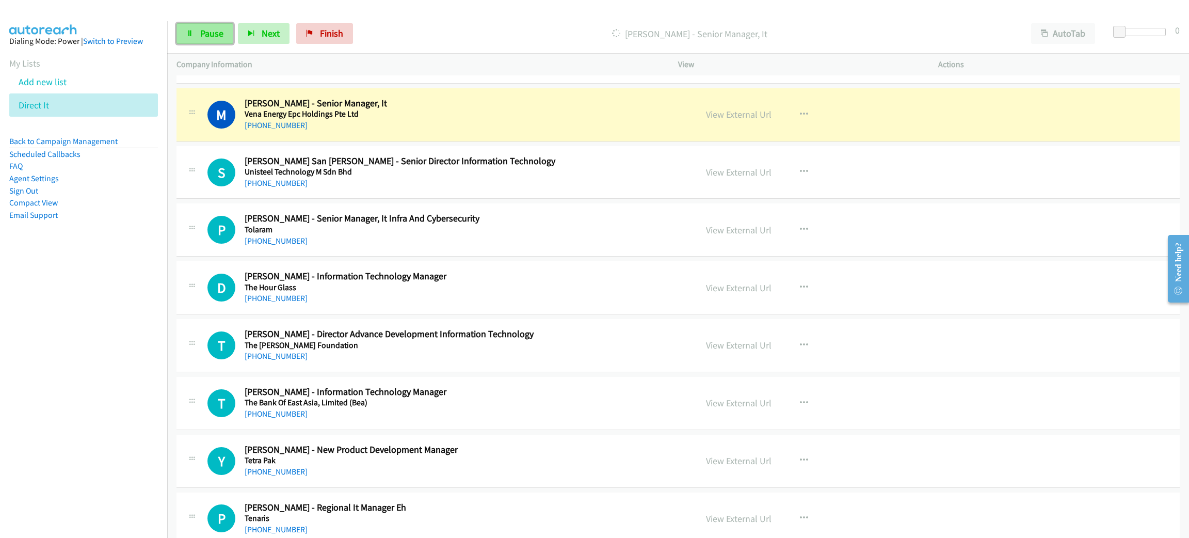
click at [196, 33] on link "Pause" at bounding box center [204, 33] width 57 height 21
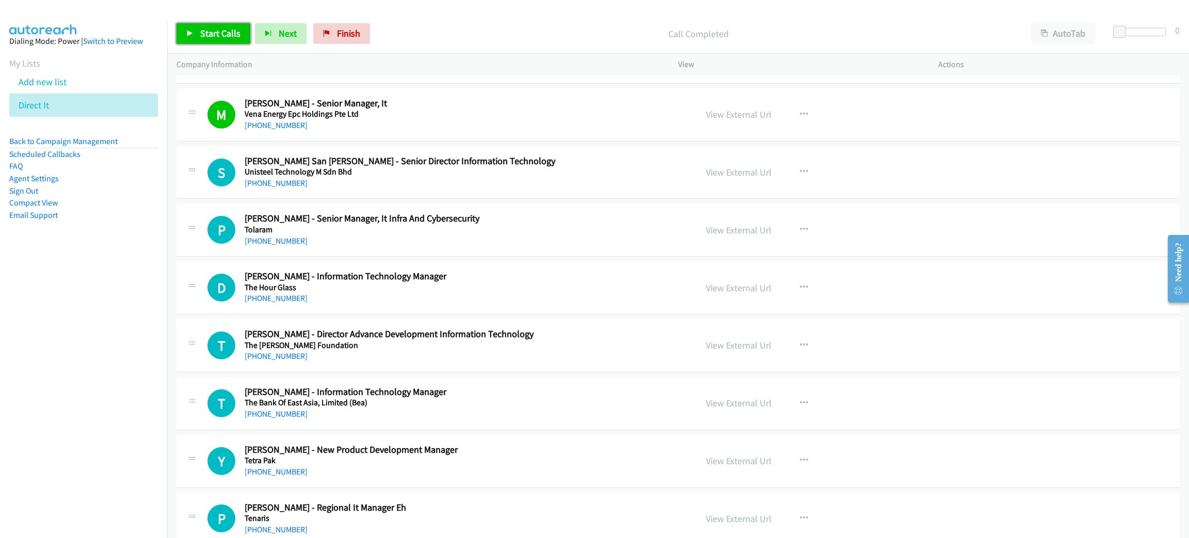
click at [233, 34] on span "Start Calls" at bounding box center [220, 33] width 40 height 12
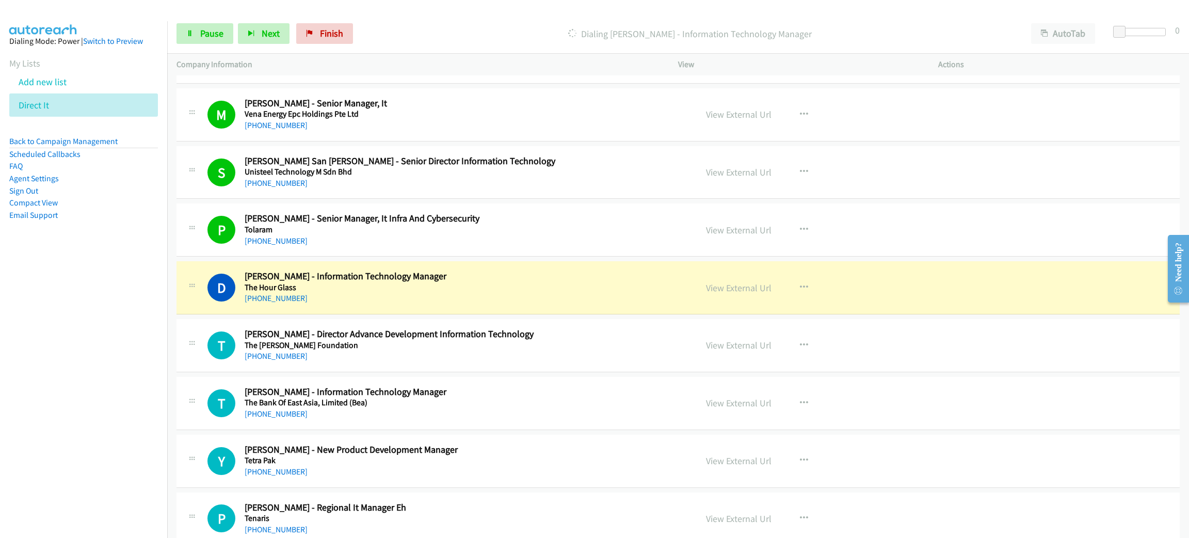
click at [342, 297] on div "[PHONE_NUMBER]" at bounding box center [463, 298] width 437 height 12
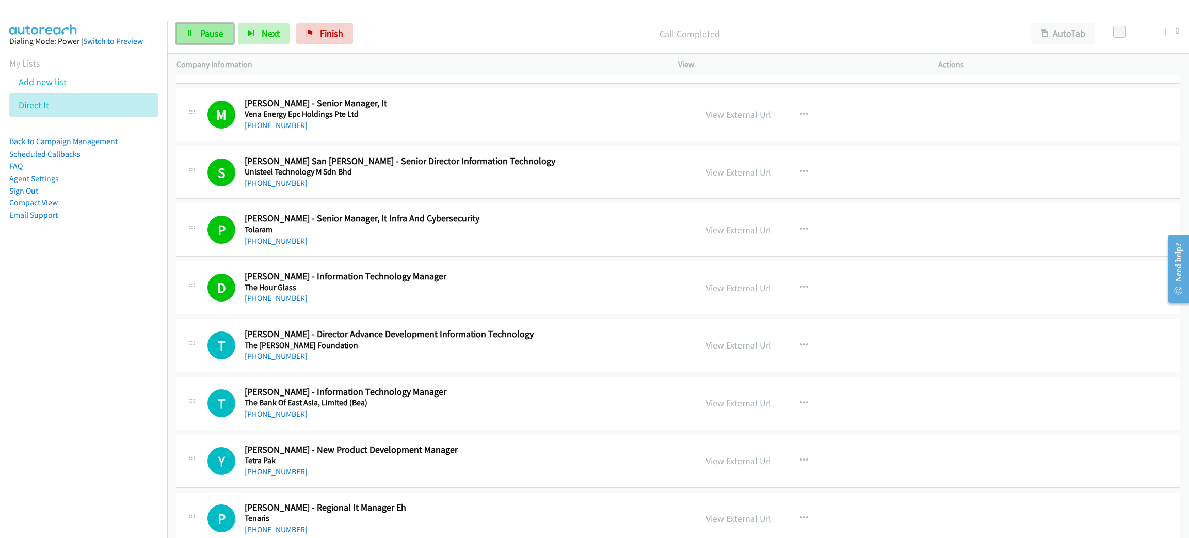
click at [201, 39] on link "Pause" at bounding box center [204, 33] width 57 height 21
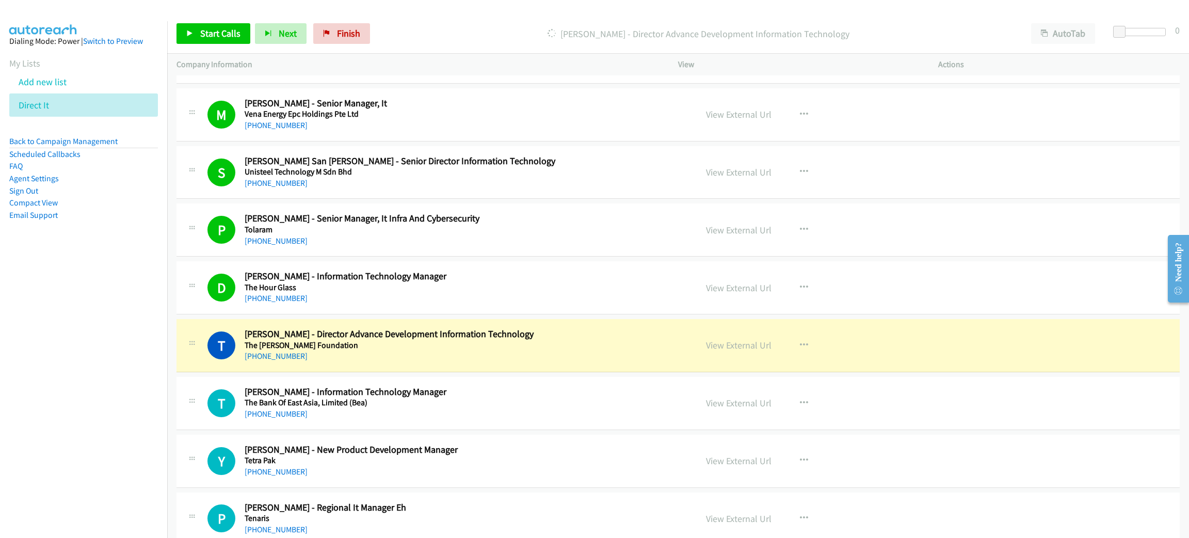
click at [426, 358] on div "[PHONE_NUMBER]" at bounding box center [463, 356] width 437 height 12
click at [735, 342] on link "View External Url" at bounding box center [739, 345] width 66 height 12
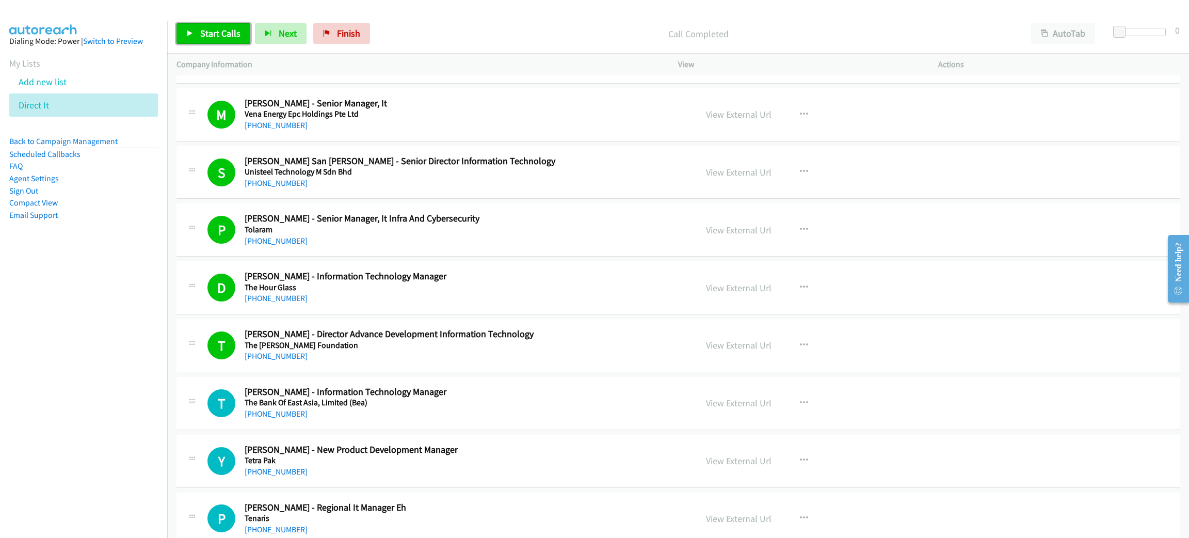
click at [199, 33] on link "Start Calls" at bounding box center [213, 33] width 74 height 21
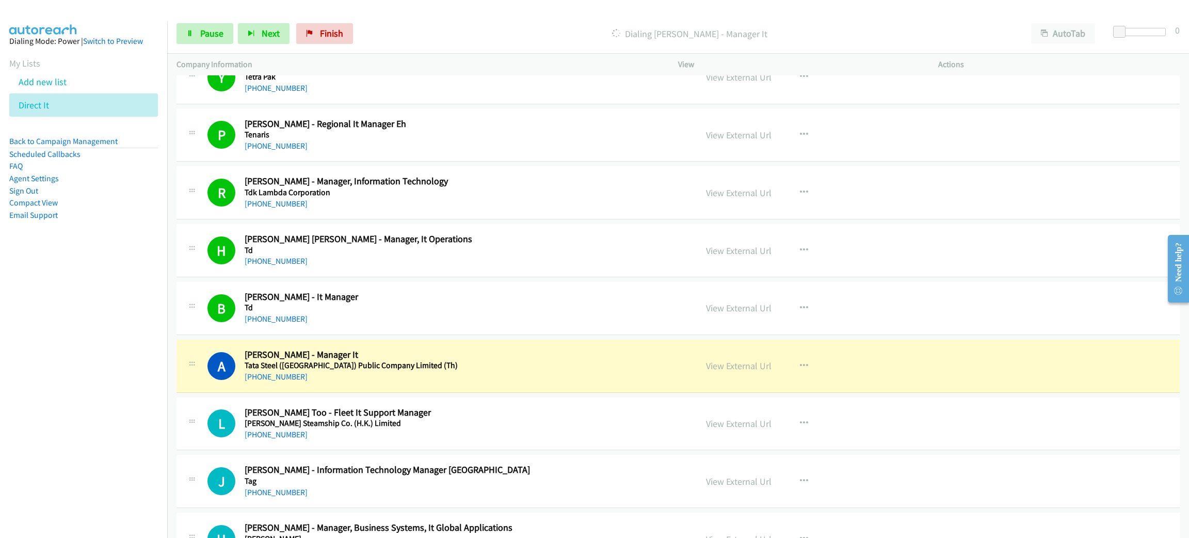
scroll to position [928, 0]
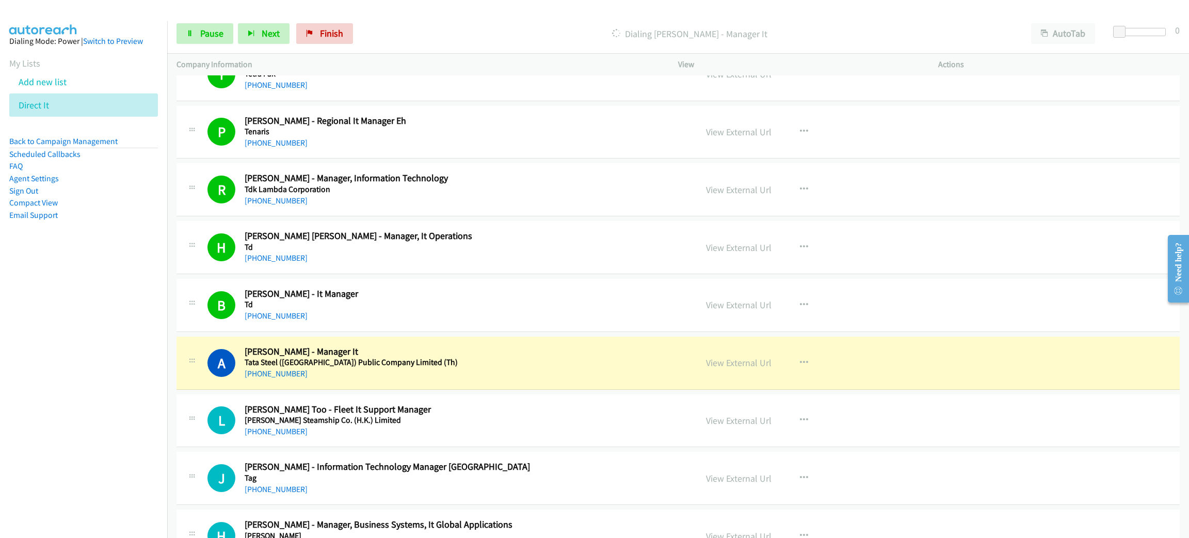
drag, startPoint x: 444, startPoint y: 374, endPoint x: 459, endPoint y: 371, distance: 15.2
click at [444, 374] on div "[PHONE_NUMBER]" at bounding box center [463, 373] width 437 height 12
click at [752, 364] on link "View External Url" at bounding box center [739, 363] width 66 height 12
click at [203, 31] on span "Pause" at bounding box center [211, 33] width 23 height 12
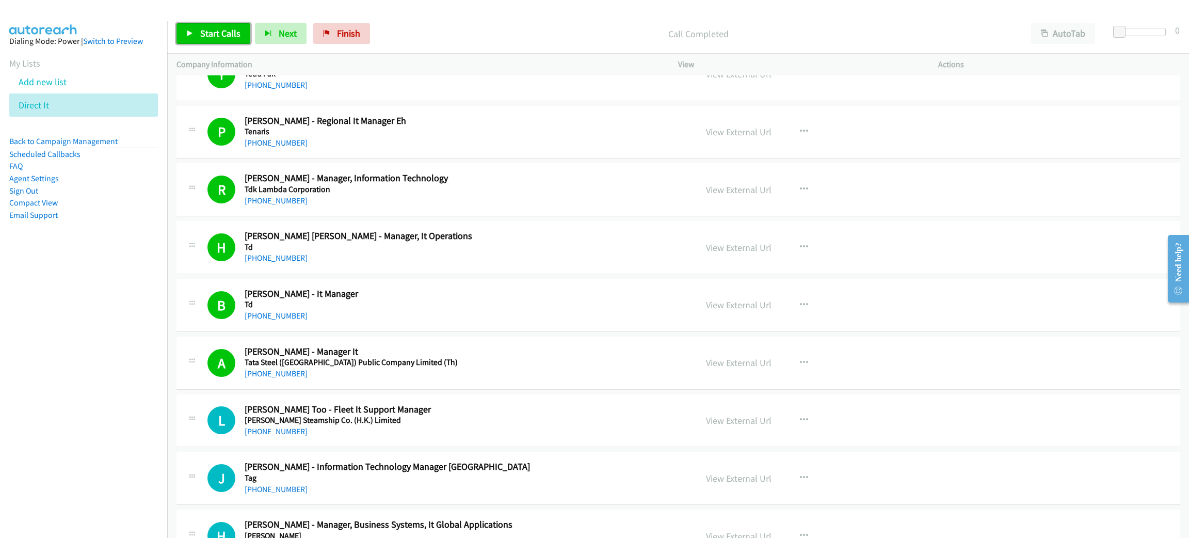
click at [200, 33] on span "Start Calls" at bounding box center [220, 33] width 40 height 12
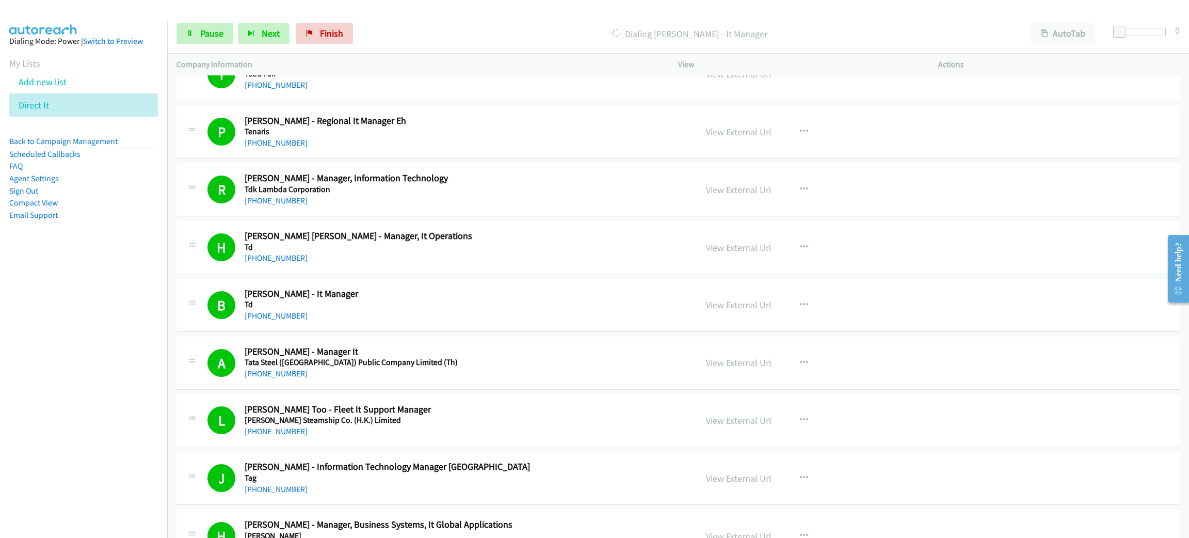
scroll to position [1316, 0]
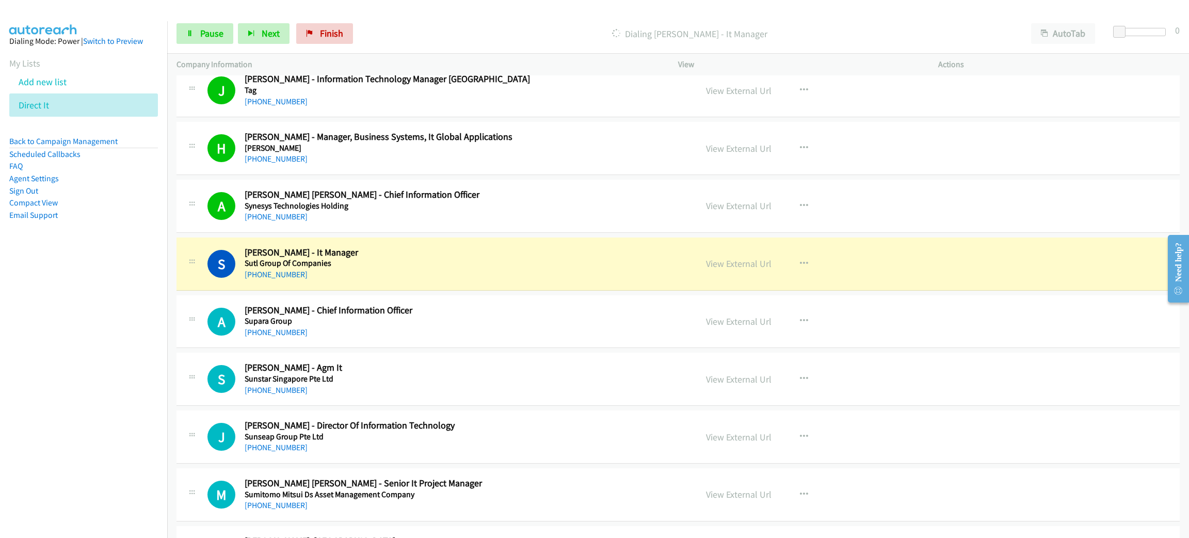
click at [394, 250] on h2 "[PERSON_NAME] - It Manager" at bounding box center [463, 253] width 437 height 12
click at [728, 260] on link "View External Url" at bounding box center [739, 264] width 66 height 12
click at [211, 29] on span "Pause" at bounding box center [211, 33] width 23 height 12
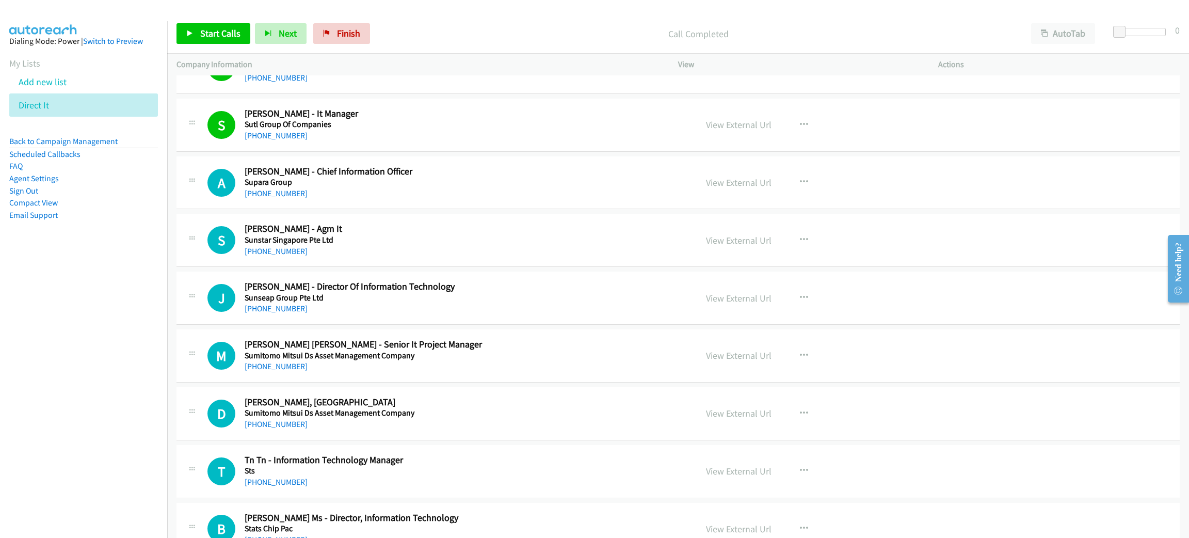
scroll to position [1470, 0]
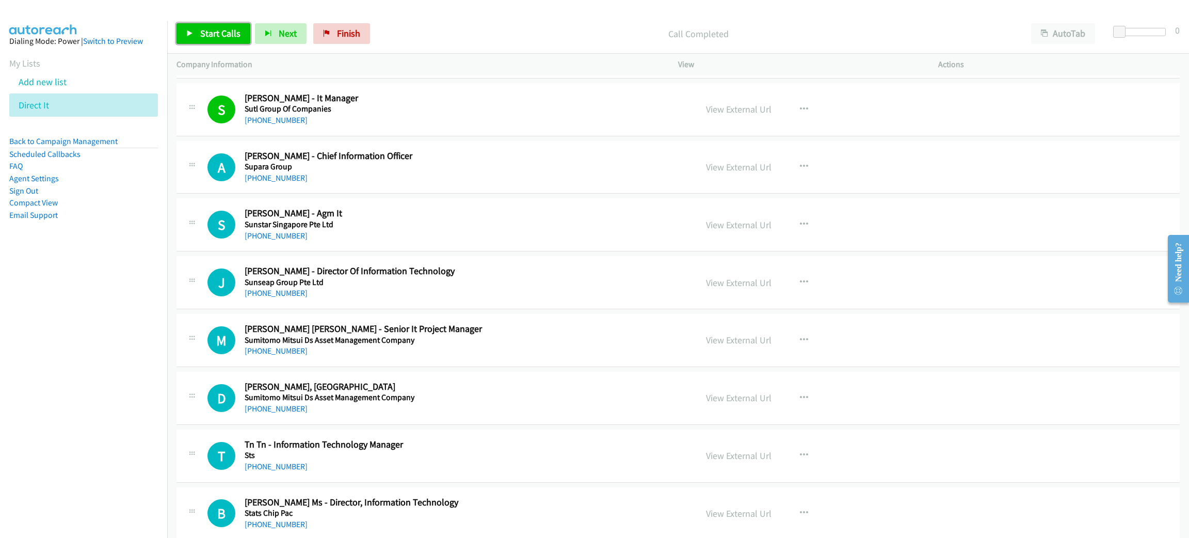
click at [228, 36] on span "Start Calls" at bounding box center [220, 33] width 40 height 12
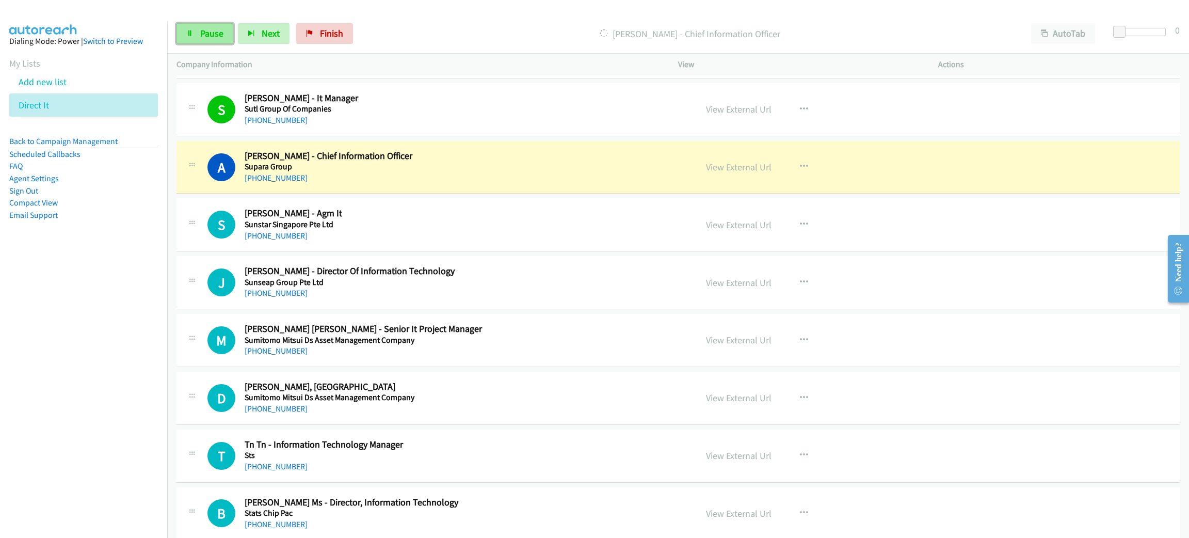
click at [225, 35] on link "Pause" at bounding box center [204, 33] width 57 height 21
click at [999, 179] on div "A Callback Scheduled [PERSON_NAME] - Chief Information Officer Supara Group [GE…" at bounding box center [677, 167] width 1003 height 53
click at [738, 169] on link "View External Url" at bounding box center [739, 167] width 66 height 12
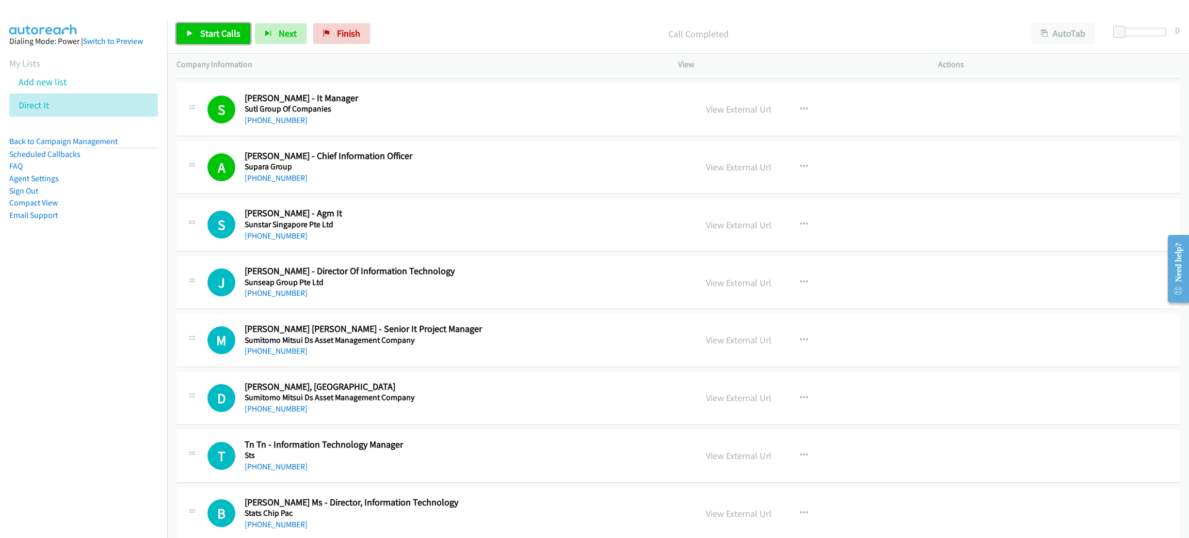
click at [228, 32] on span "Start Calls" at bounding box center [220, 33] width 40 height 12
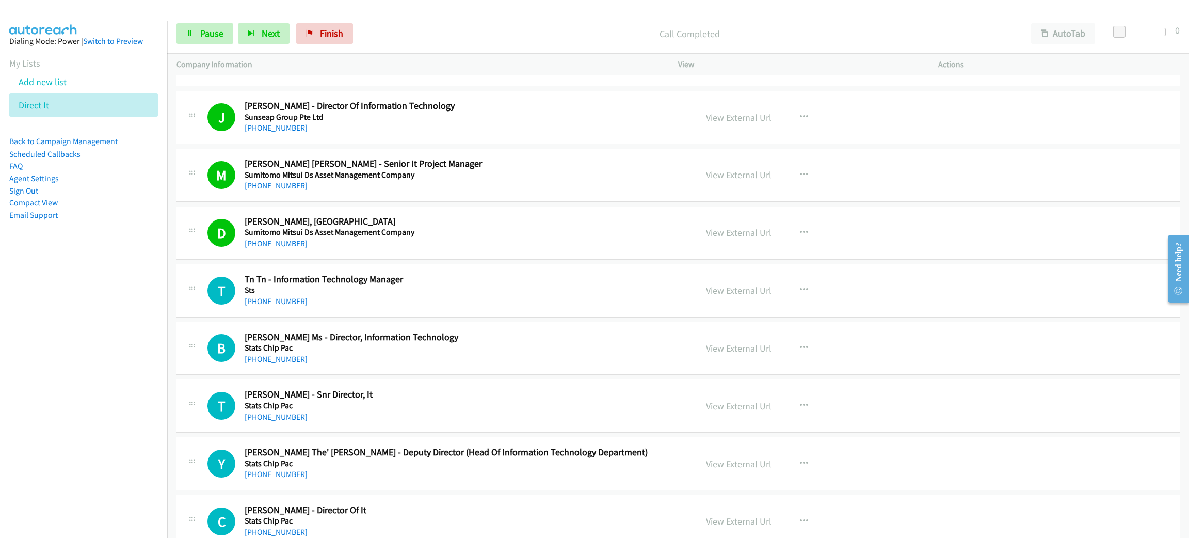
scroll to position [1702, 0]
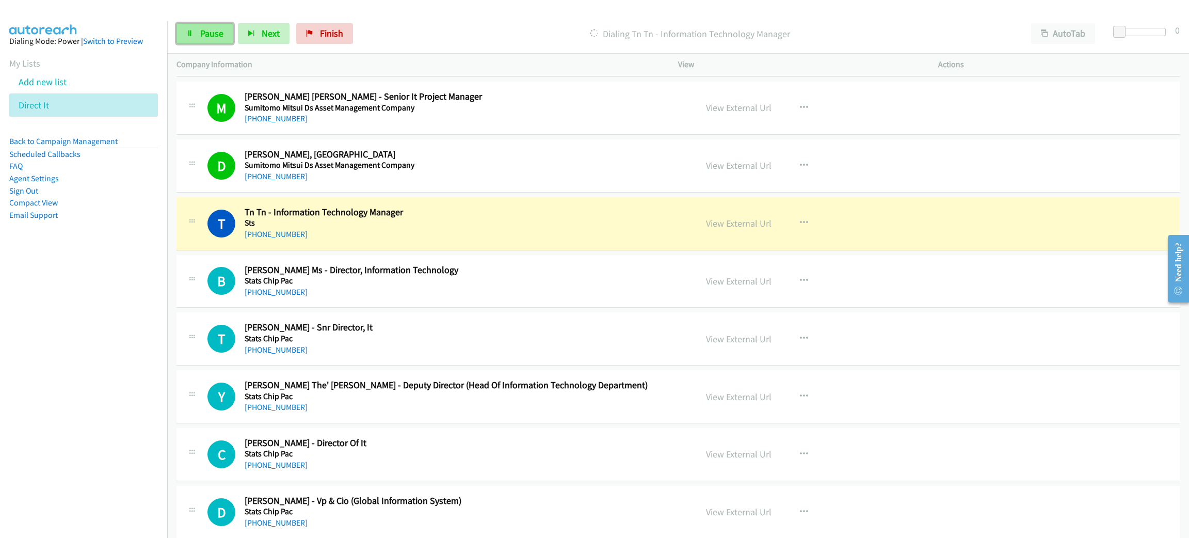
click at [210, 36] on span "Pause" at bounding box center [211, 33] width 23 height 12
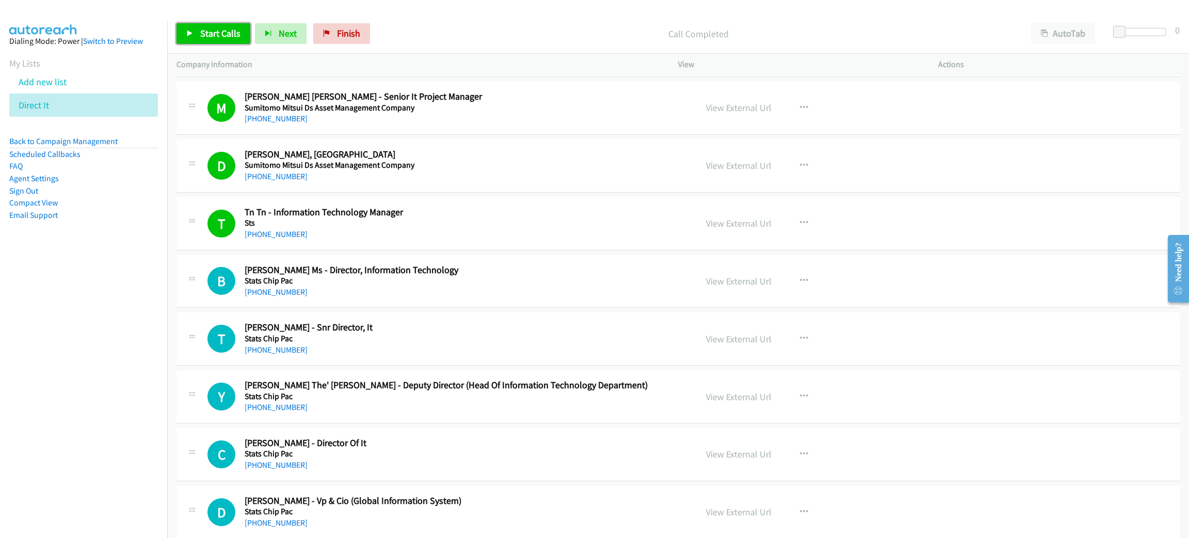
click at [216, 43] on link "Start Calls" at bounding box center [213, 33] width 74 height 21
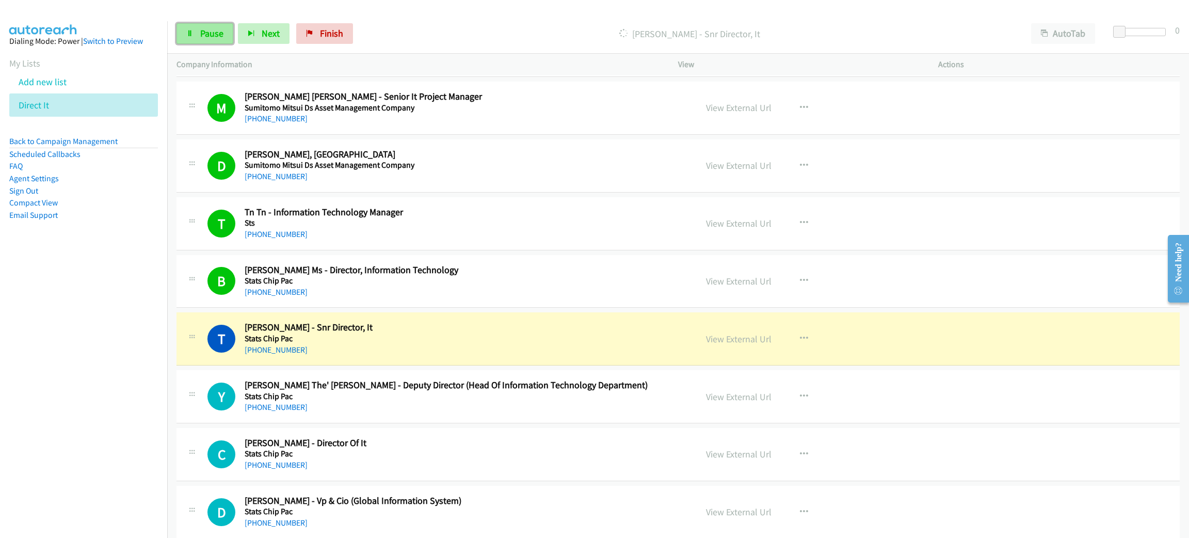
click at [201, 29] on span "Pause" at bounding box center [211, 33] width 23 height 12
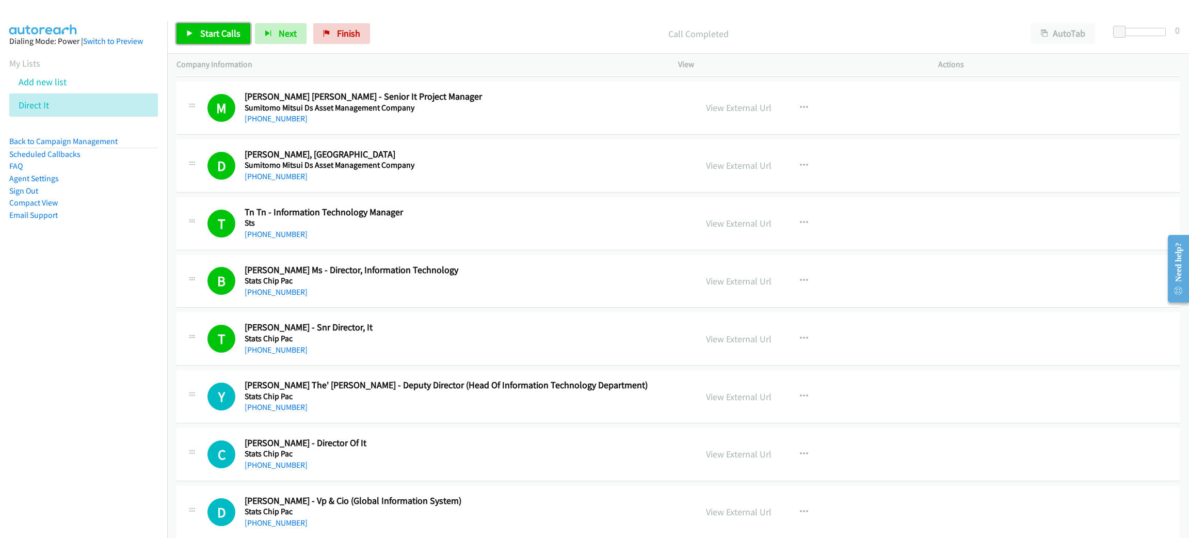
click at [216, 30] on span "Start Calls" at bounding box center [220, 33] width 40 height 12
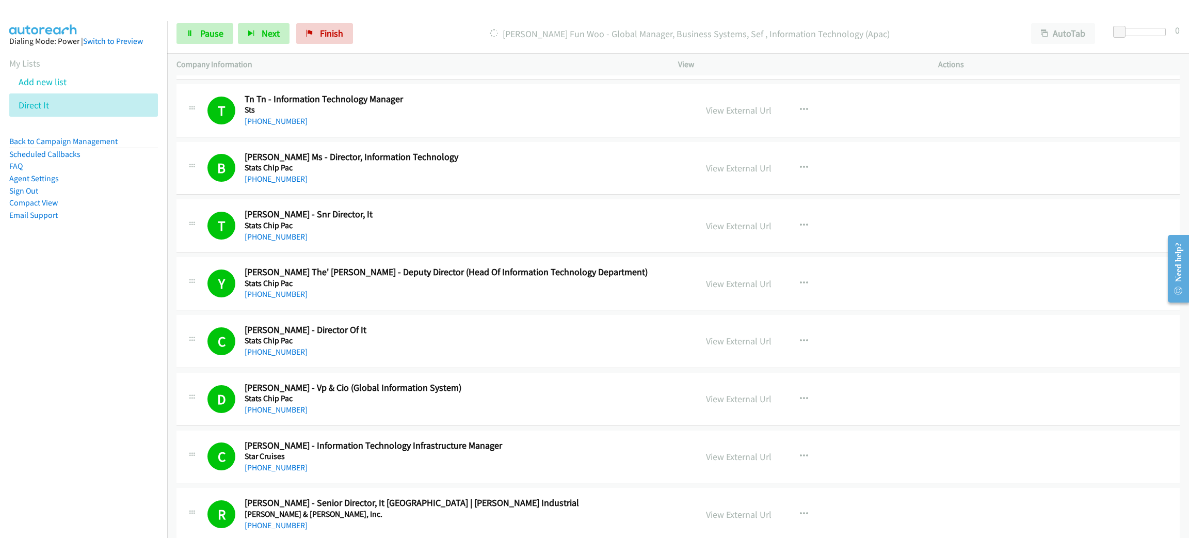
scroll to position [2012, 0]
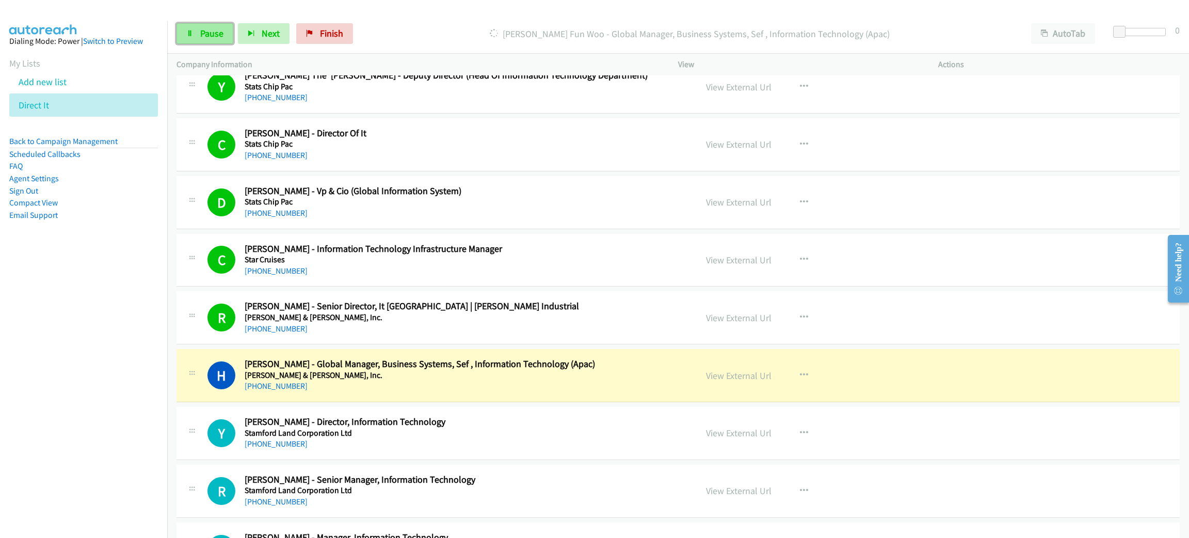
click at [215, 26] on link "Pause" at bounding box center [204, 33] width 57 height 21
click at [420, 396] on div "H Callback Scheduled [PERSON_NAME] - Global Manager, Business Systems, Sef , In…" at bounding box center [677, 375] width 1003 height 53
click at [754, 376] on link "View External Url" at bounding box center [739, 375] width 66 height 12
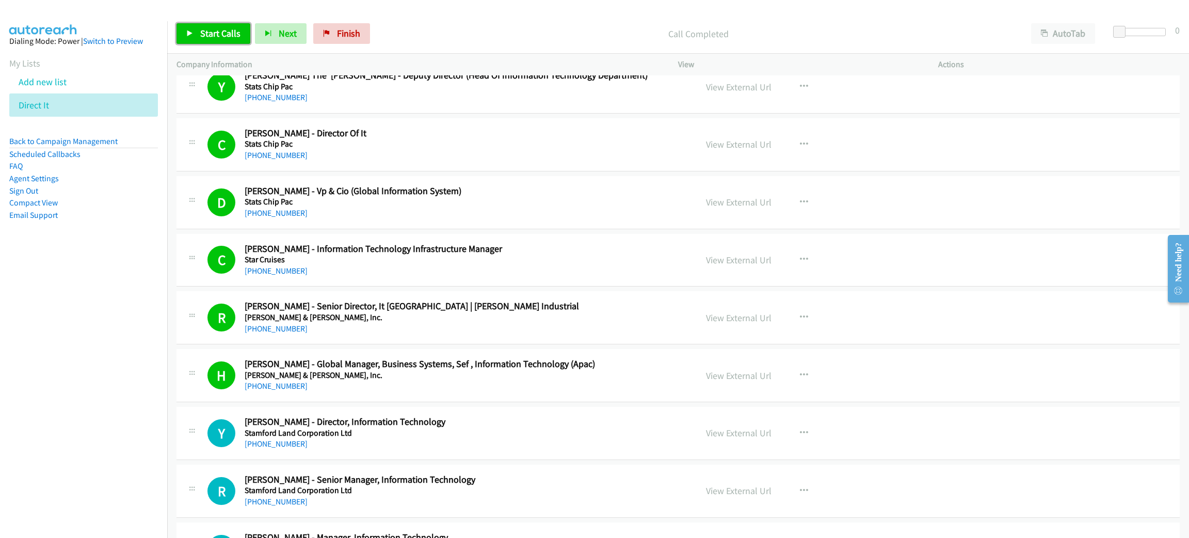
click at [234, 33] on span "Start Calls" at bounding box center [220, 33] width 40 height 12
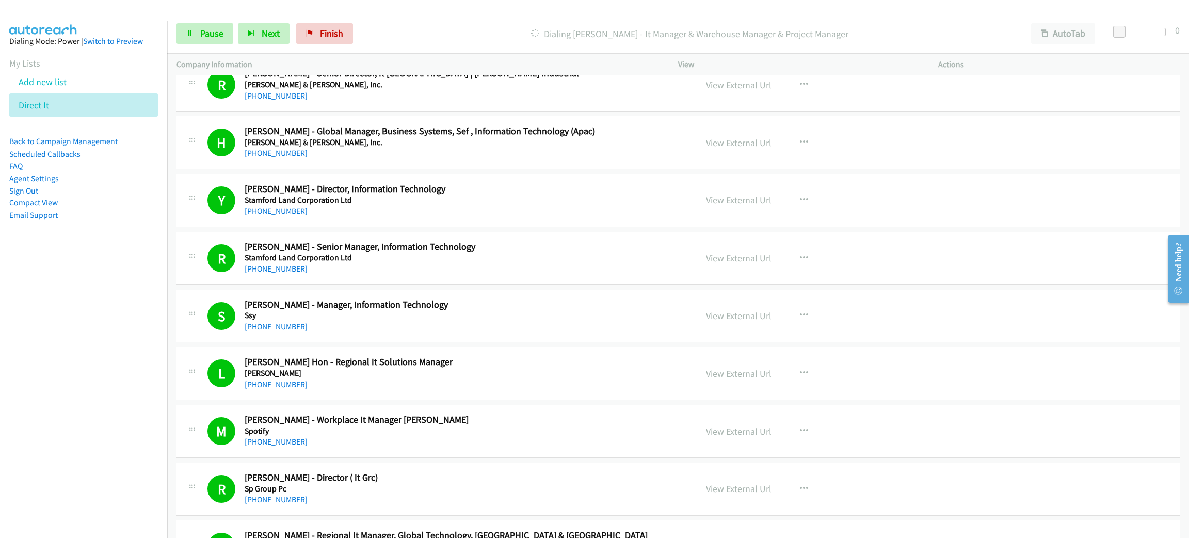
scroll to position [2632, 0]
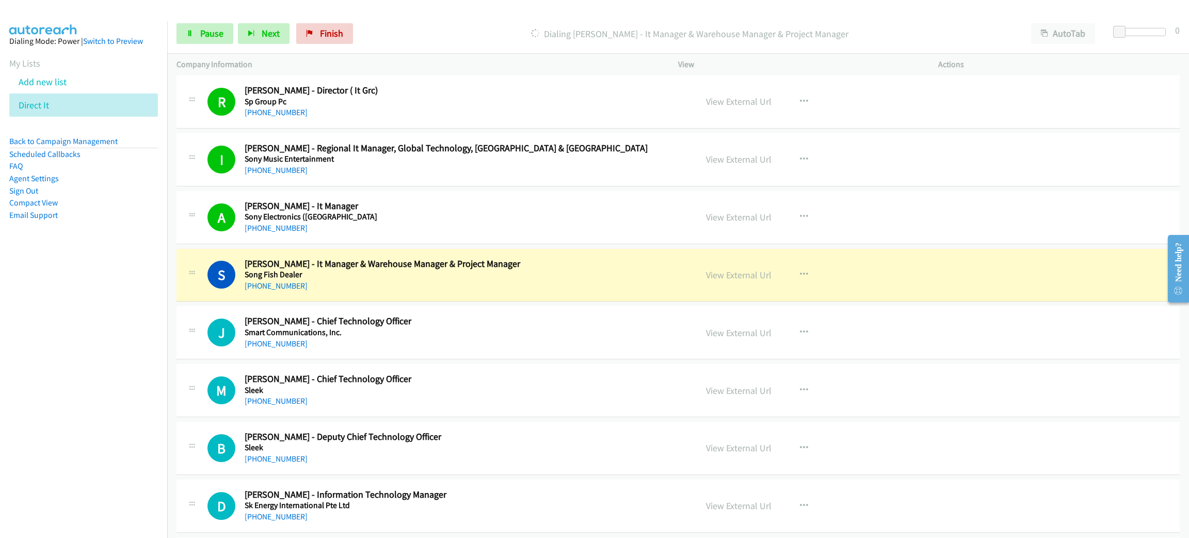
click at [496, 274] on h5 "Song Fish Dealer" at bounding box center [463, 274] width 437 height 10
click at [724, 280] on link "View External Url" at bounding box center [739, 275] width 66 height 12
click at [395, 297] on div "S Callback Scheduled [PERSON_NAME] - It Manager & Warehouse Manager & Project M…" at bounding box center [677, 275] width 1003 height 53
click at [208, 30] on span "Pause" at bounding box center [211, 33] width 23 height 12
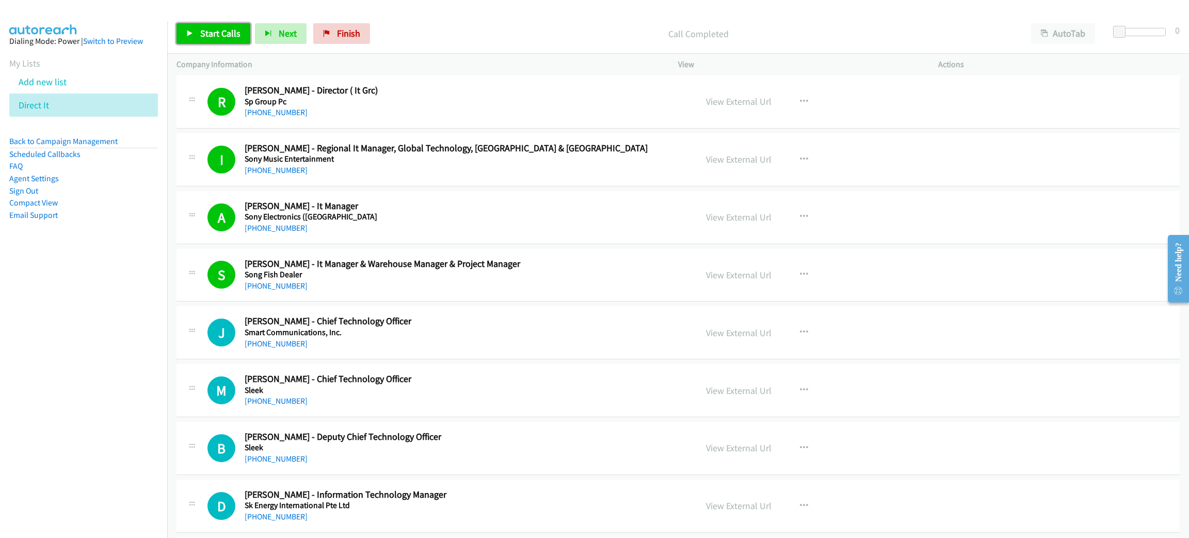
click at [207, 34] on span "Start Calls" at bounding box center [220, 33] width 40 height 12
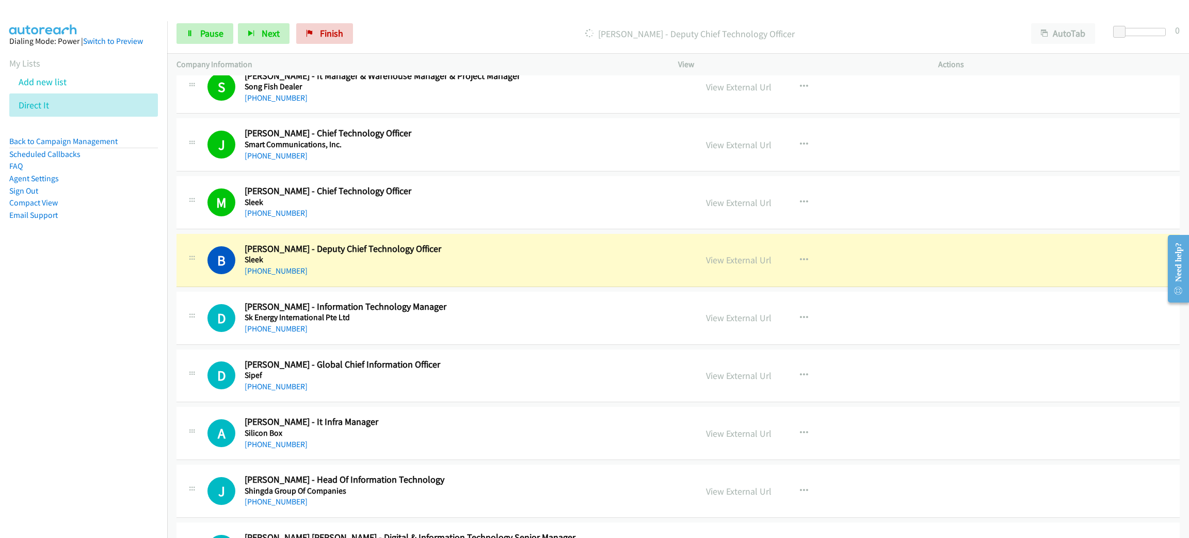
scroll to position [2941, 0]
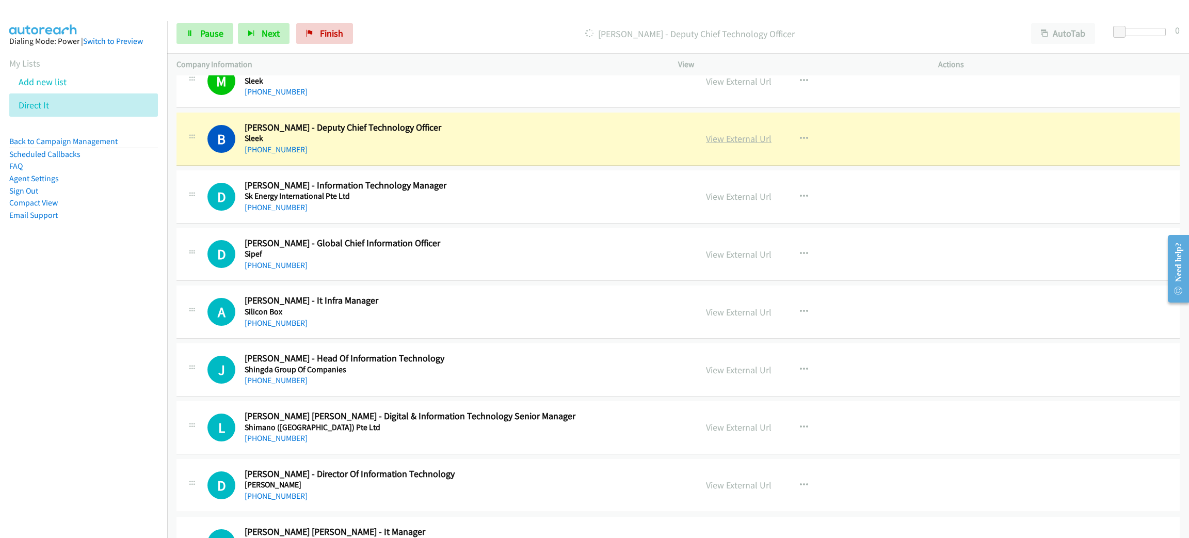
click at [737, 142] on link "View External Url" at bounding box center [739, 139] width 66 height 12
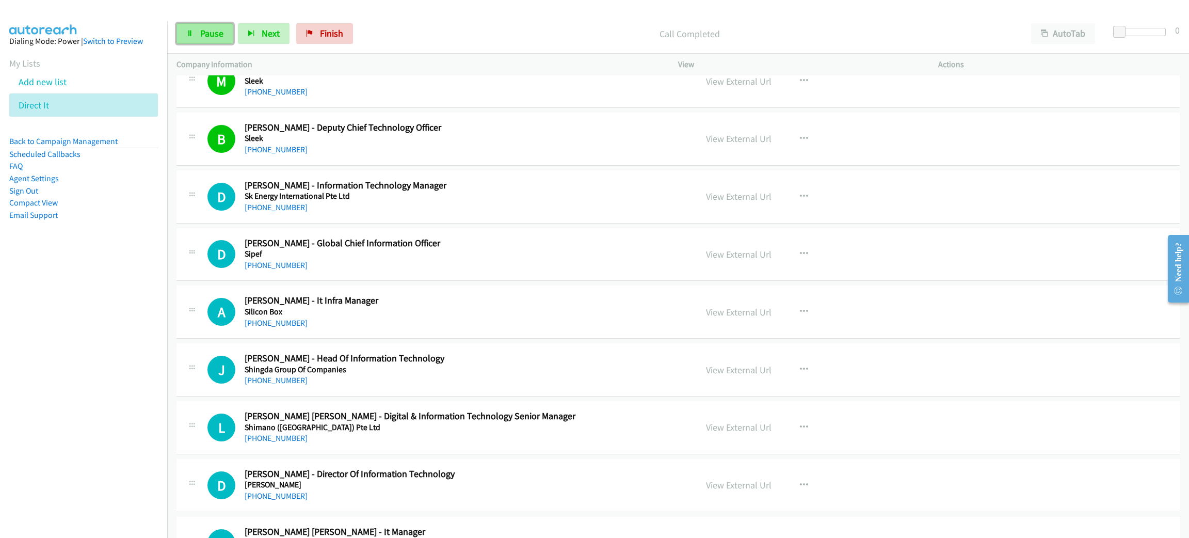
click at [191, 29] on link "Pause" at bounding box center [204, 33] width 57 height 21
click at [230, 39] on link "Start Calls" at bounding box center [213, 33] width 74 height 21
click at [206, 35] on span "Pause" at bounding box center [211, 33] width 23 height 12
